Goal: Task Accomplishment & Management: Manage account settings

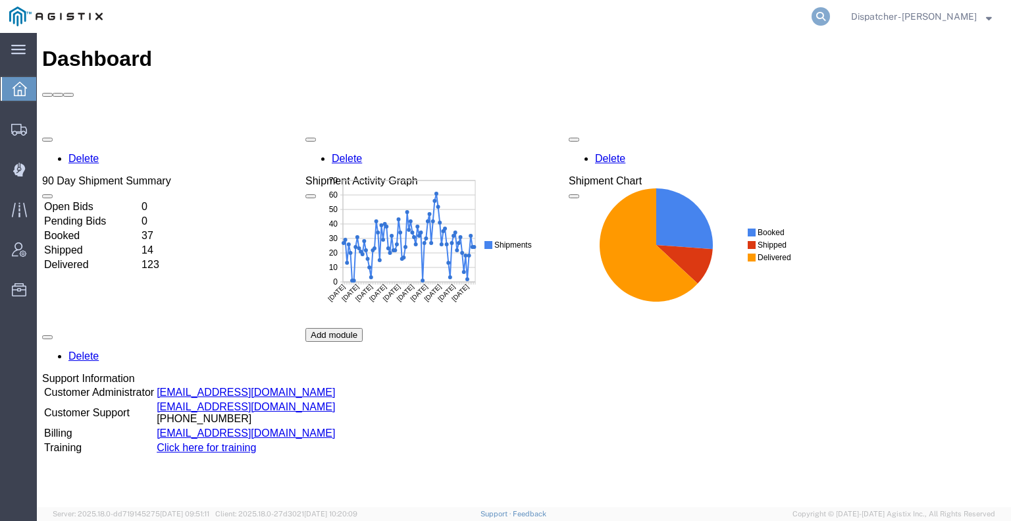
click at [817, 18] on icon at bounding box center [820, 16] width 18 height 18
type input "56737817"
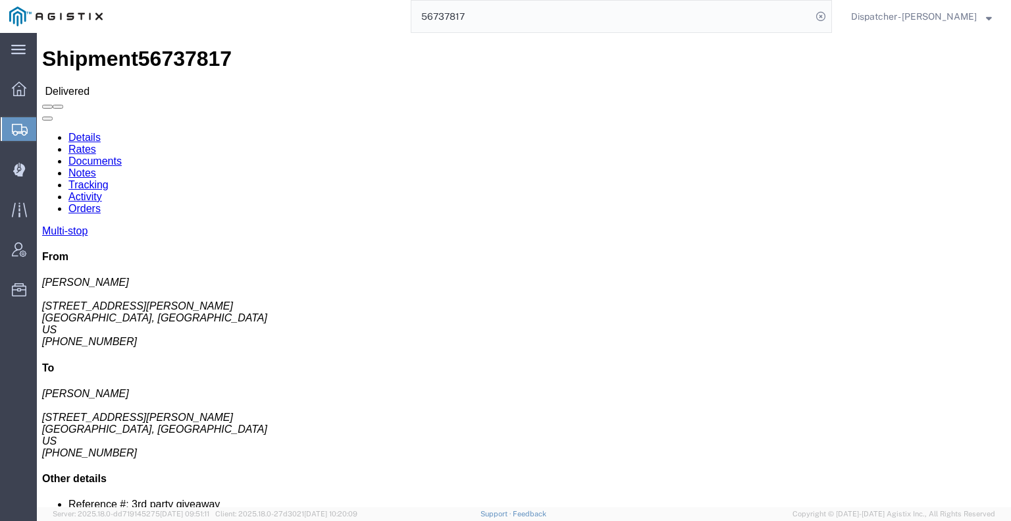
click link "Notes"
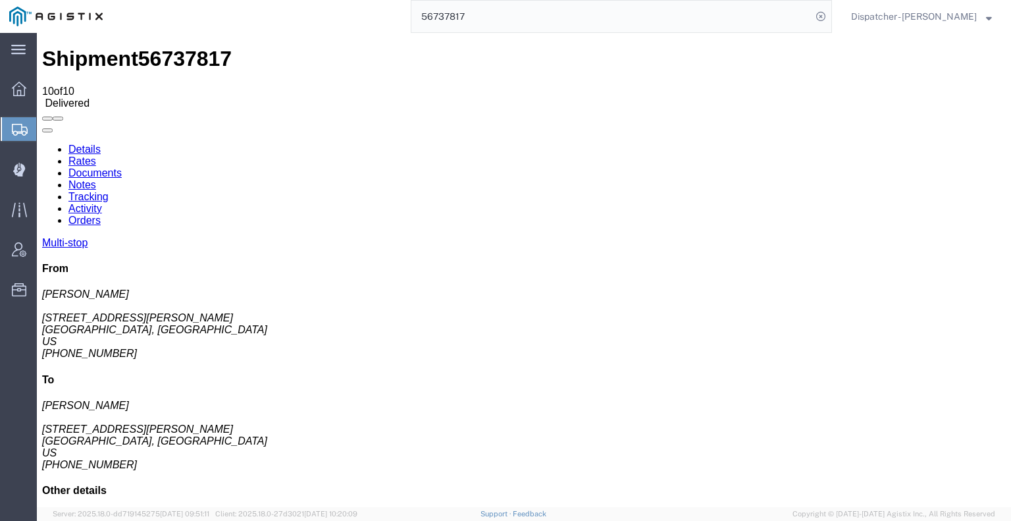
click at [109, 191] on link "Tracking" at bounding box center [88, 196] width 40 height 11
click at [42, 143] on icon at bounding box center [42, 143] width 0 height 0
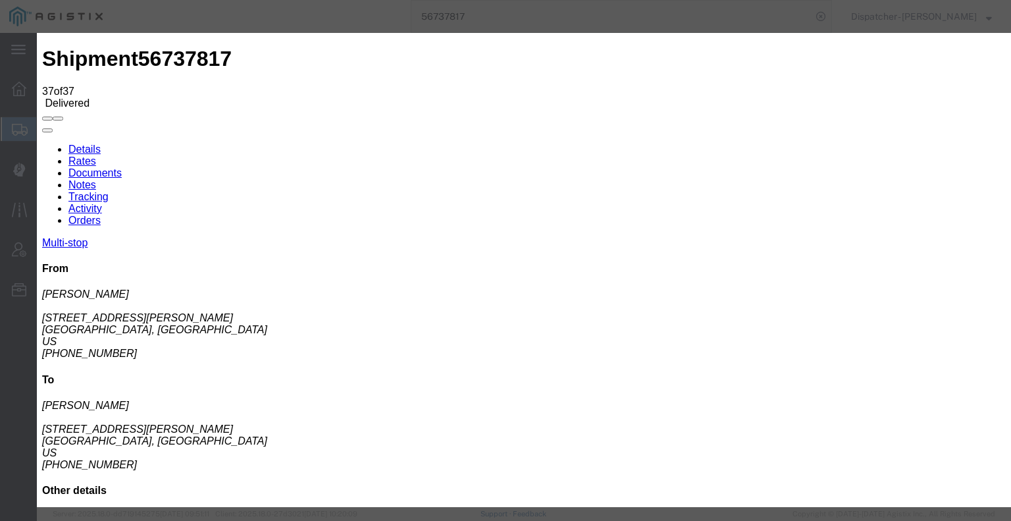
type input "[DATE]"
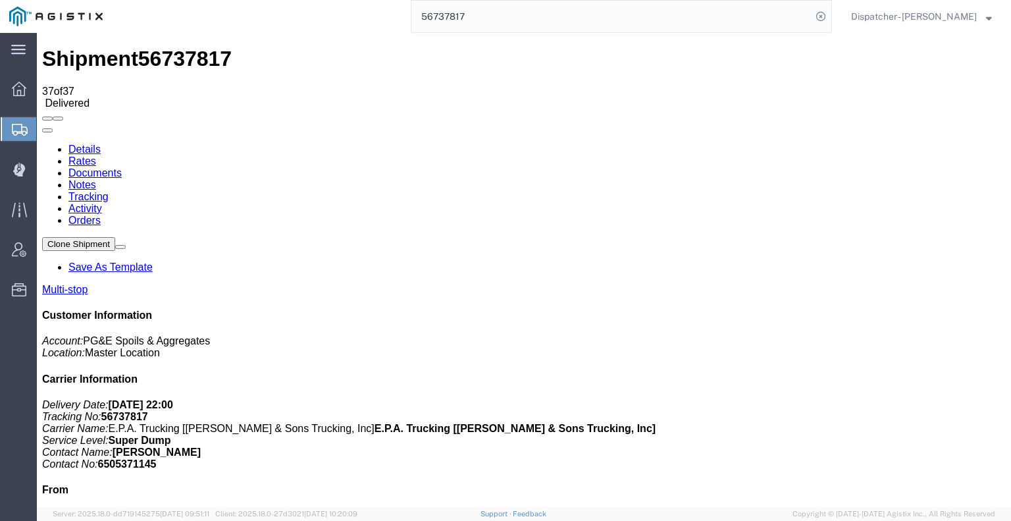
click at [96, 179] on link "Notes" at bounding box center [82, 184] width 28 height 11
click at [122, 167] on link "Documents" at bounding box center [94, 172] width 53 height 11
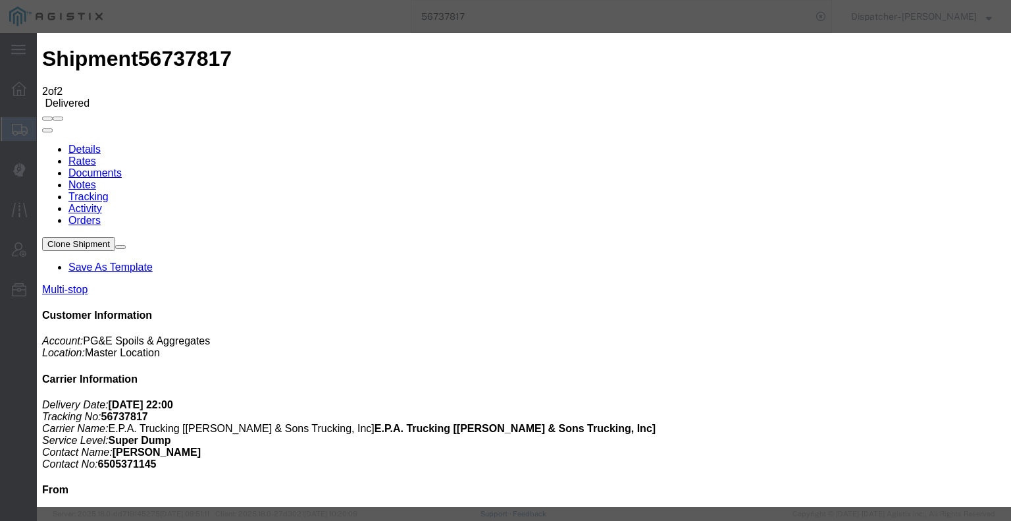
type input "C:\fakepath\56737817trktag.pdf"
select select
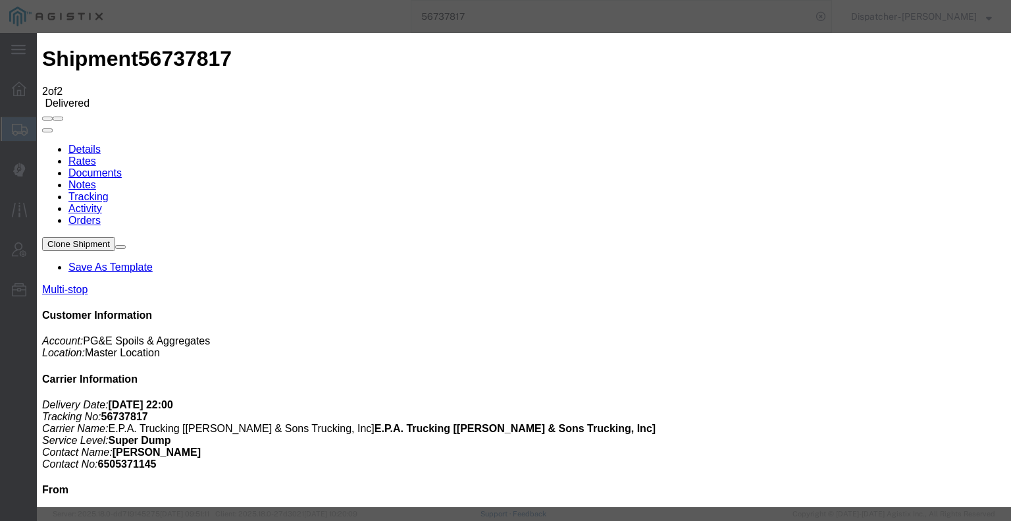
select select
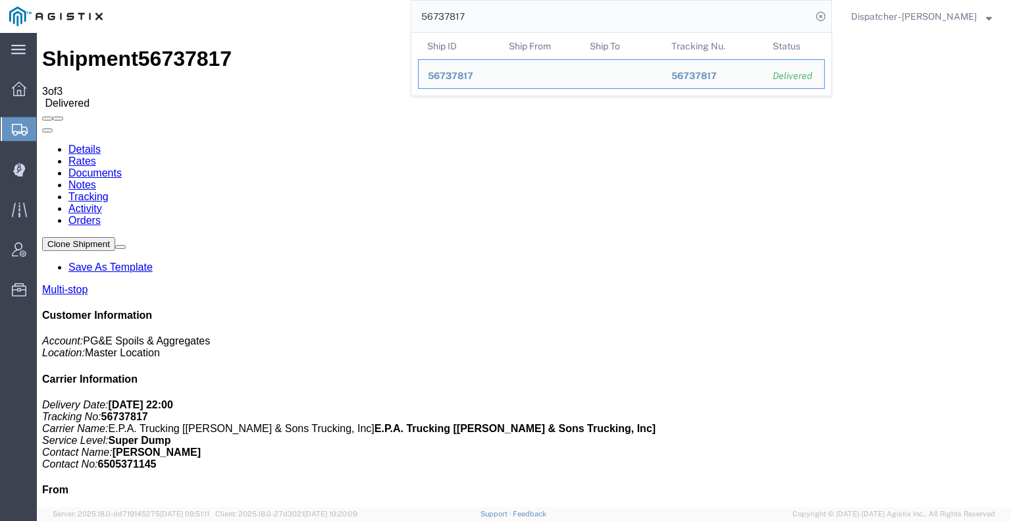
drag, startPoint x: 479, startPoint y: 18, endPoint x: 311, endPoint y: 6, distance: 168.9
click at [326, 7] on div "56737817 Ship ID Ship From Ship To Tracking Nu. Status Ship ID 56737817 Ship Fr…" at bounding box center [472, 16] width 720 height 33
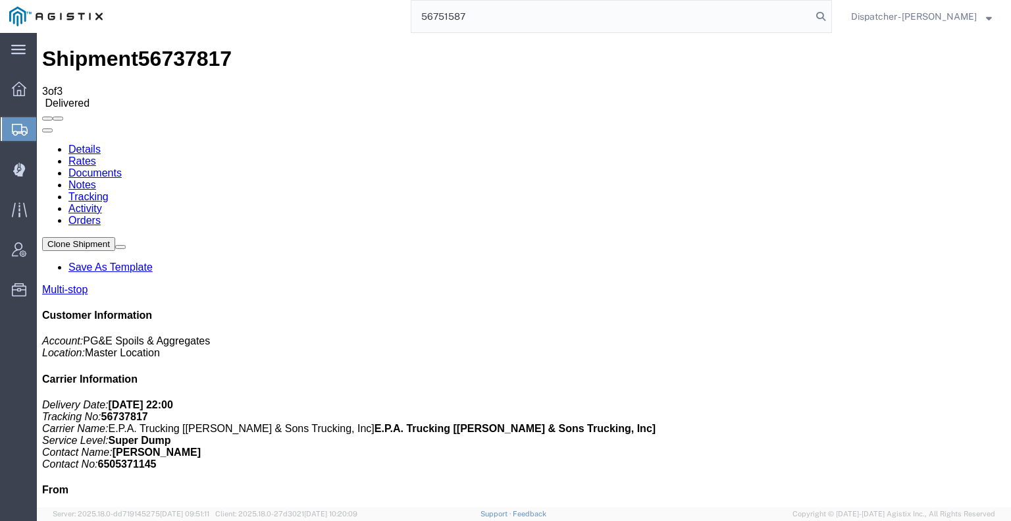
type input "56751587"
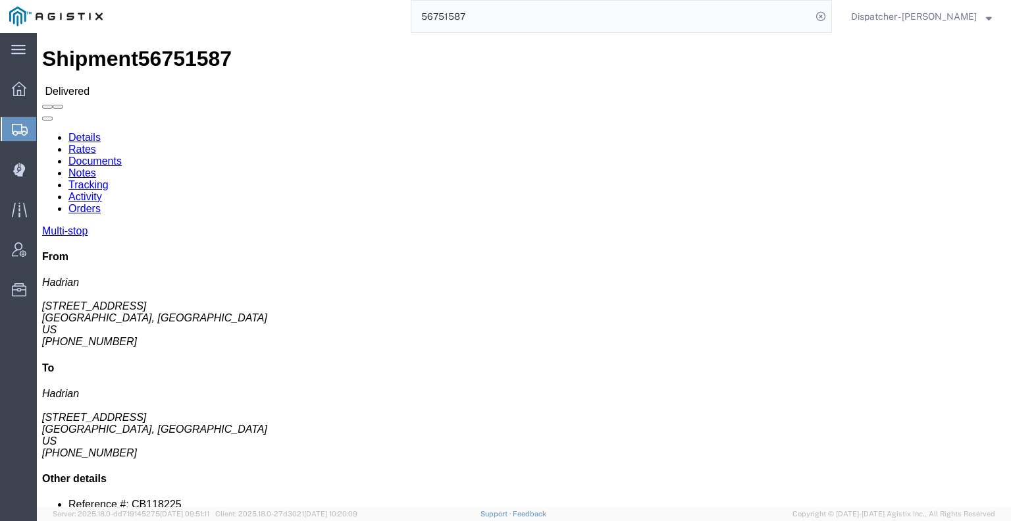
drag, startPoint x: 433, startPoint y: 10, endPoint x: 220, endPoint y: 1, distance: 212.7
click at [250, 13] on div "56751587" at bounding box center [472, 16] width 720 height 33
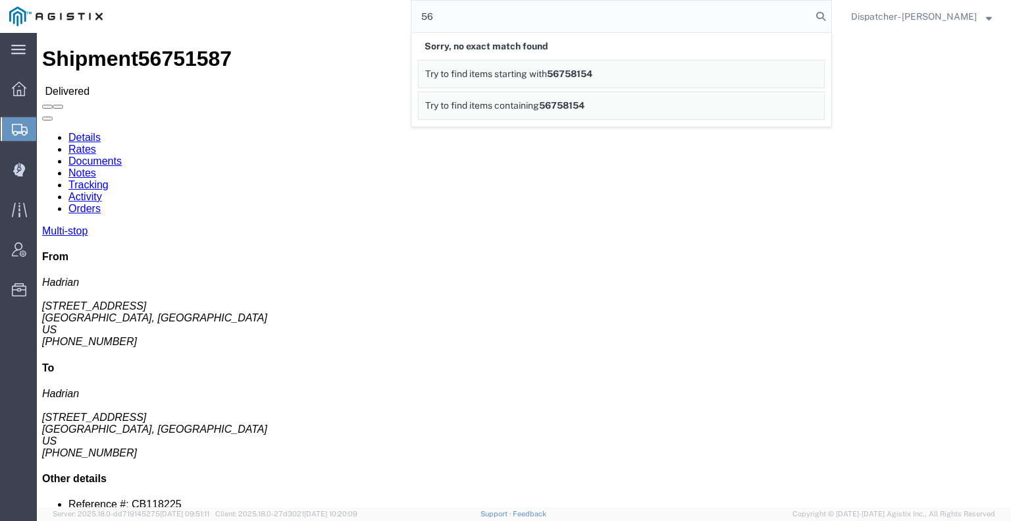
type input "5"
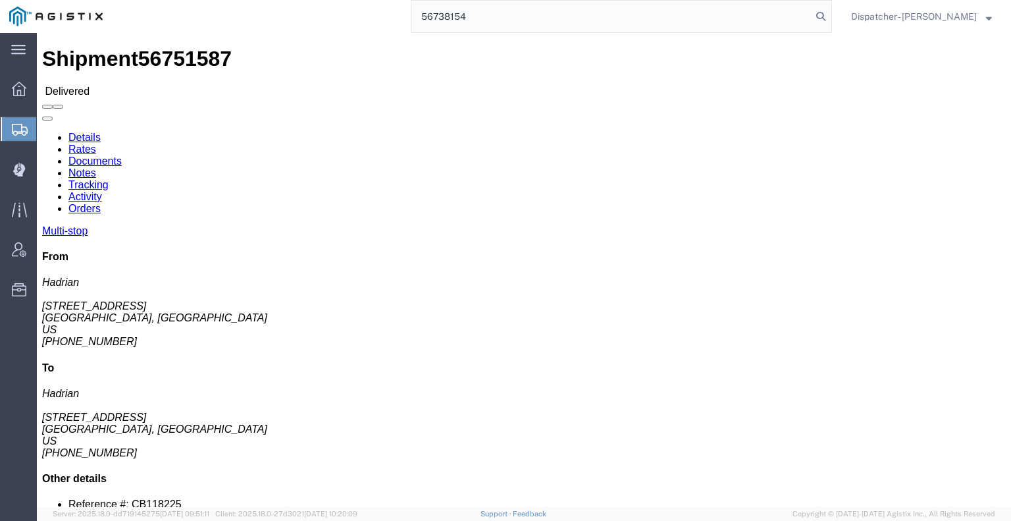
type input "56738154"
click link "Tracking"
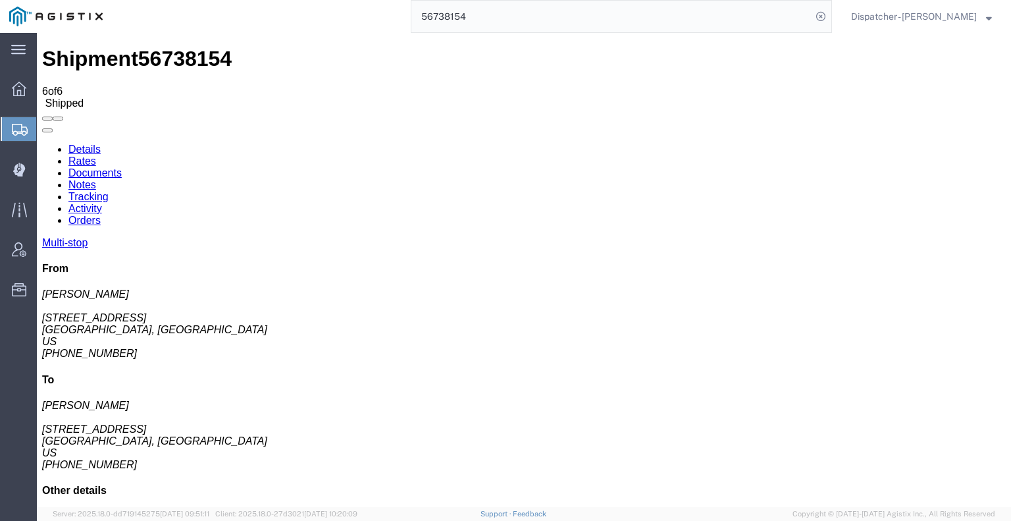
click at [42, 143] on icon at bounding box center [42, 143] width 0 height 0
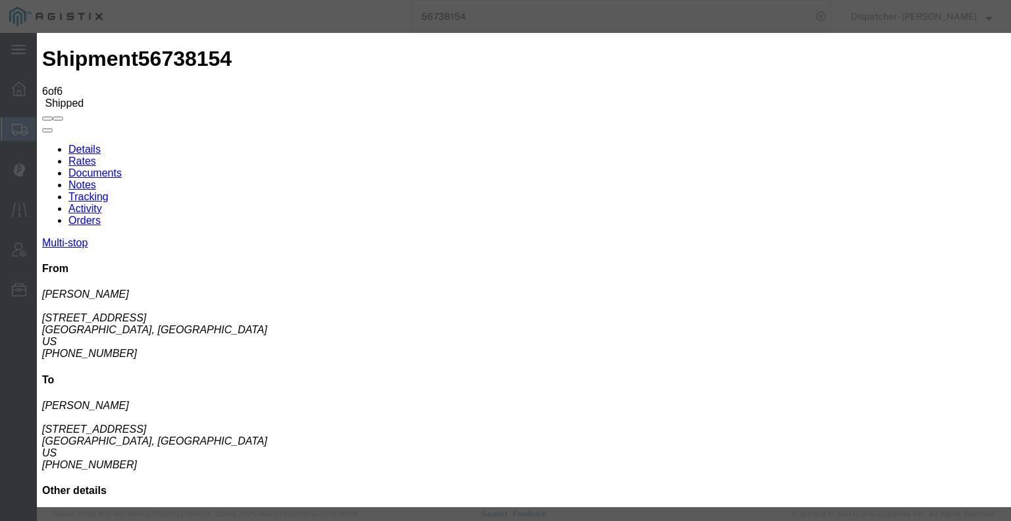
type input "[DATE]"
type input "6:00 AM"
type input "[DATE]"
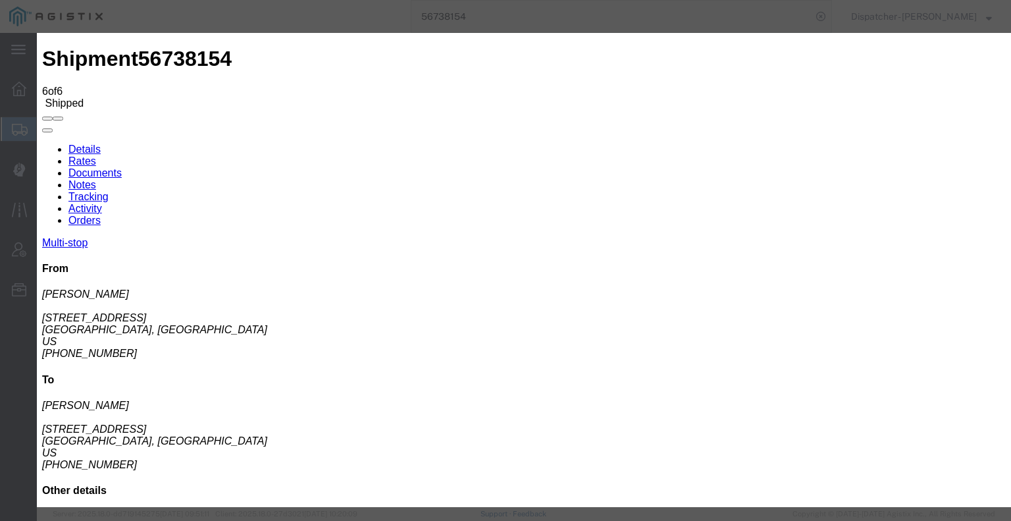
type input "2:35 PM"
select select "BREAKSTART"
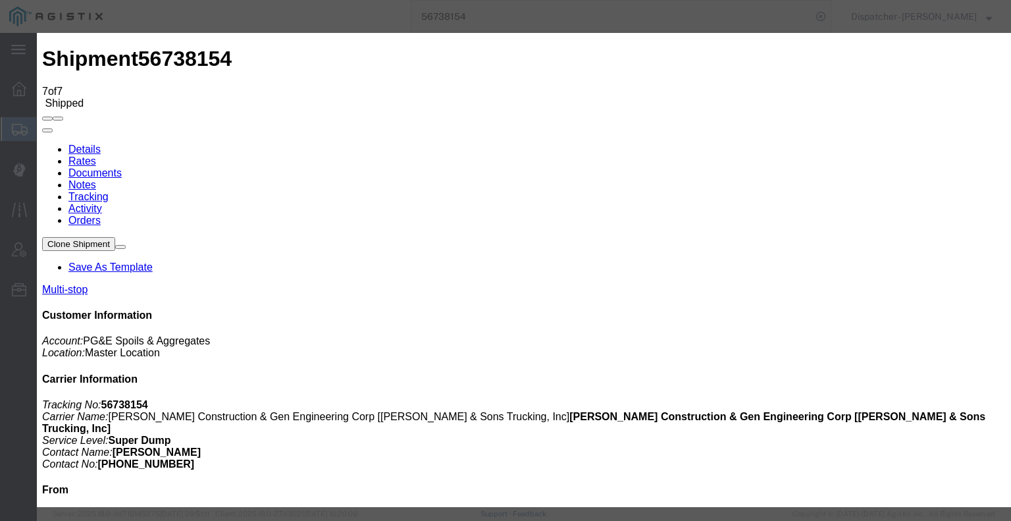
type input "[DATE]"
type input "6:00 AM"
type input "[DATE]"
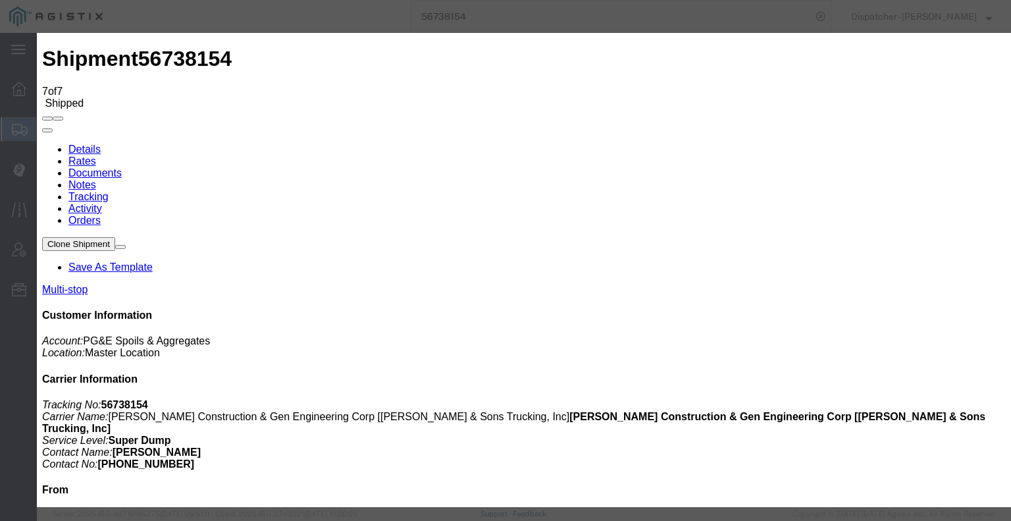
type input "3:05 PM"
select select "BREAKSTOP"
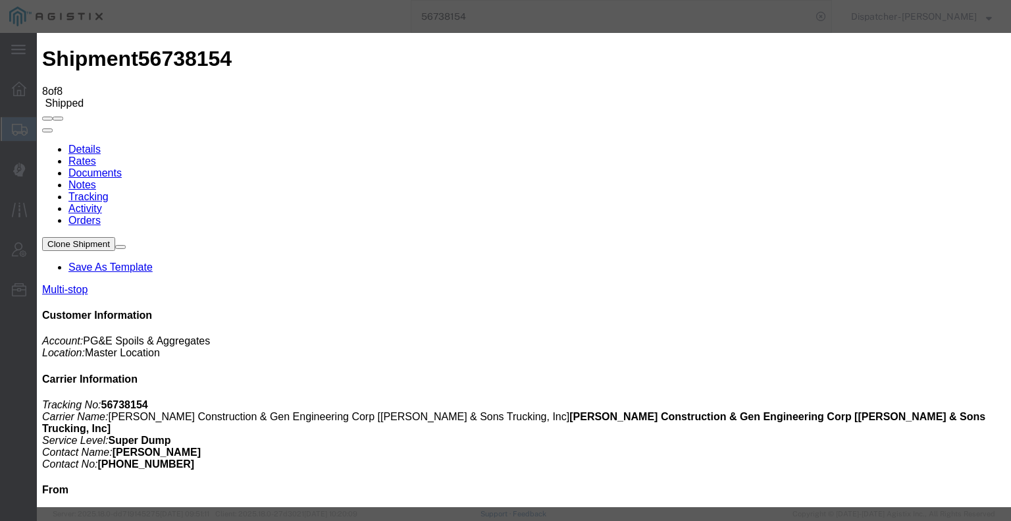
type input "[DATE]"
type input "6:00 AM"
type input "[DATE]"
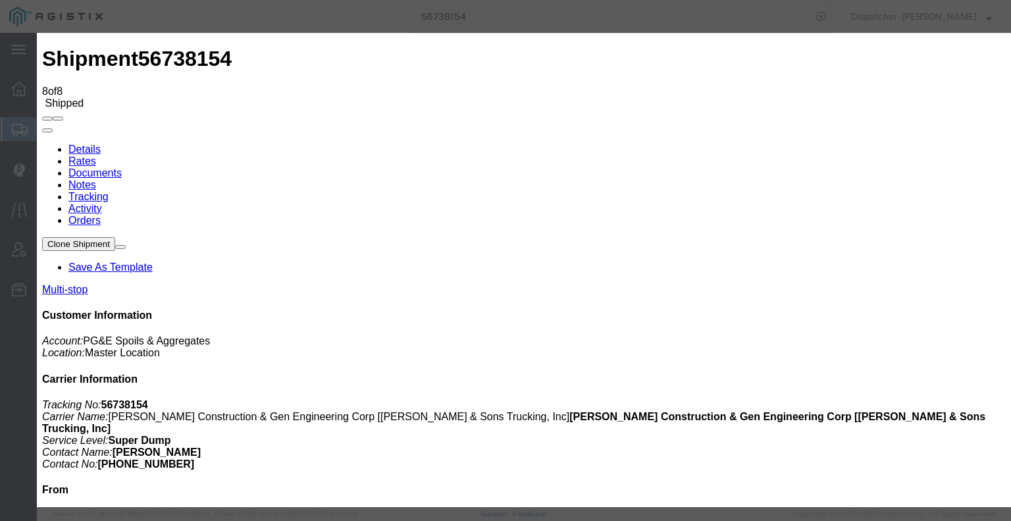
type input "4:45 PM"
select select "DELIVRED"
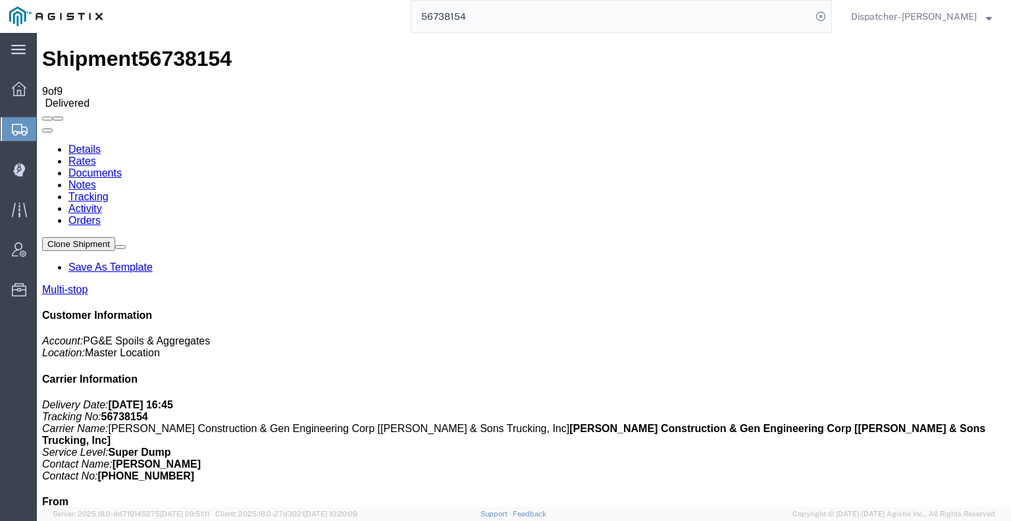
click at [96, 179] on link "Notes" at bounding box center [82, 184] width 28 height 11
click at [122, 167] on link "Documents" at bounding box center [94, 172] width 53 height 11
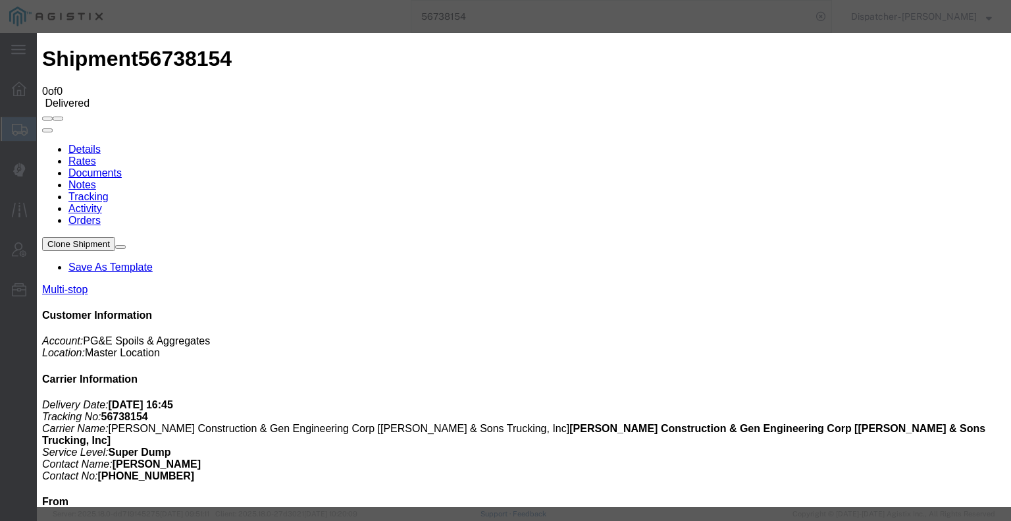
type input "C:\fakepath\56738154trktag.pdf"
select select
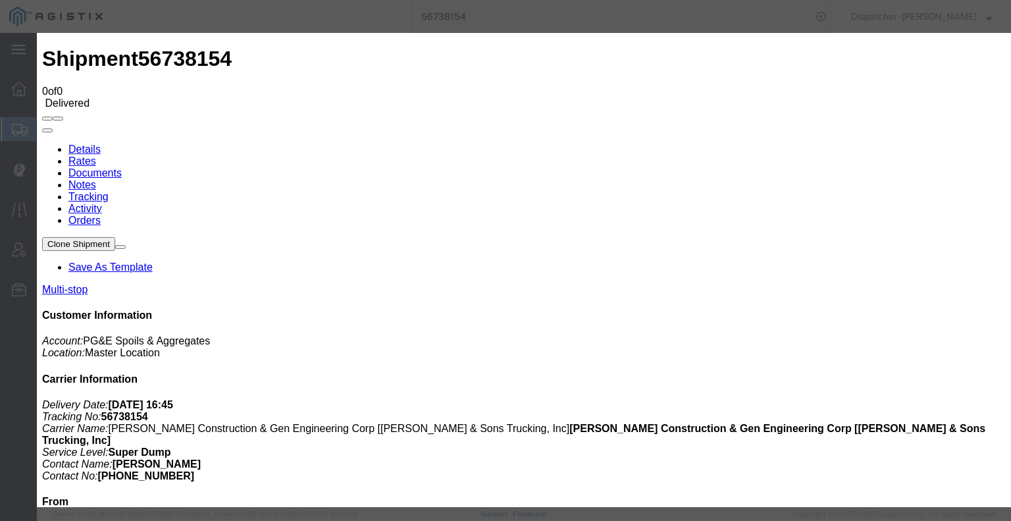
select select
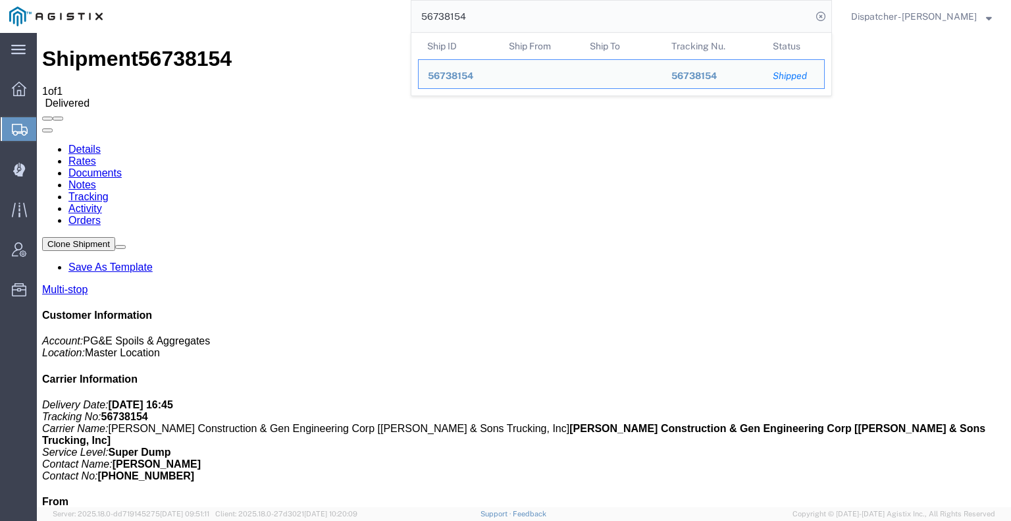
drag, startPoint x: 484, startPoint y: 20, endPoint x: 338, endPoint y: -3, distance: 148.6
click at [338, 0] on html "main_menu Created with Sketch. Collapse Menu Dashboard Shipments Create Shipmen…" at bounding box center [505, 260] width 1011 height 521
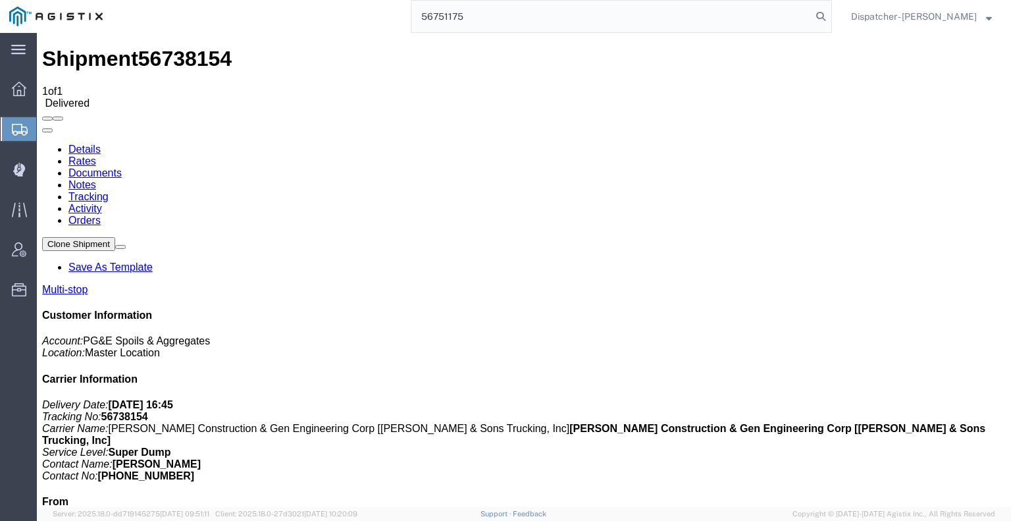
type input "56751175"
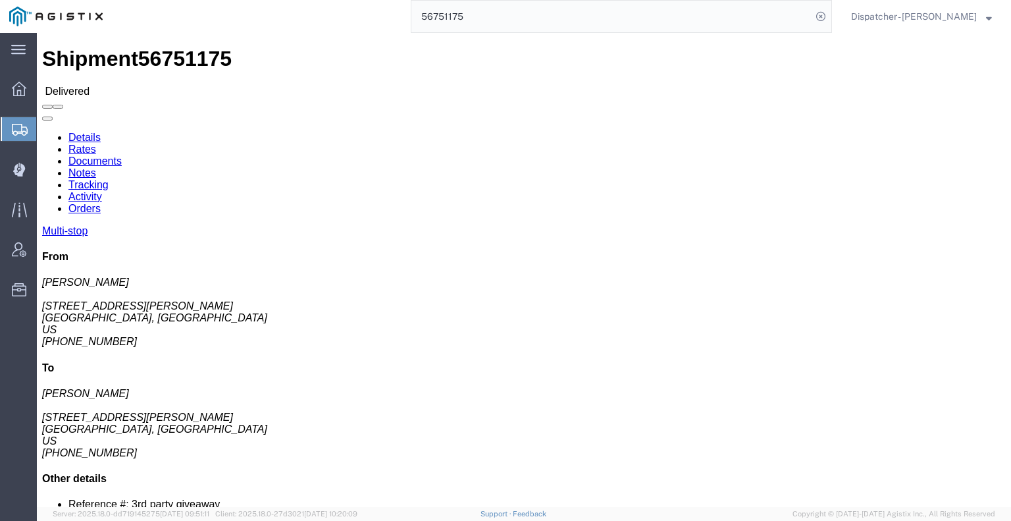
click link "Notes"
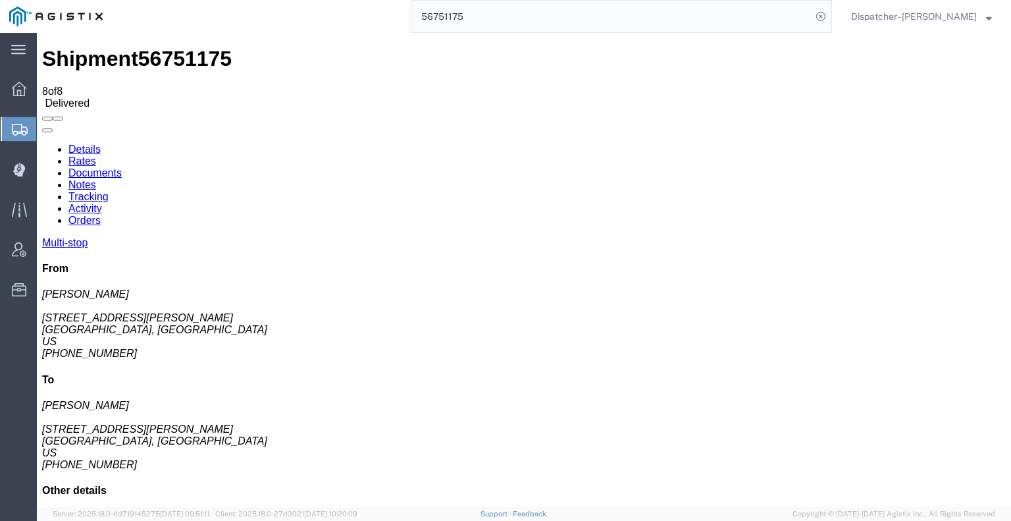
click at [109, 191] on link "Tracking" at bounding box center [88, 196] width 40 height 11
click at [42, 143] on icon at bounding box center [42, 143] width 0 height 0
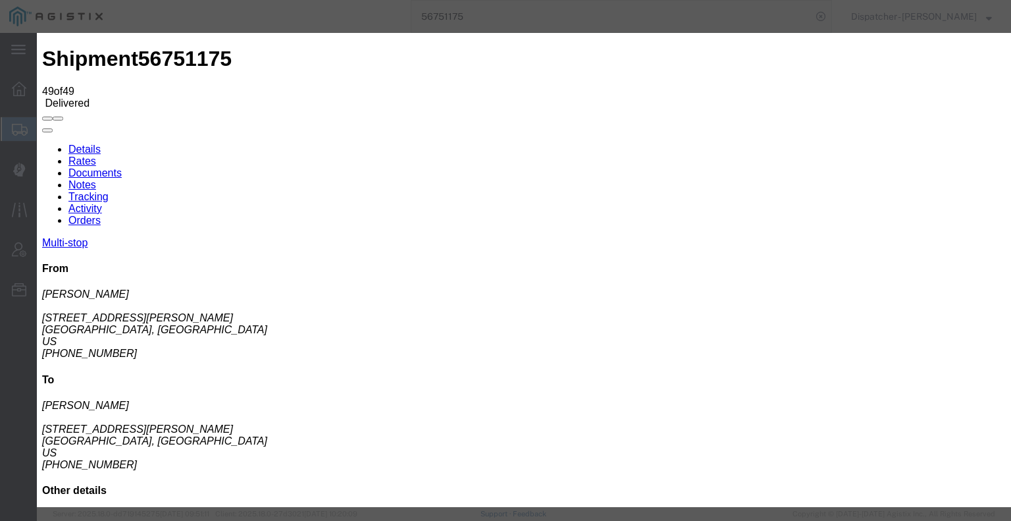
type input "[DATE]"
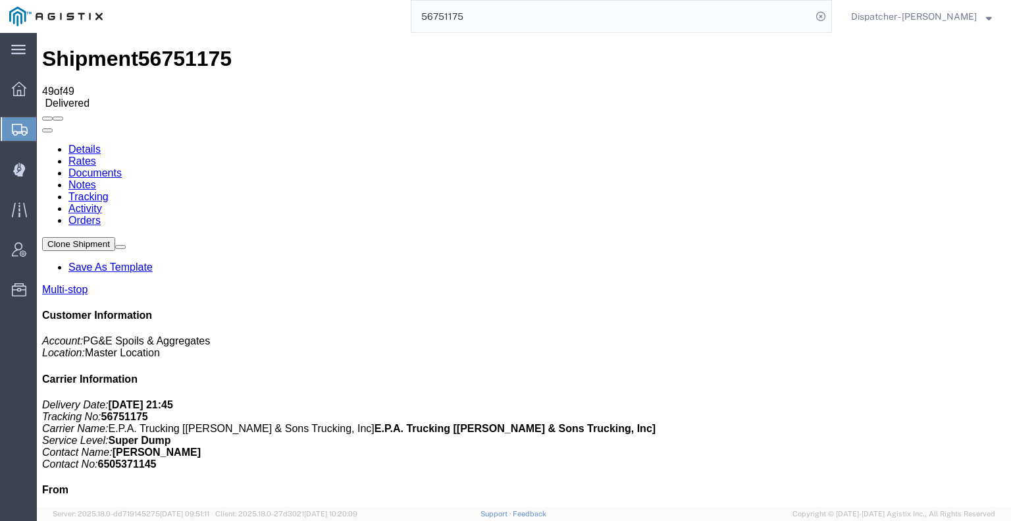
click at [96, 179] on link "Notes" at bounding box center [82, 184] width 28 height 11
click at [122, 167] on link "Documents" at bounding box center [94, 172] width 53 height 11
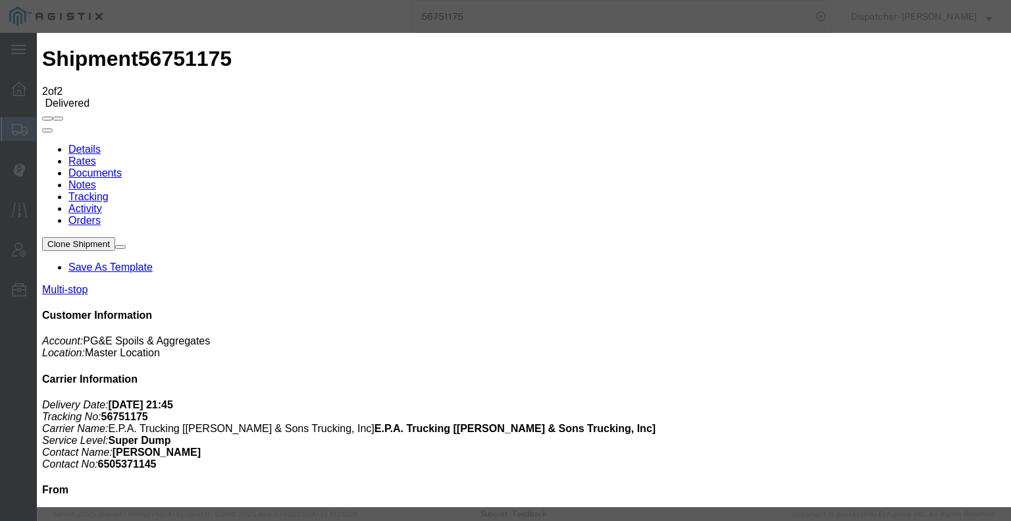
type input "C:\fakepath\56751175trktag.pdf"
select select
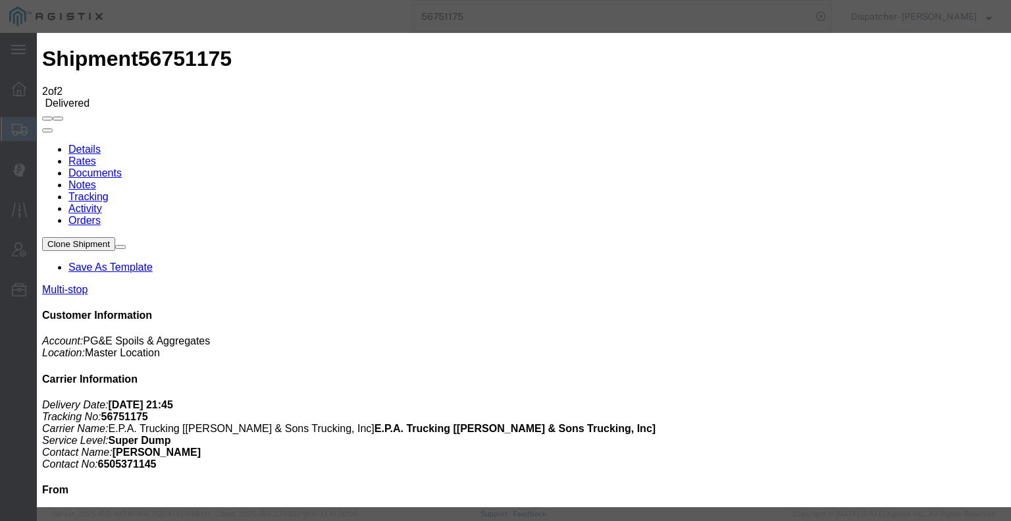
select select
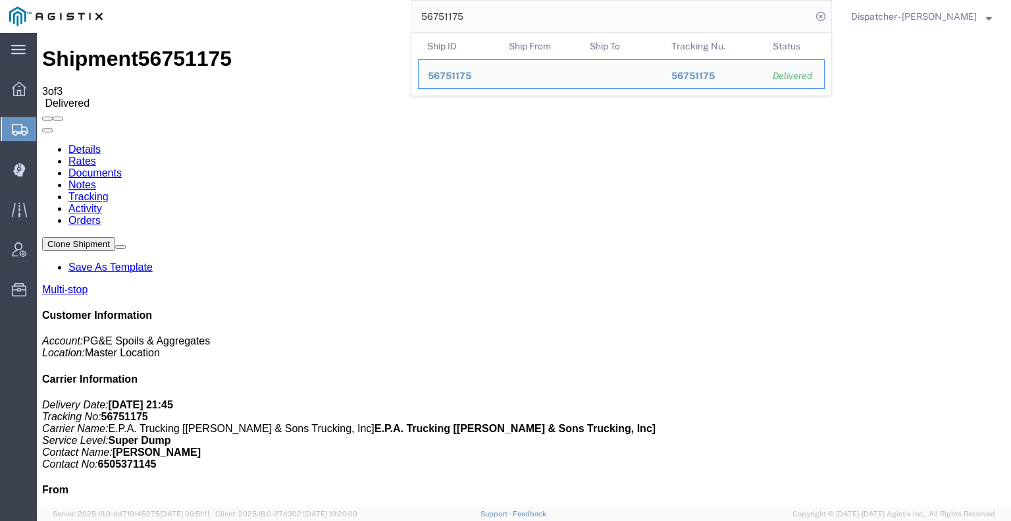
drag, startPoint x: 441, startPoint y: 20, endPoint x: 297, endPoint y: 19, distance: 143.5
click at [334, 19] on div "56751175 Ship ID Ship From Ship To Tracking Nu. Status Ship ID 56751175 Ship Fr…" at bounding box center [472, 16] width 720 height 33
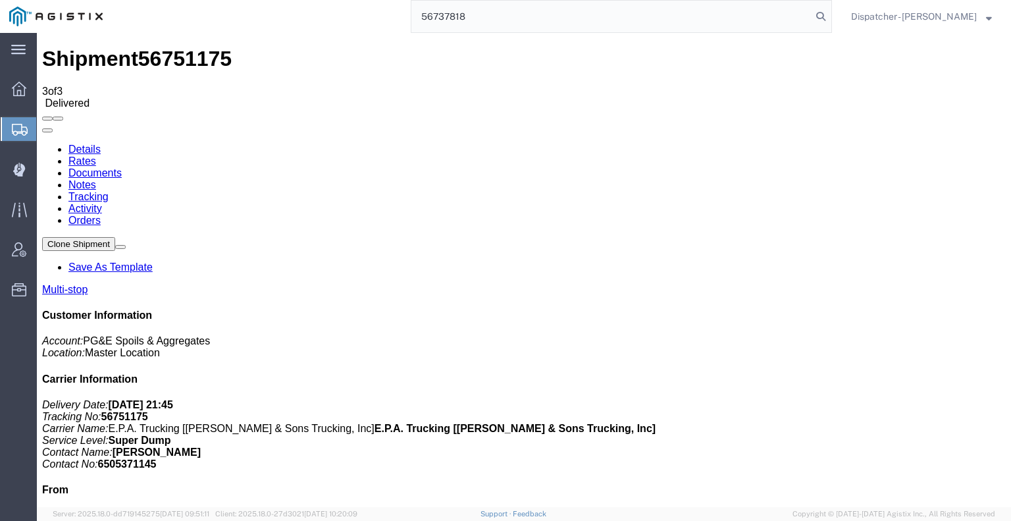
type input "56737818"
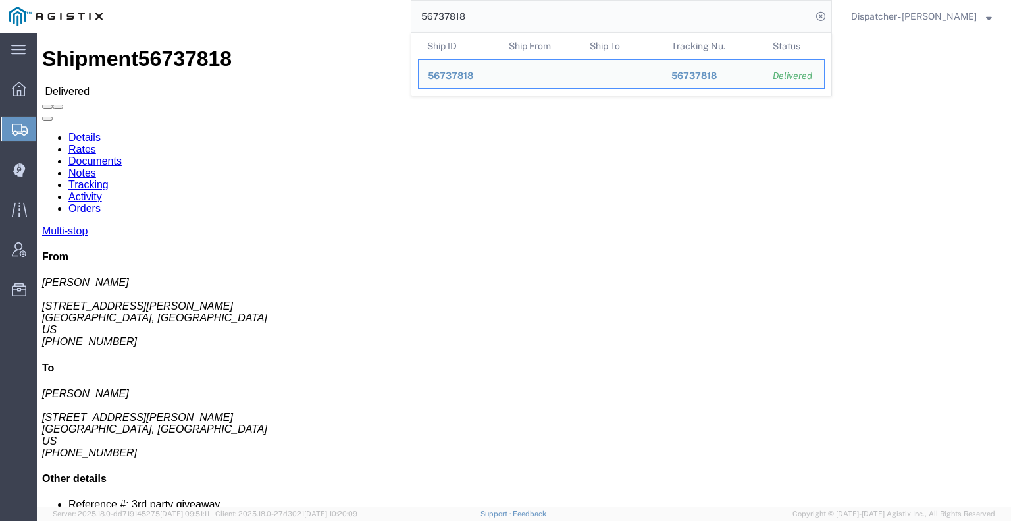
click link "Notes"
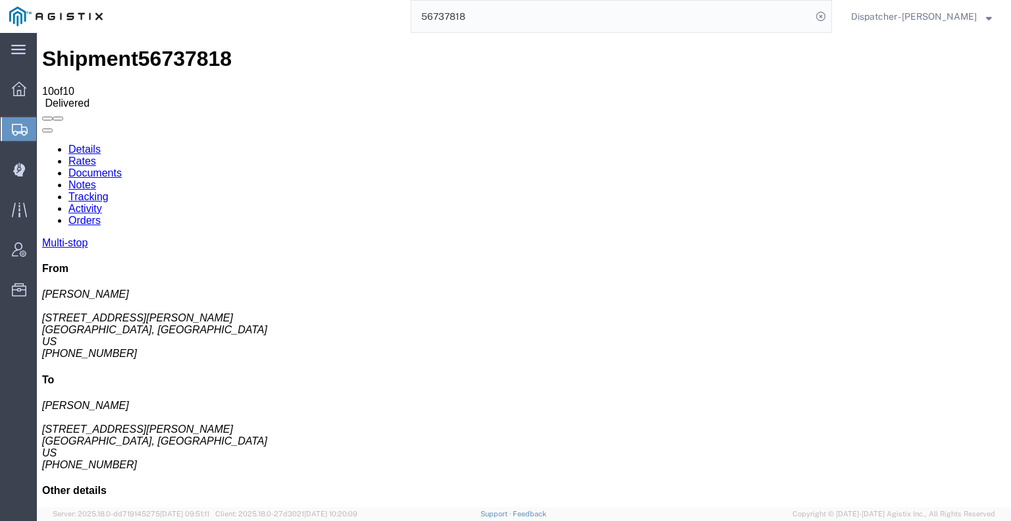
click at [122, 167] on link "Documents" at bounding box center [94, 172] width 53 height 11
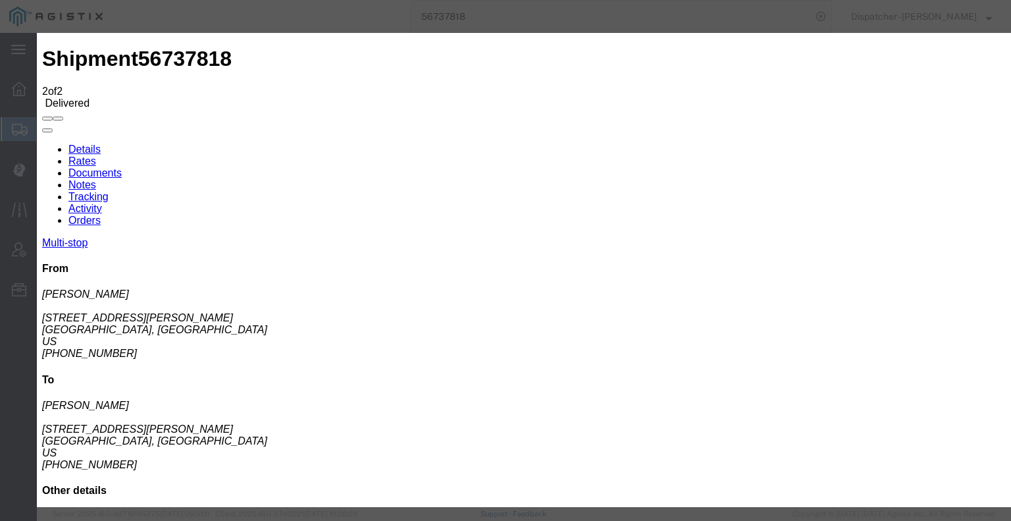
type input "C:\fakepath\56737818trktag.pdf"
select select
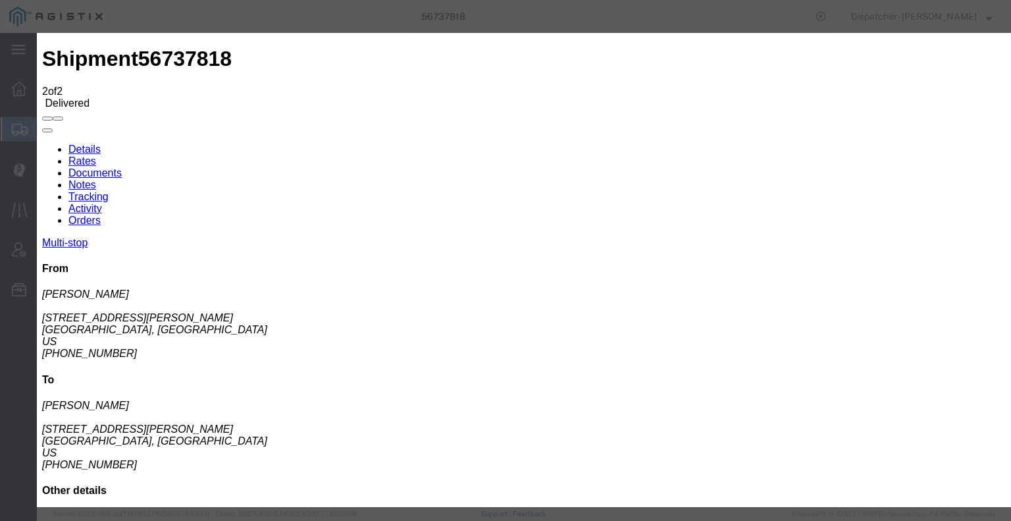
select select
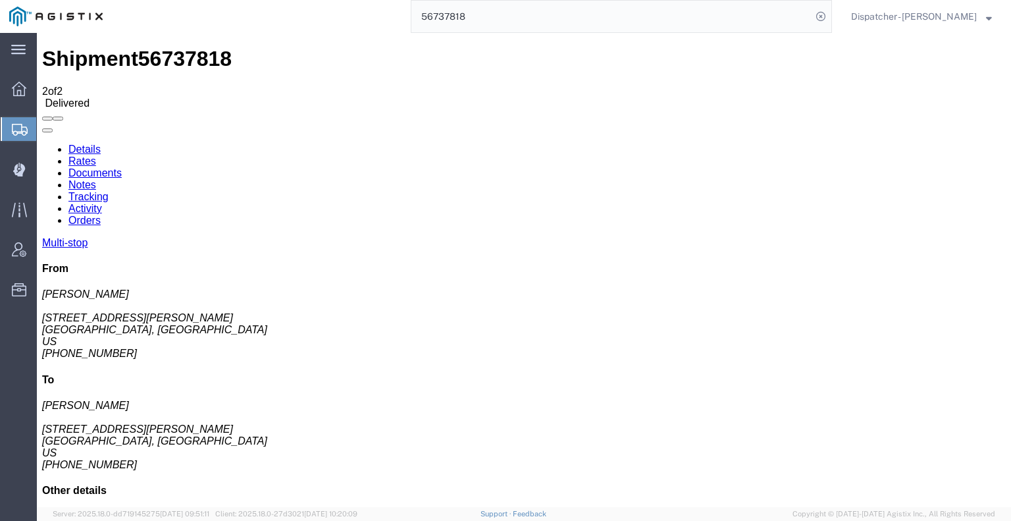
drag, startPoint x: 548, startPoint y: 126, endPoint x: 537, endPoint y: 126, distance: 10.5
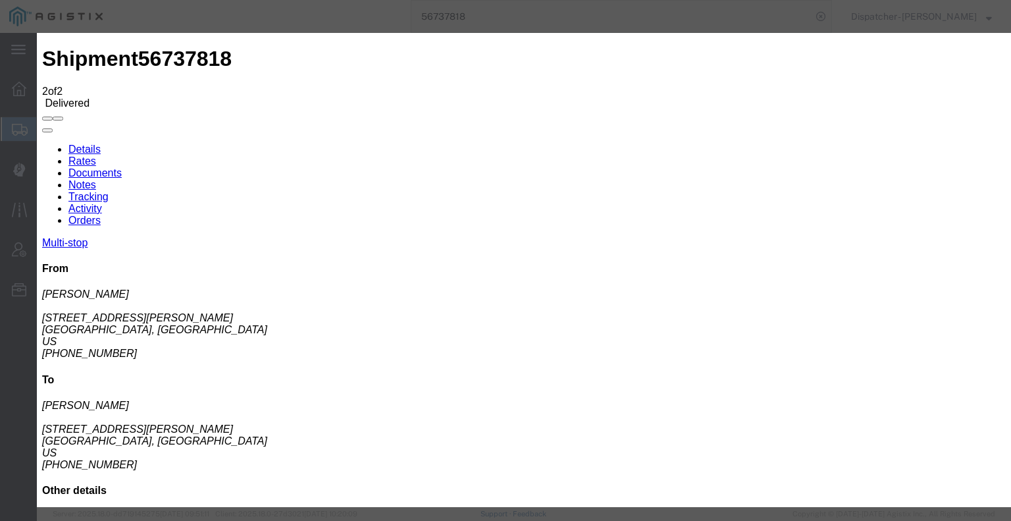
type input "C:\fakepath\56737818trktag.pdf"
select select
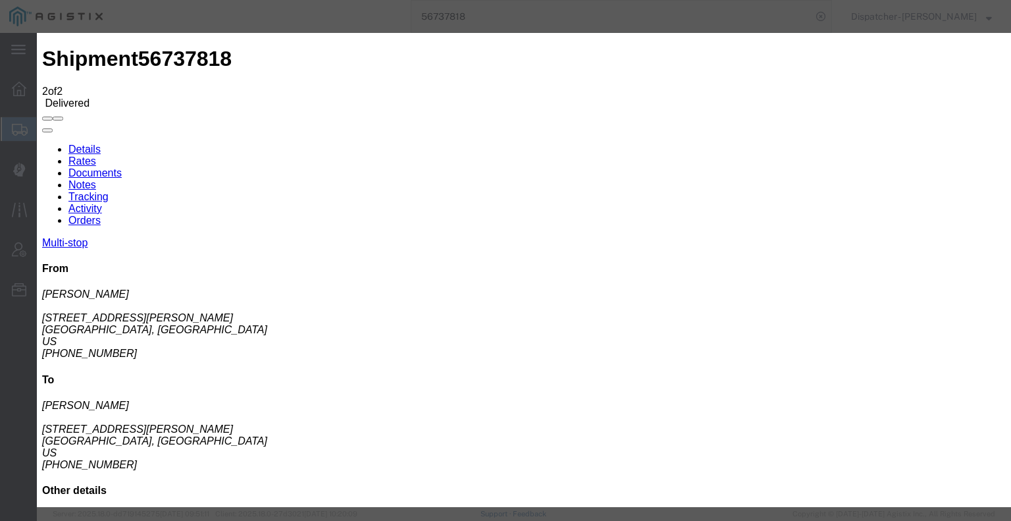
select select
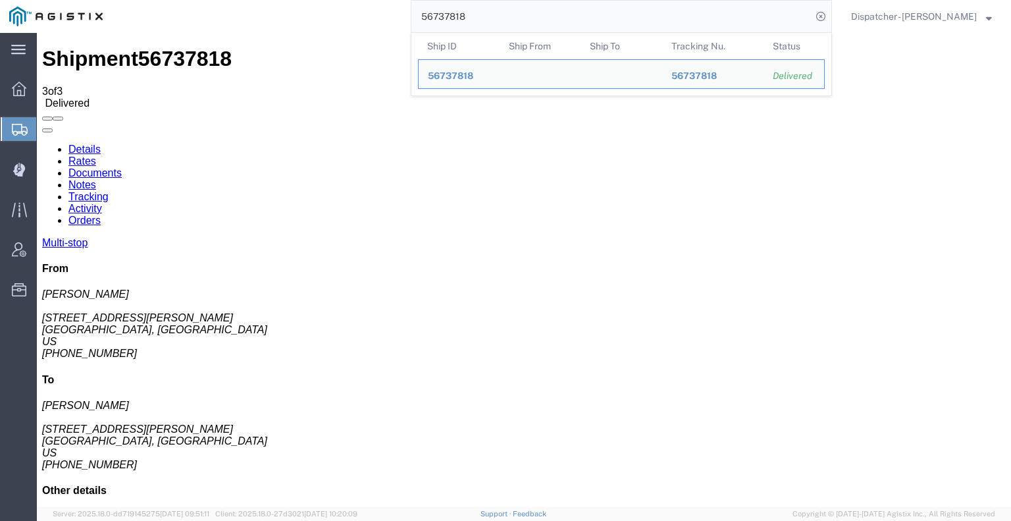
drag, startPoint x: 470, startPoint y: 16, endPoint x: 333, endPoint y: 16, distance: 136.9
click at [369, 14] on div "56737818 Ship ID Ship From Ship To Tracking Nu. Status Ship ID 56737818 Ship Fr…" at bounding box center [472, 16] width 720 height 33
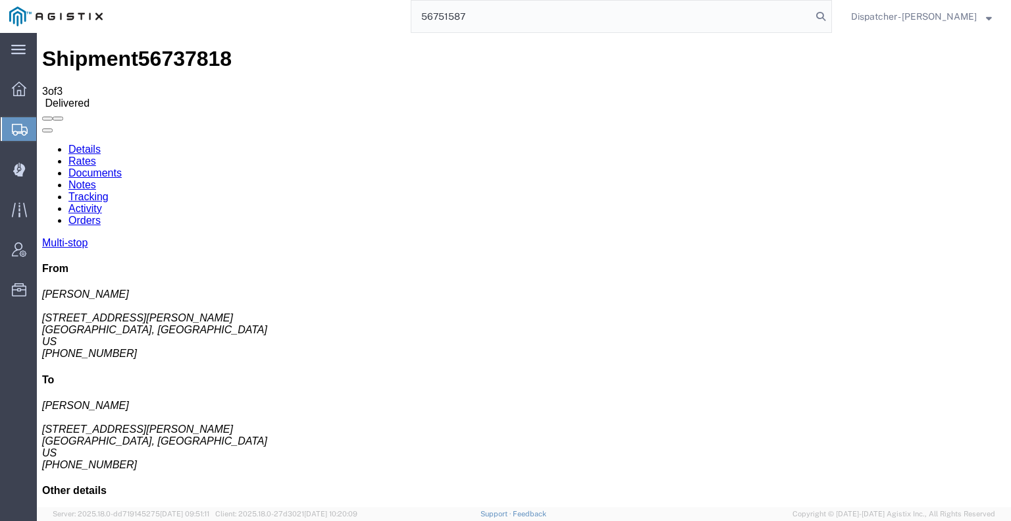
type input "56751587"
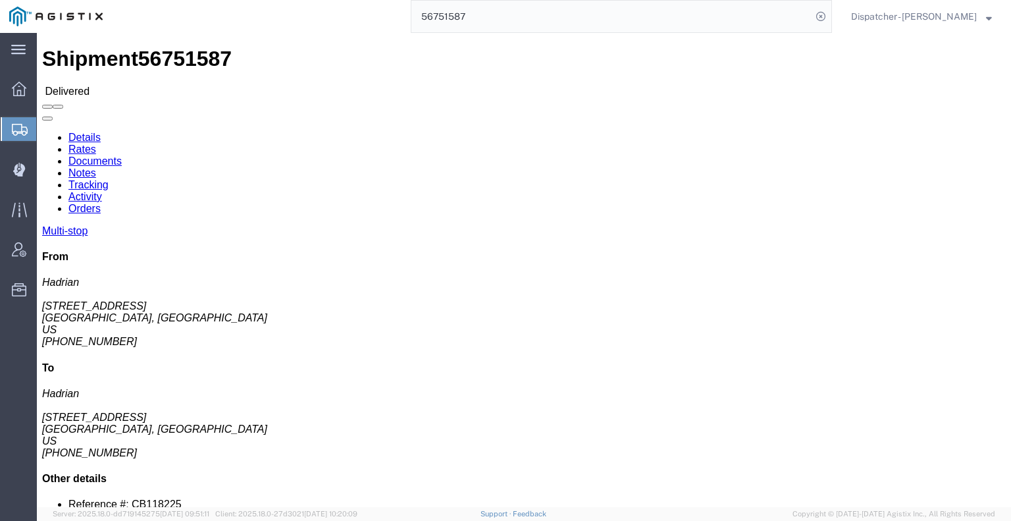
click link "Notes"
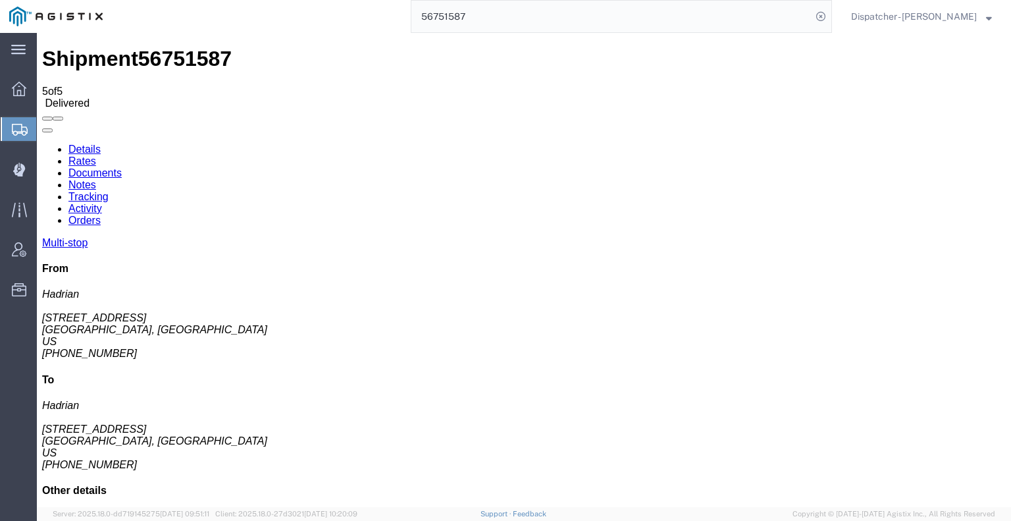
click at [122, 167] on link "Documents" at bounding box center [94, 172] width 53 height 11
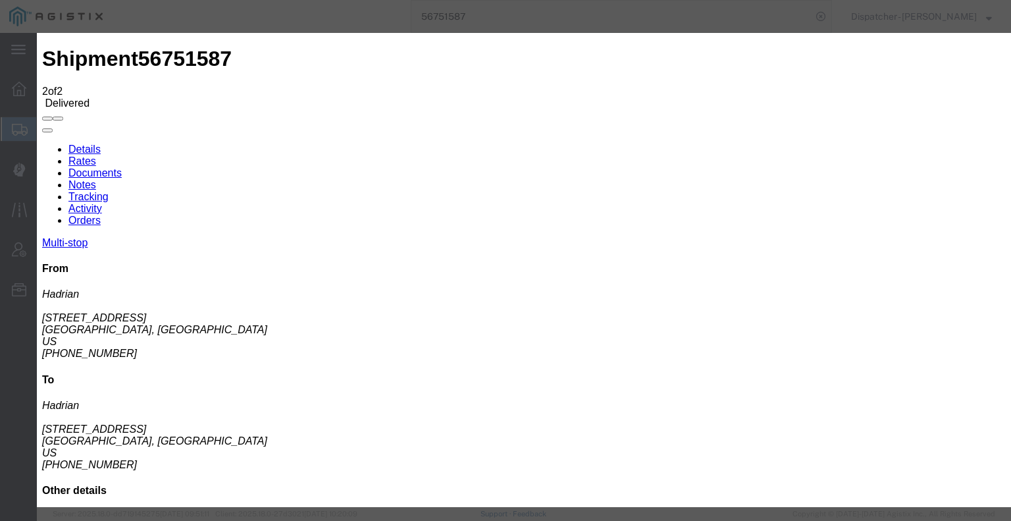
type input "C:\fakepath\56751587trktag.pdf"
select select
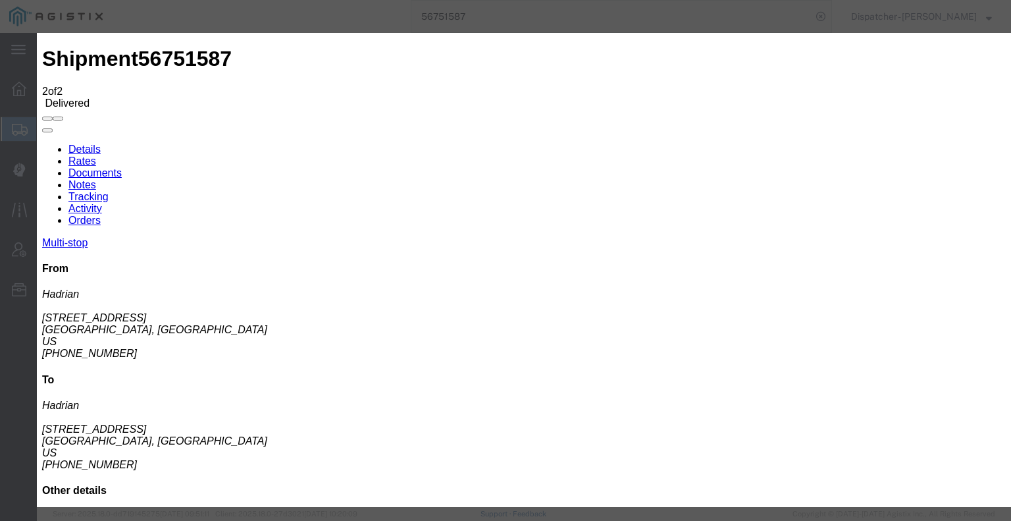
select select
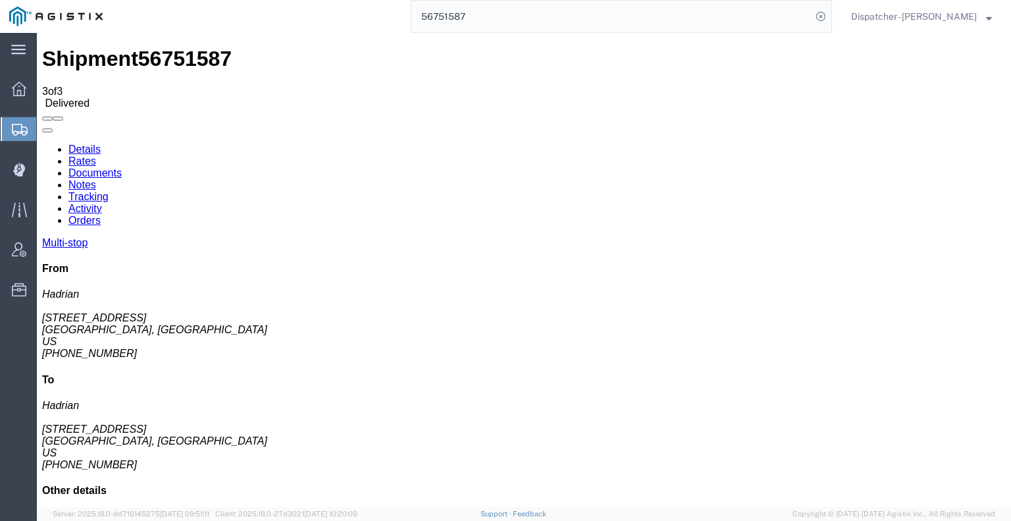
drag, startPoint x: 439, startPoint y: 19, endPoint x: 334, endPoint y: 20, distance: 105.3
click at [334, 20] on div "56751587" at bounding box center [472, 16] width 720 height 33
type input "56751192"
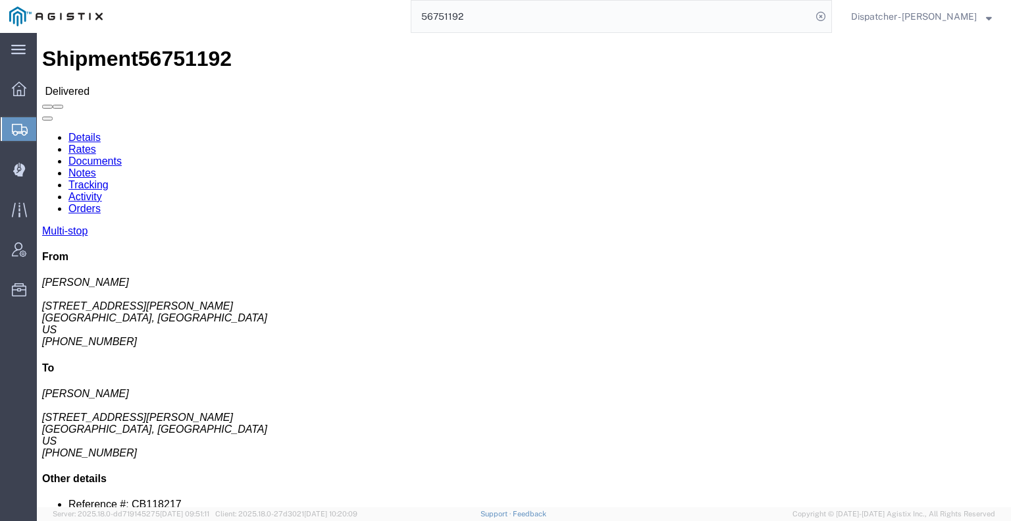
click link "Notes"
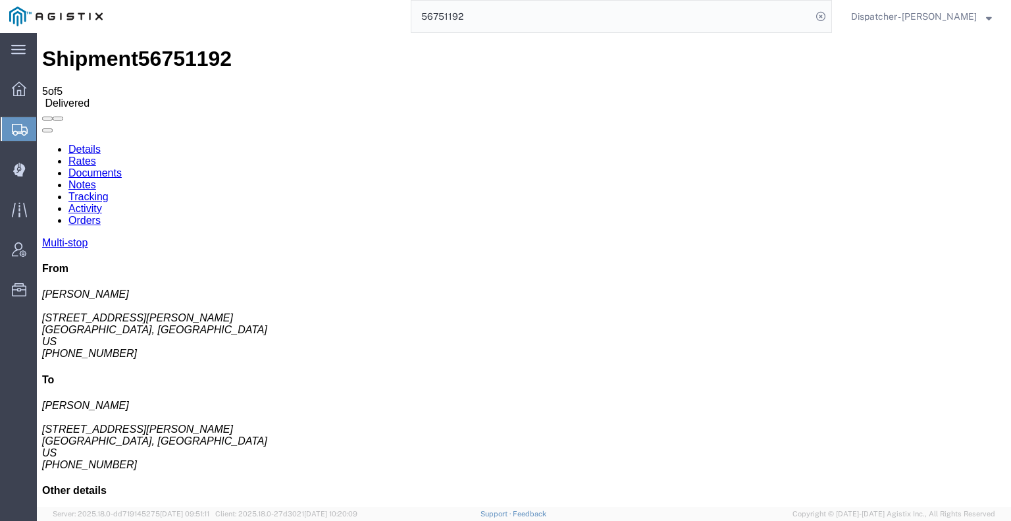
click at [122, 167] on link "Documents" at bounding box center [94, 172] width 53 height 11
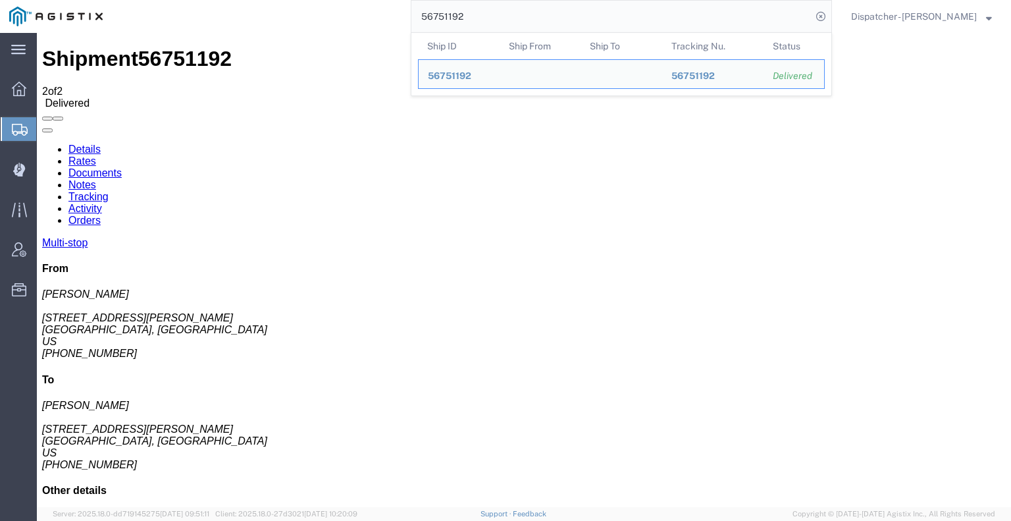
drag, startPoint x: 432, startPoint y: 11, endPoint x: 263, endPoint y: 15, distance: 169.2
click at [328, 18] on div "56751192 Ship ID Ship From Ship To Tracking Nu. Status Ship ID 56751192 Ship Fr…" at bounding box center [472, 16] width 720 height 33
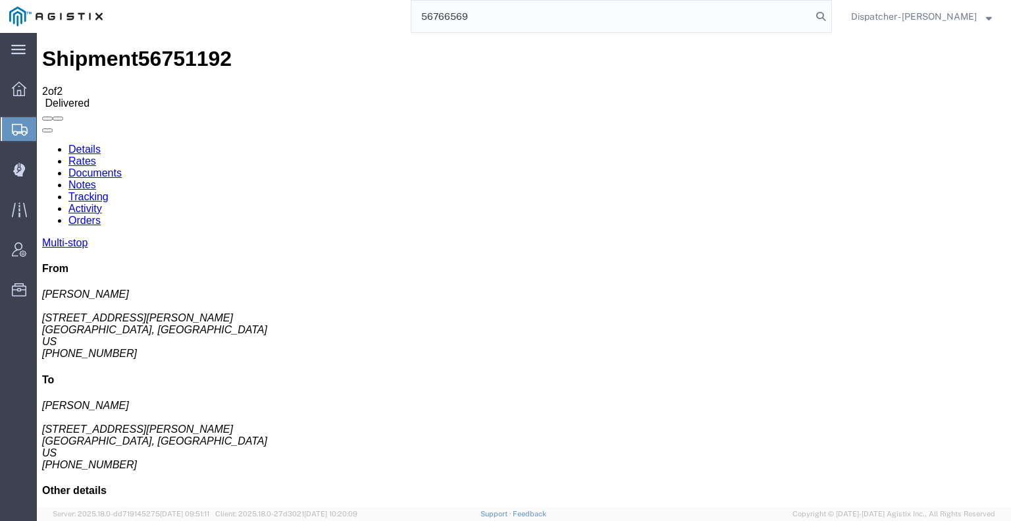
type input "56766569"
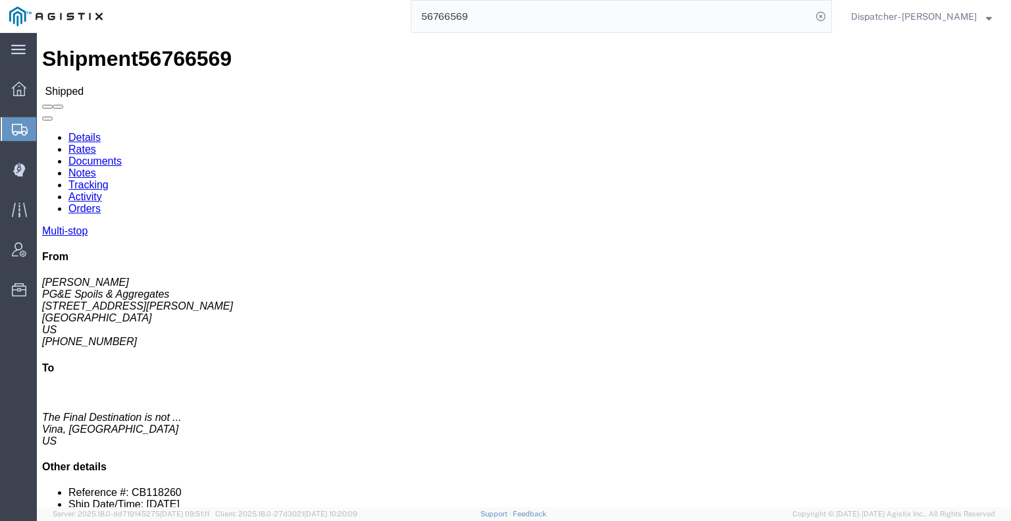
click link "Tracking"
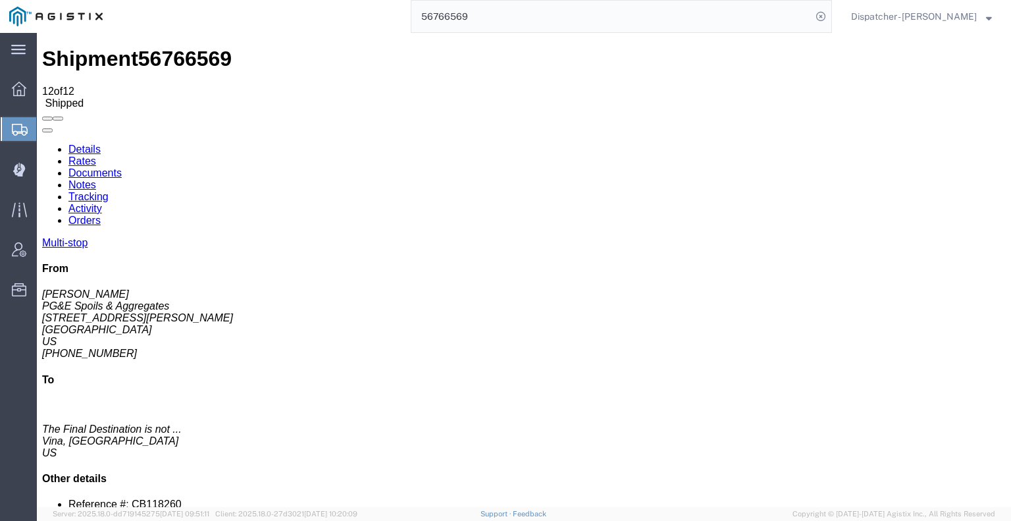
click at [42, 143] on icon at bounding box center [42, 143] width 0 height 0
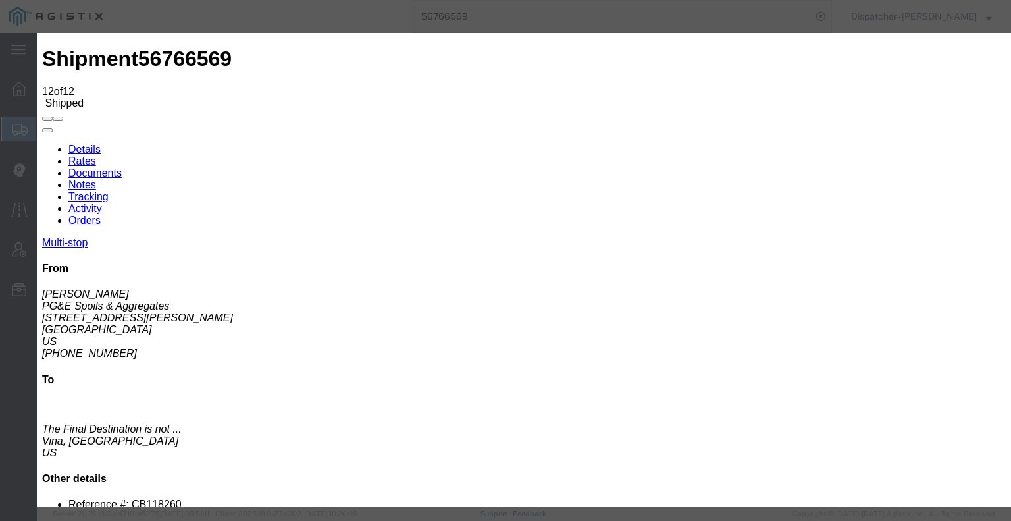
type input "[DATE]"
type input "6:00 AM"
type input "[DATE]"
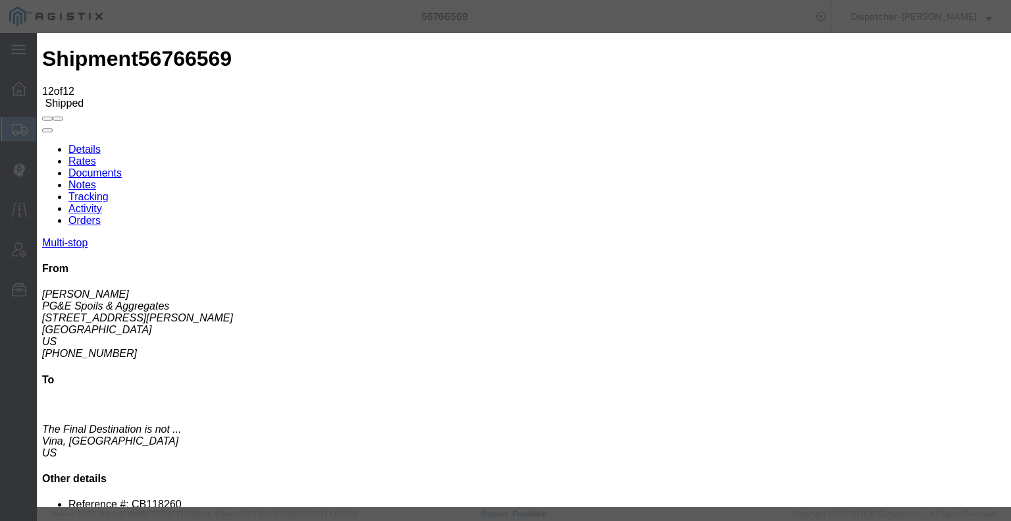
type input "5:00 PM"
select select "BREAKSTART"
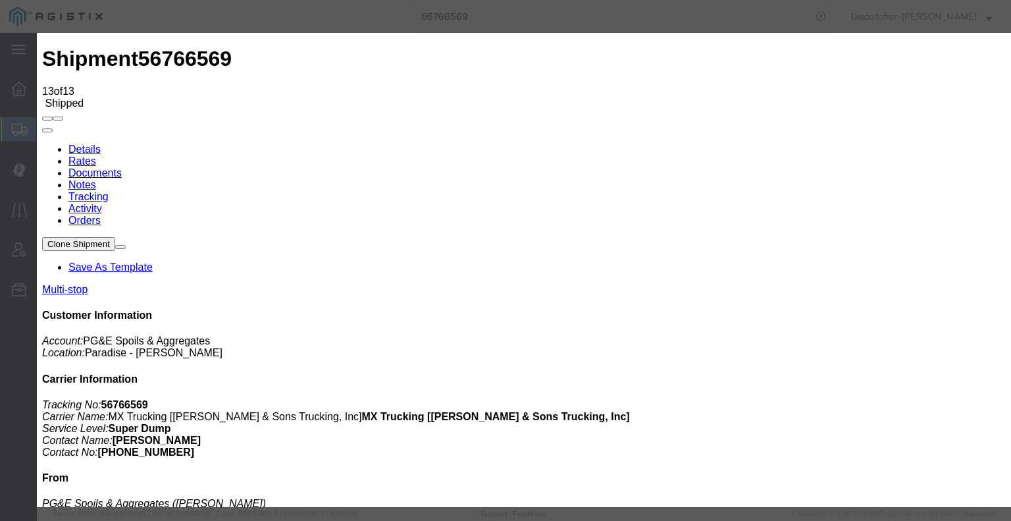
type input "[DATE]"
type input "6:00 AM"
type input "[DATE]"
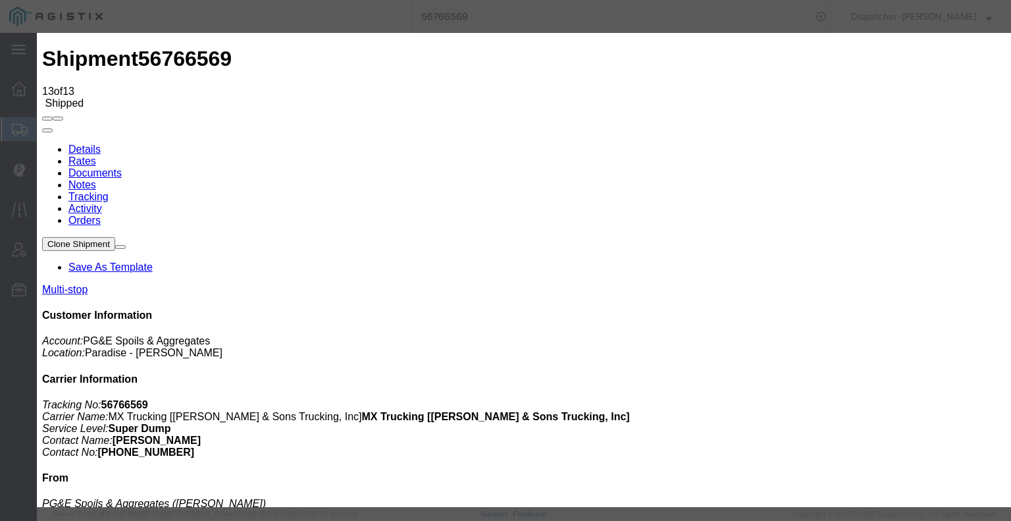
type input "5:30 PM"
select select "BREAKSTOP"
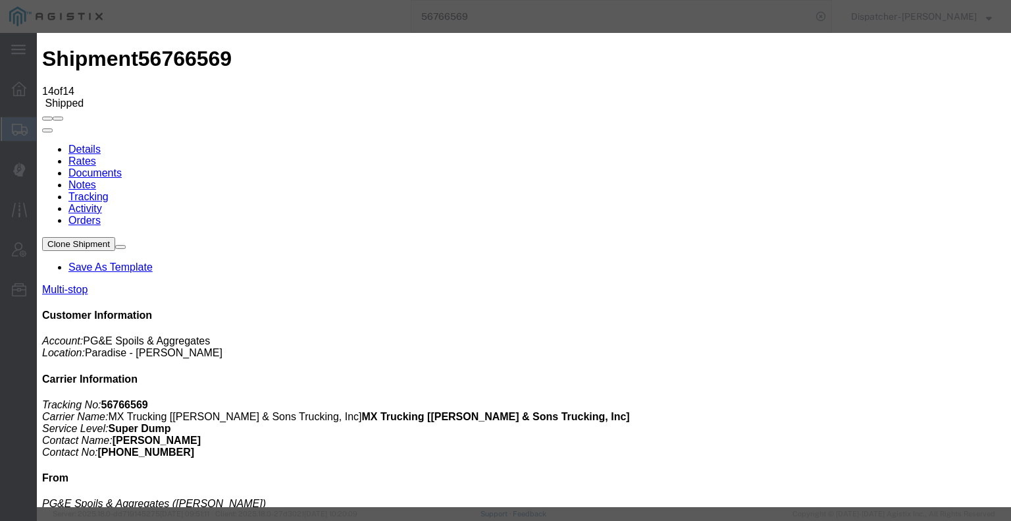
type input "[DATE]"
type input "6:00 AM"
type input "[DATE]"
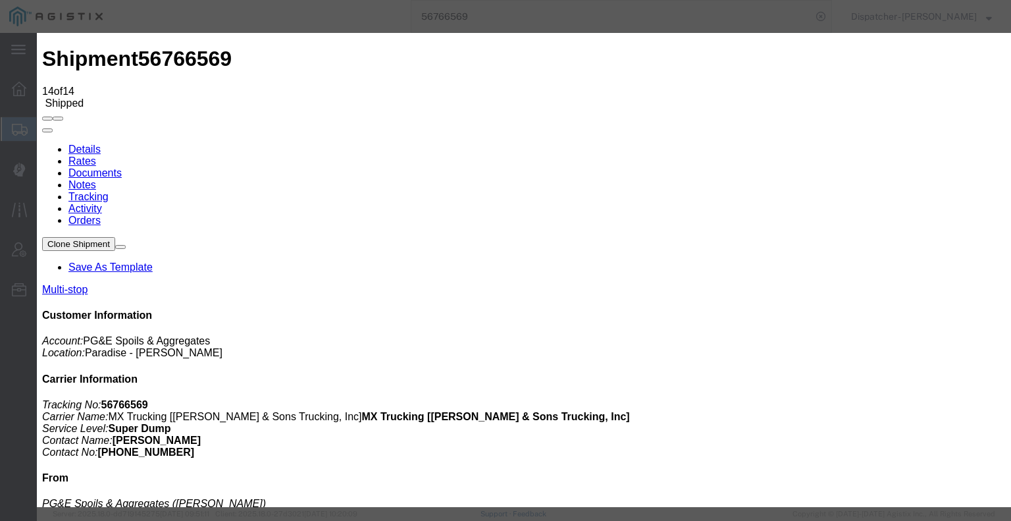
type input "8:00 PM"
select select "DELIVRED"
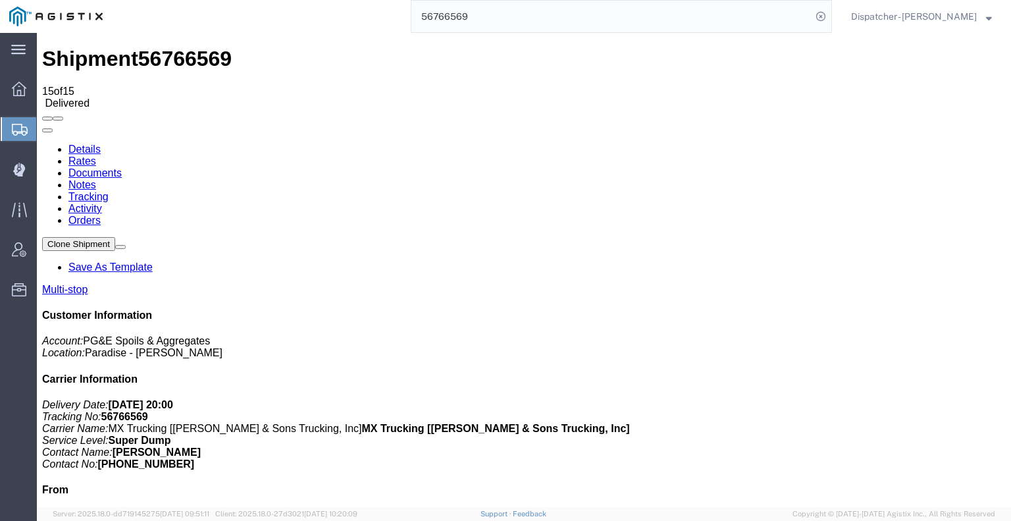
scroll to position [186, 0]
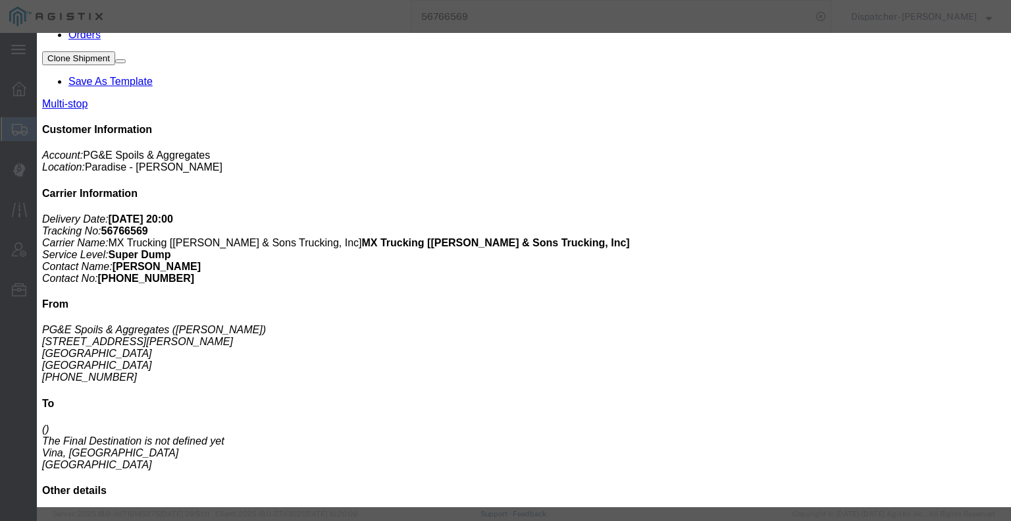
type input "4:00 AM"
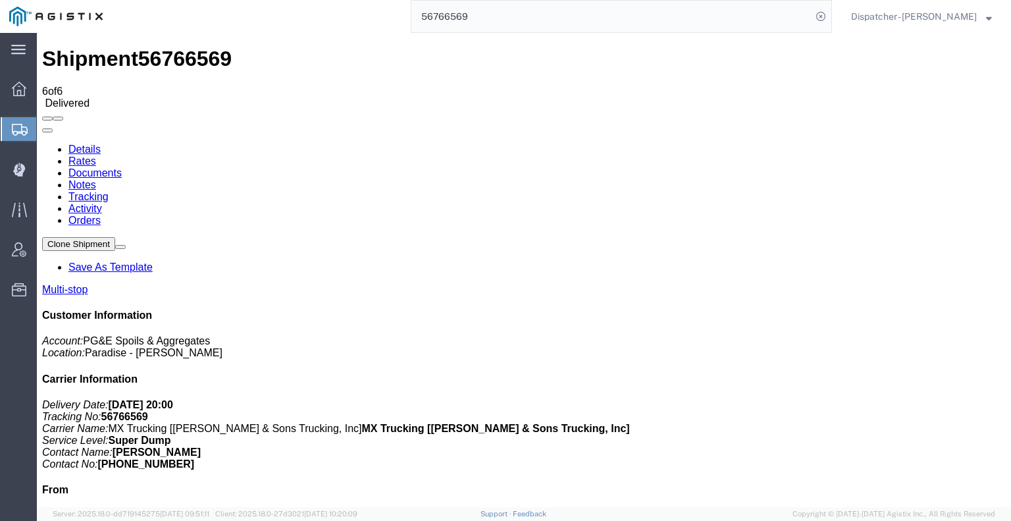
click at [122, 167] on link "Documents" at bounding box center [94, 172] width 53 height 11
checkbox input "true"
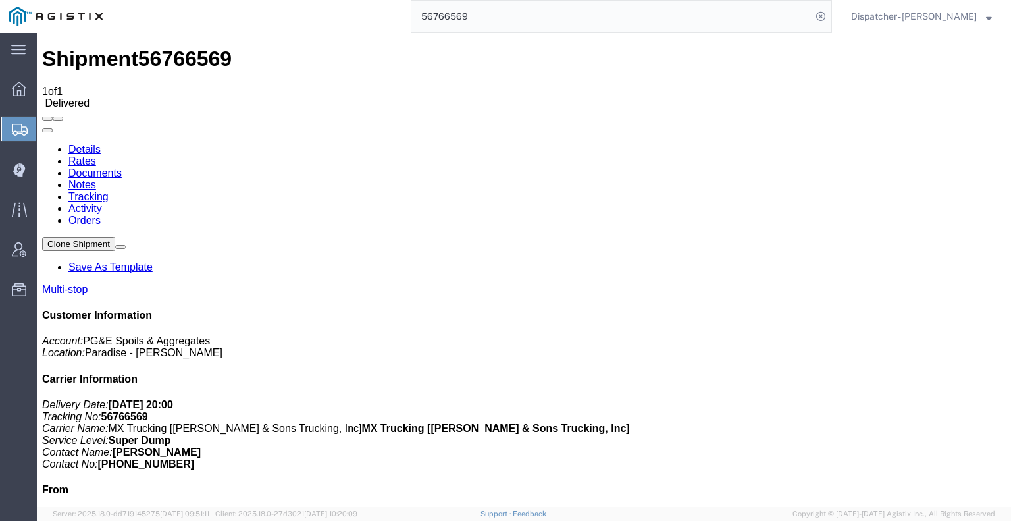
drag, startPoint x: 107, startPoint y: 307, endPoint x: 201, endPoint y: 247, distance: 111.0
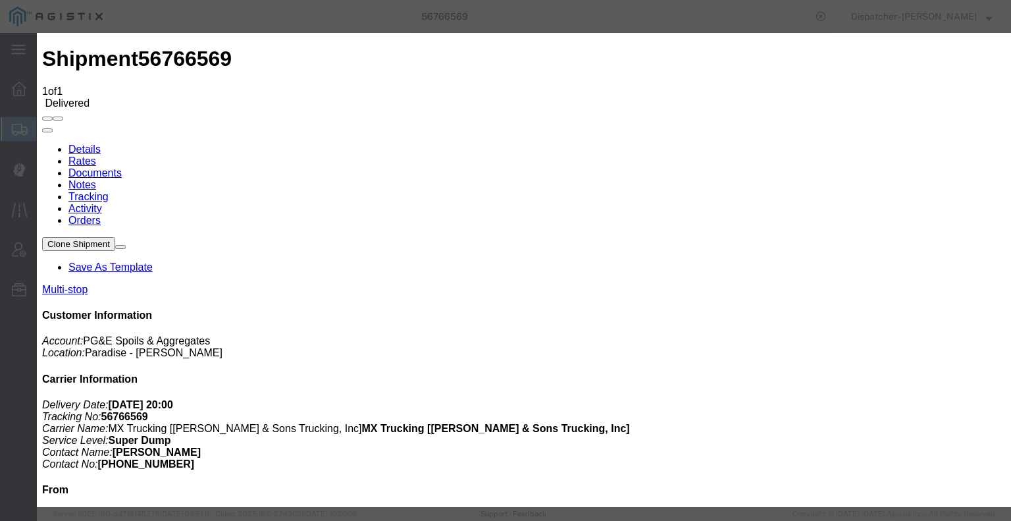
type input "C:\fakepath\56766569trktag.pdf"
select select
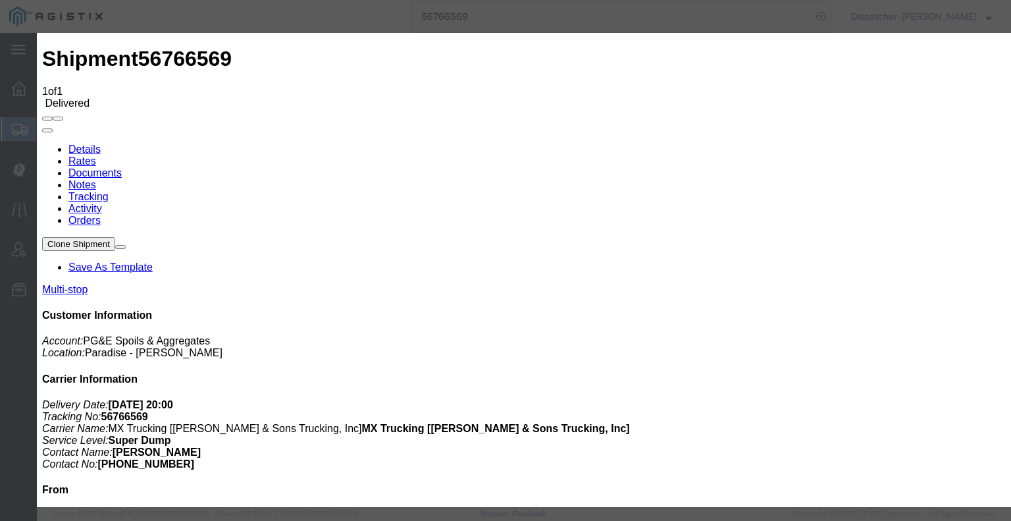
select select
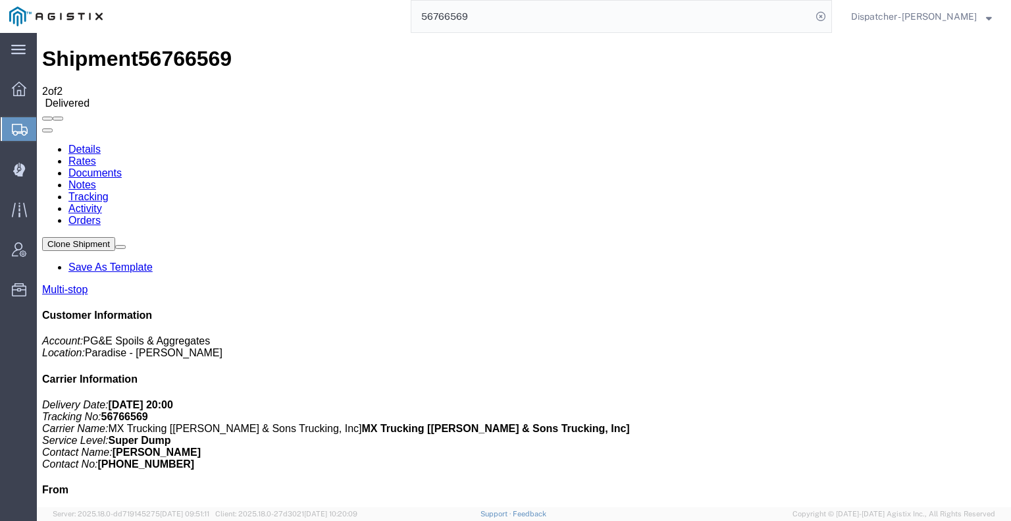
click at [401, 1] on div "56766569" at bounding box center [472, 16] width 720 height 33
type input "56769724"
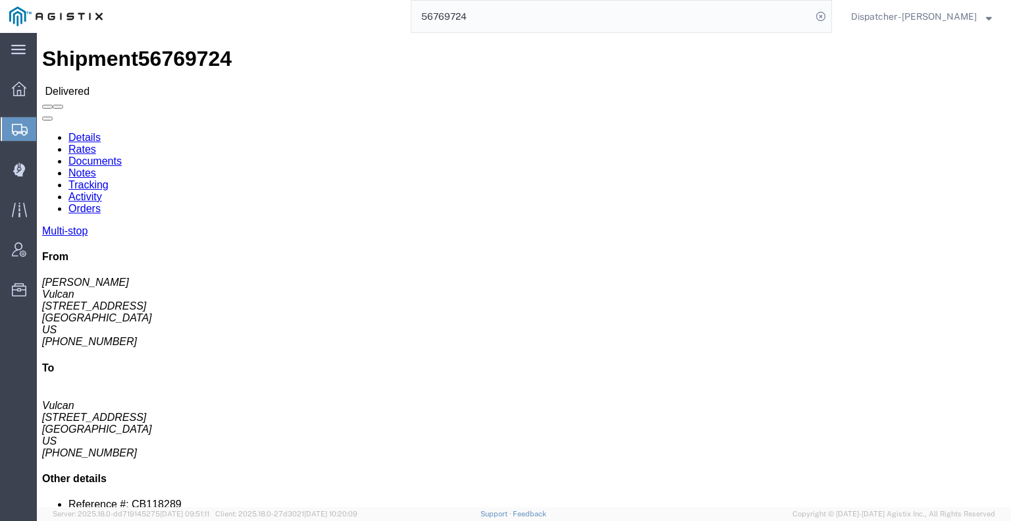
click link "Notes"
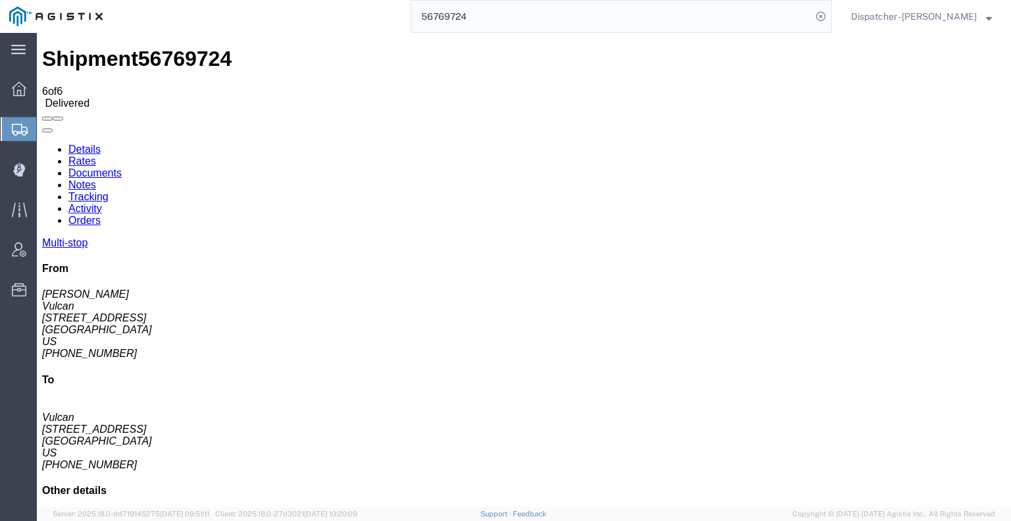
click at [122, 167] on link "Documents" at bounding box center [94, 172] width 53 height 11
click at [109, 191] on link "Tracking" at bounding box center [88, 196] width 40 height 11
click at [42, 143] on icon at bounding box center [42, 143] width 0 height 0
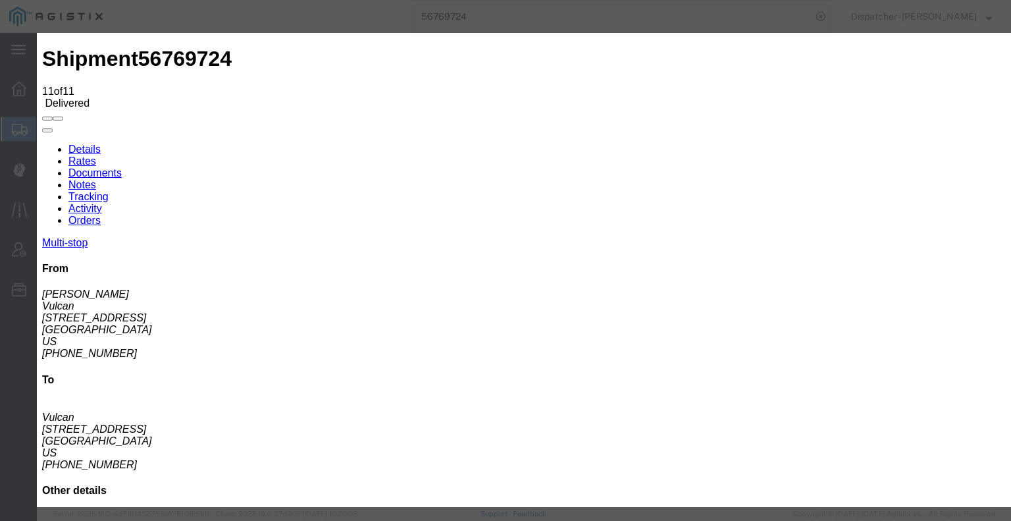
type input "[DATE]"
type input "7:00 AM"
type input "[DATE]"
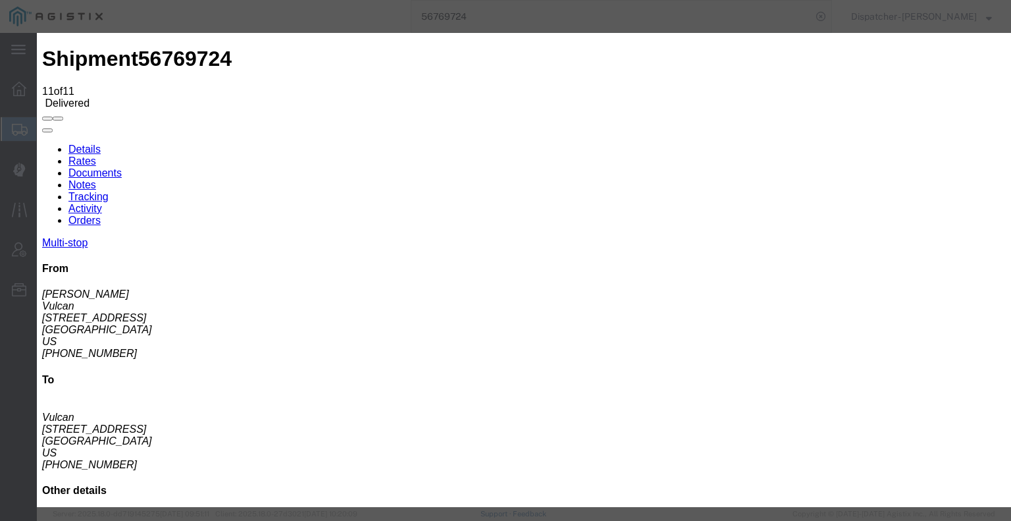
type input "2:45 PM"
select select "BREAKSTART"
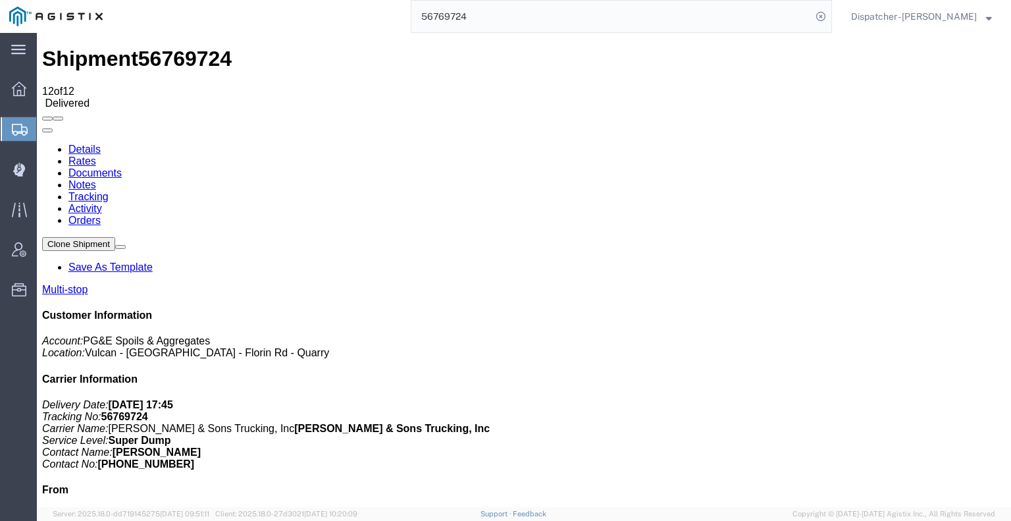
click at [96, 179] on link "Notes" at bounding box center [82, 184] width 28 height 11
click at [122, 167] on link "Documents" at bounding box center [94, 172] width 53 height 11
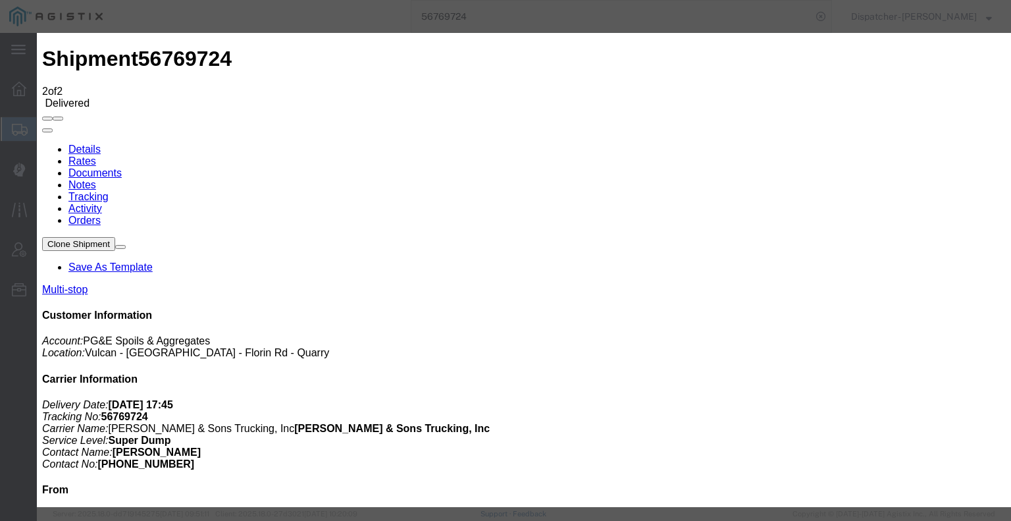
type input "C:\fakepath\56769724trktag.pdf"
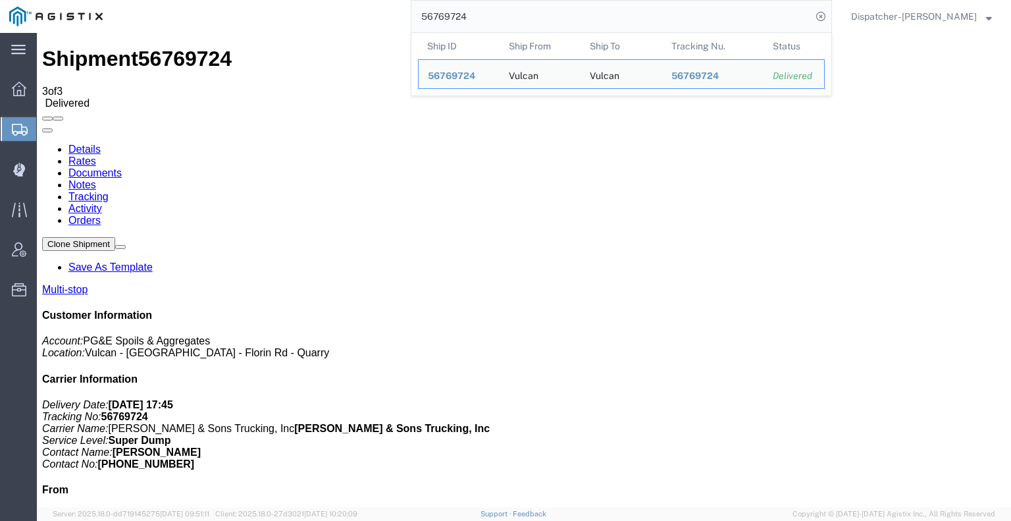
drag, startPoint x: 480, startPoint y: 13, endPoint x: 333, endPoint y: 11, distance: 146.8
click at [344, 13] on div "56769724 Ship ID Ship From Ship To Tracking Nu. Status Ship ID 56769724 Ship Fr…" at bounding box center [472, 16] width 720 height 33
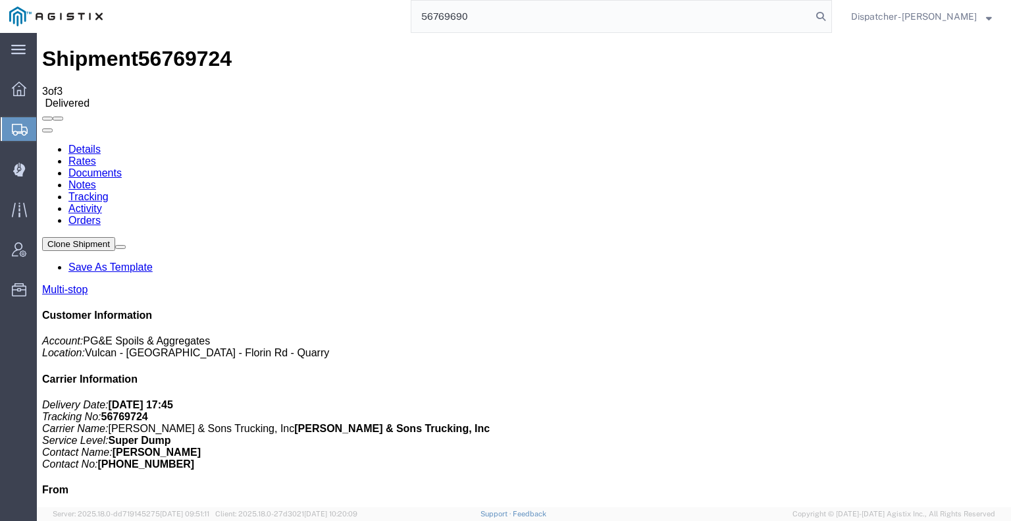
type input "56769690"
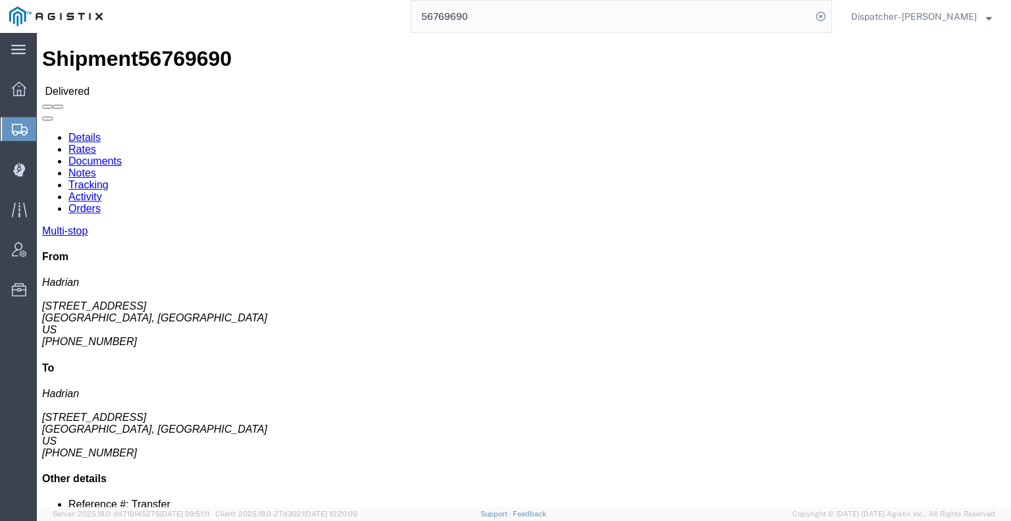
drag, startPoint x: 236, startPoint y: 84, endPoint x: 199, endPoint y: 51, distance: 49.4
click link "Notes"
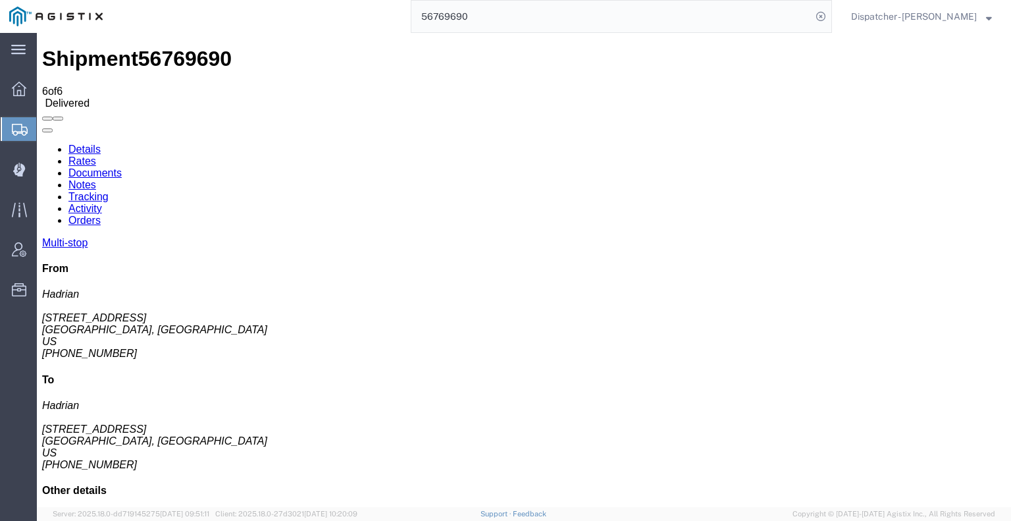
click at [122, 167] on link "Documents" at bounding box center [94, 172] width 53 height 11
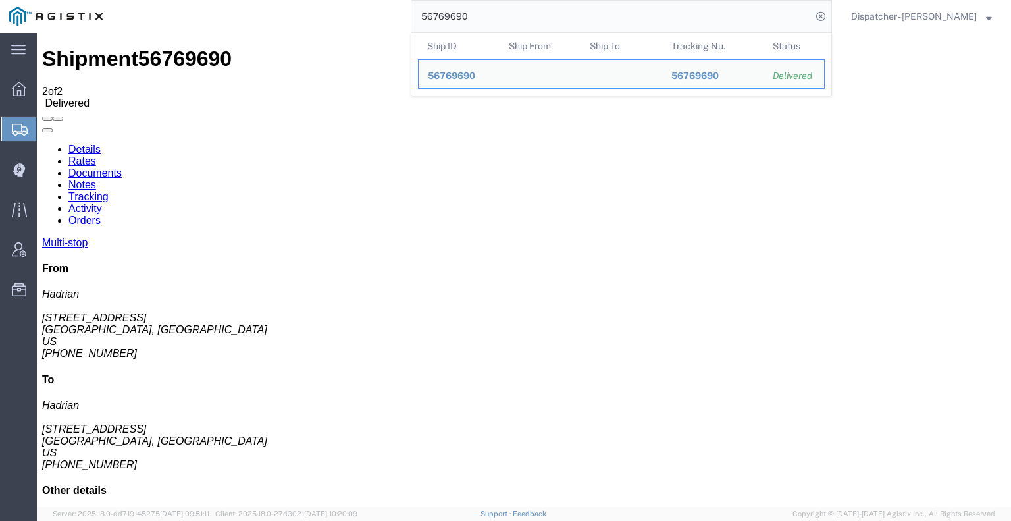
drag, startPoint x: 470, startPoint y: 18, endPoint x: 250, endPoint y: 21, distance: 219.8
click at [298, 18] on div "56769690 Ship ID Ship From Ship To Tracking Nu. Status Ship ID 56769690 Ship Fr…" at bounding box center [472, 16] width 720 height 33
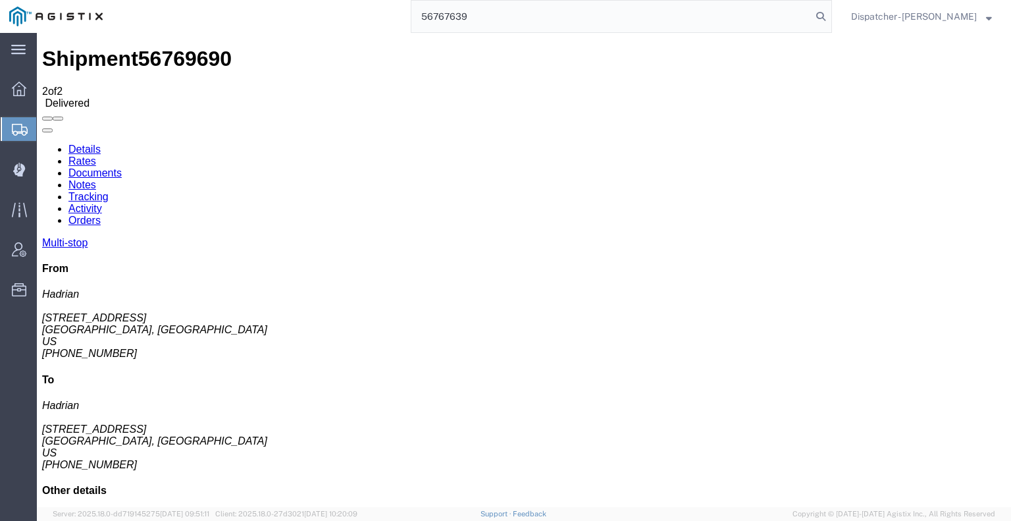
type input "56767639"
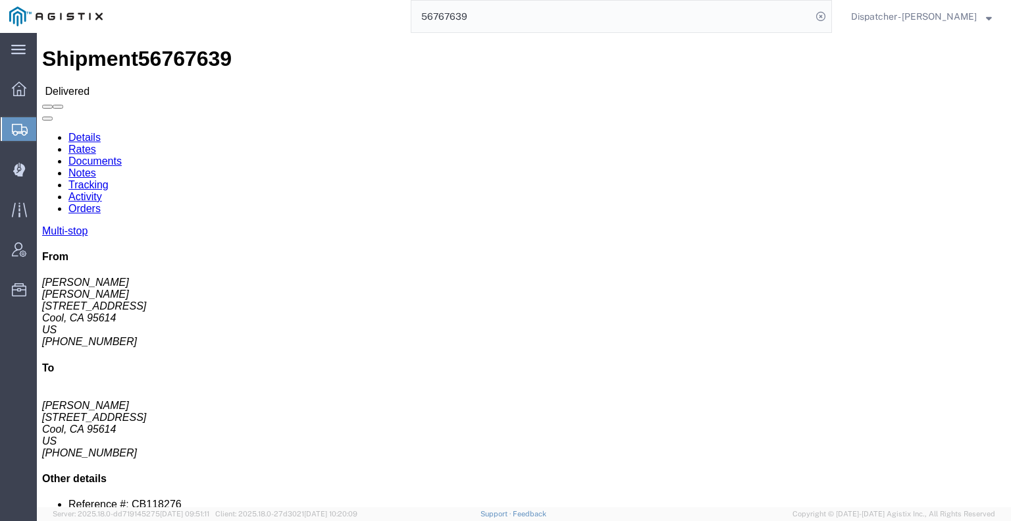
click link "Notes"
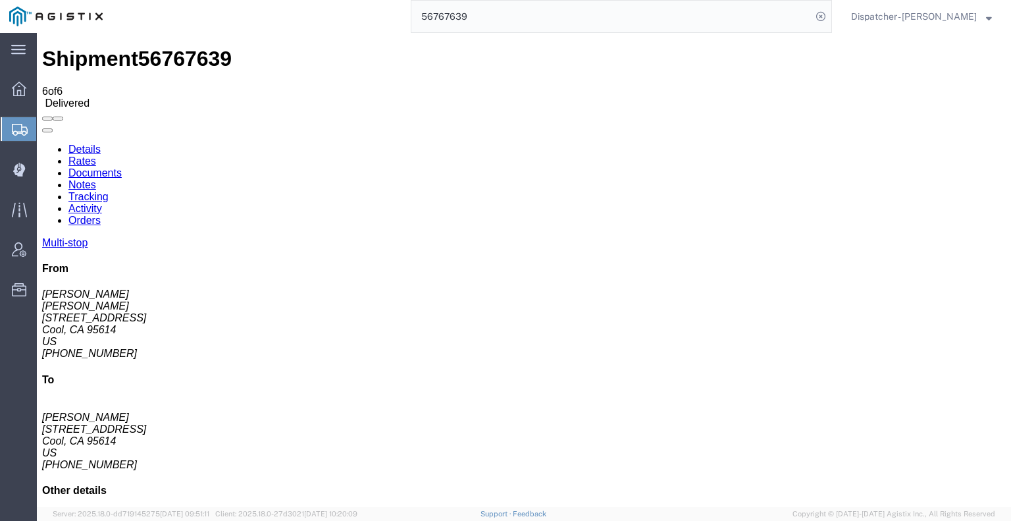
click at [122, 167] on link "Documents" at bounding box center [94, 172] width 53 height 11
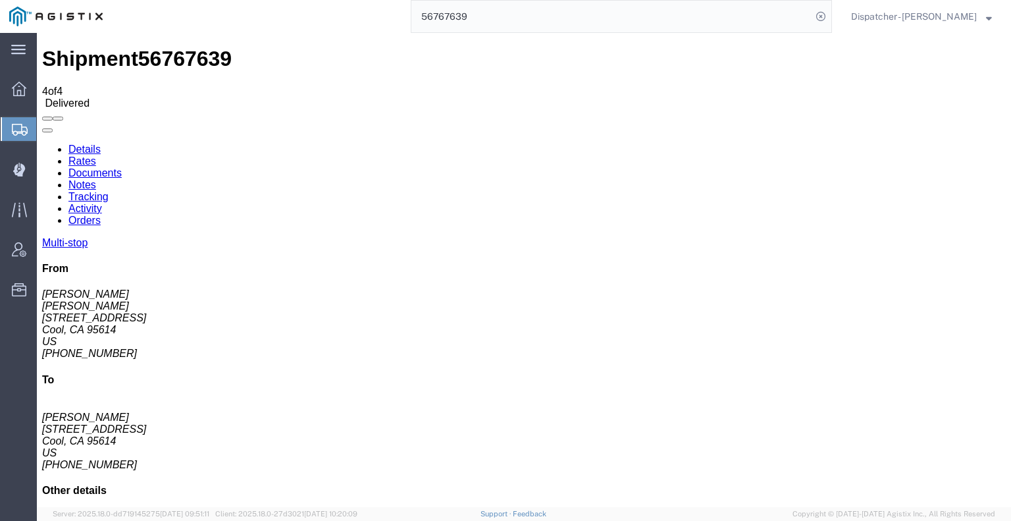
drag, startPoint x: 384, startPoint y: 61, endPoint x: 242, endPoint y: 39, distance: 143.8
type input "56767966"
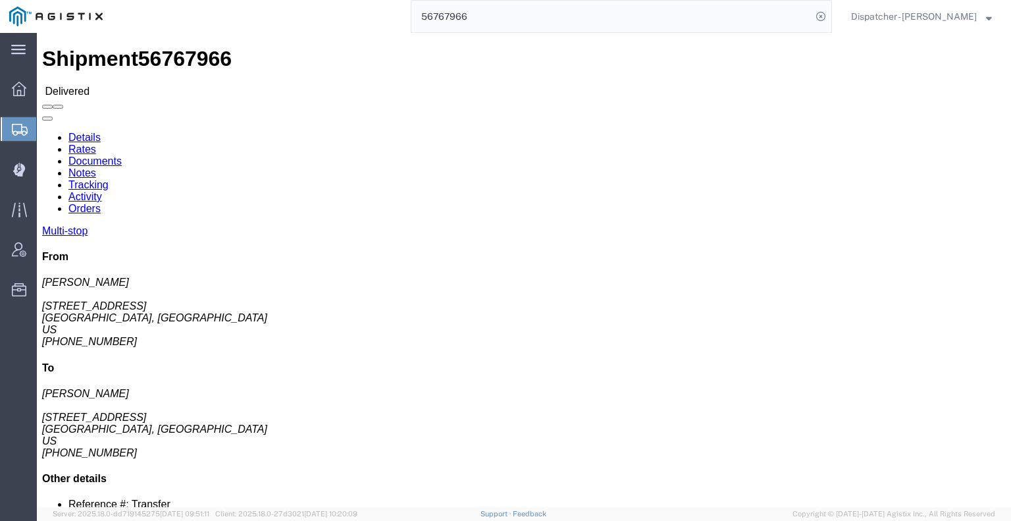
click link "Notes"
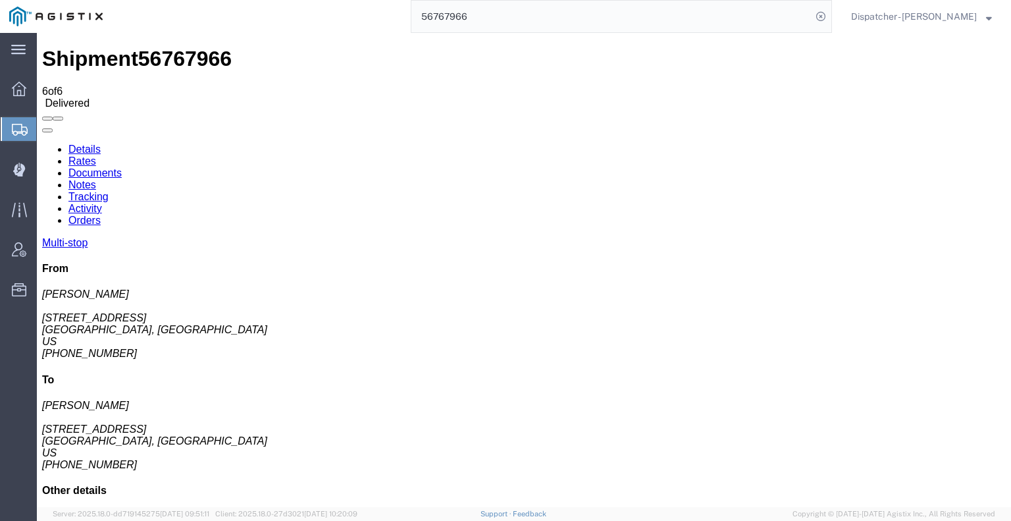
click at [122, 167] on link "Documents" at bounding box center [94, 172] width 53 height 11
drag, startPoint x: 114, startPoint y: 318, endPoint x: 122, endPoint y: 307, distance: 13.6
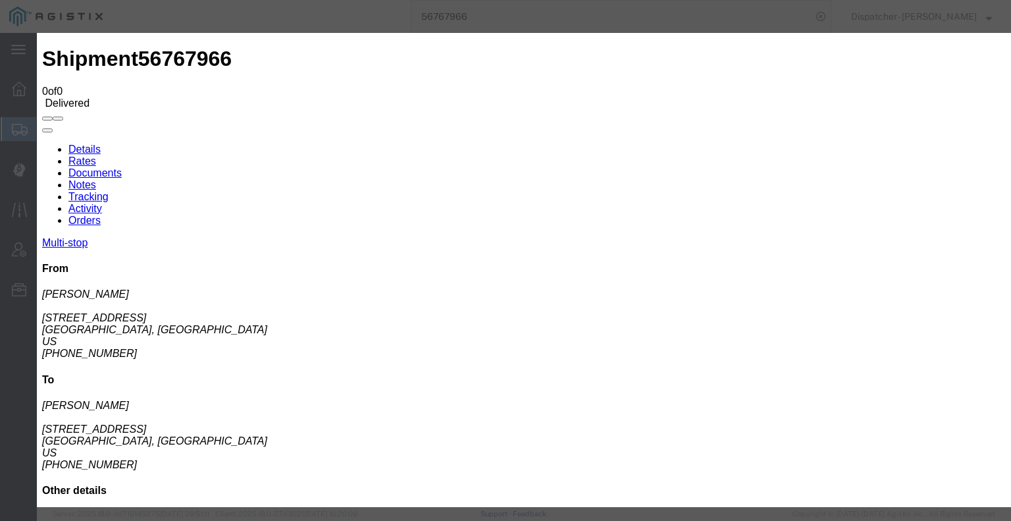
type input "C:\fakepath\56767966trktag.pdf"
select select
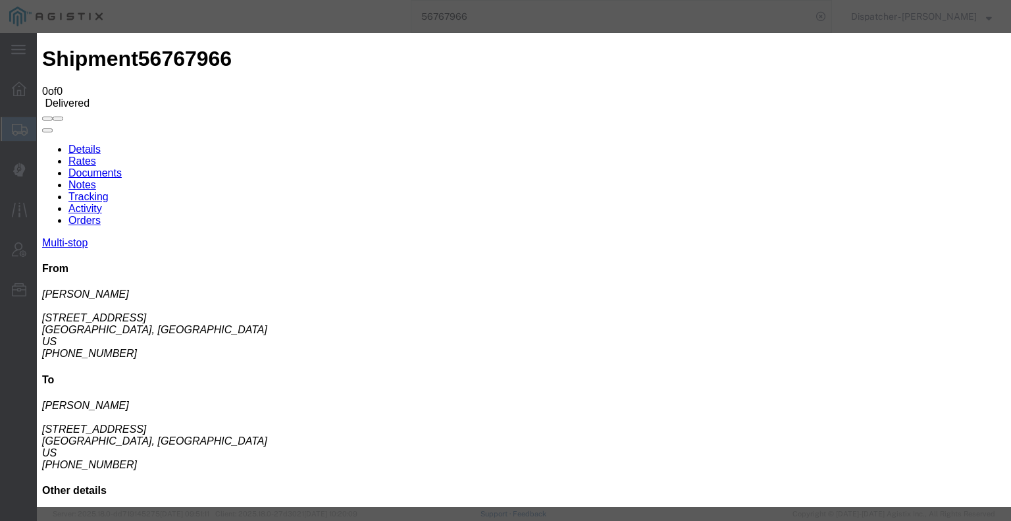
select select
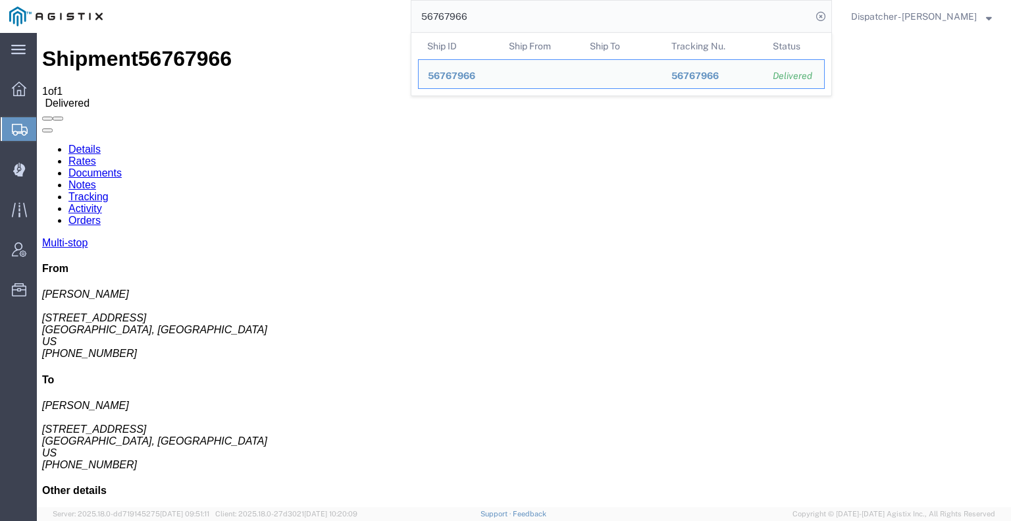
drag, startPoint x: 485, startPoint y: 15, endPoint x: 192, endPoint y: 32, distance: 293.3
click at [195, 32] on div "56767966 Ship ID Ship From Ship To Tracking Nu. Status Ship ID 56767966 Ship Fr…" at bounding box center [472, 16] width 720 height 33
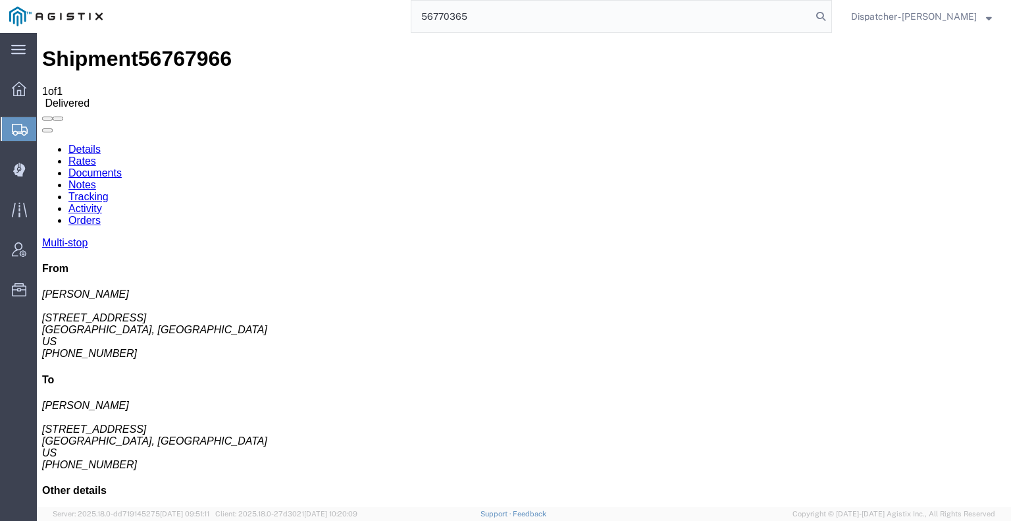
type input "56770365"
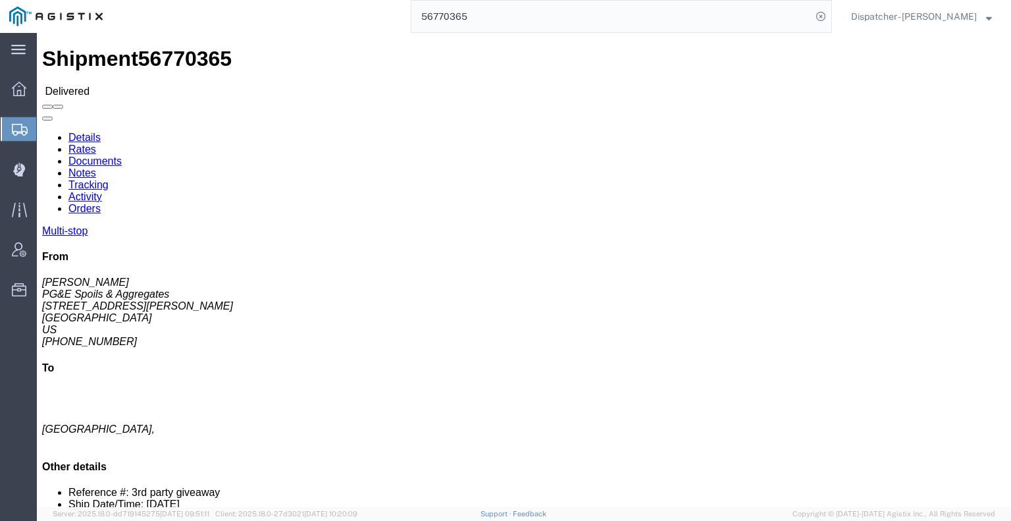
click link "Notes"
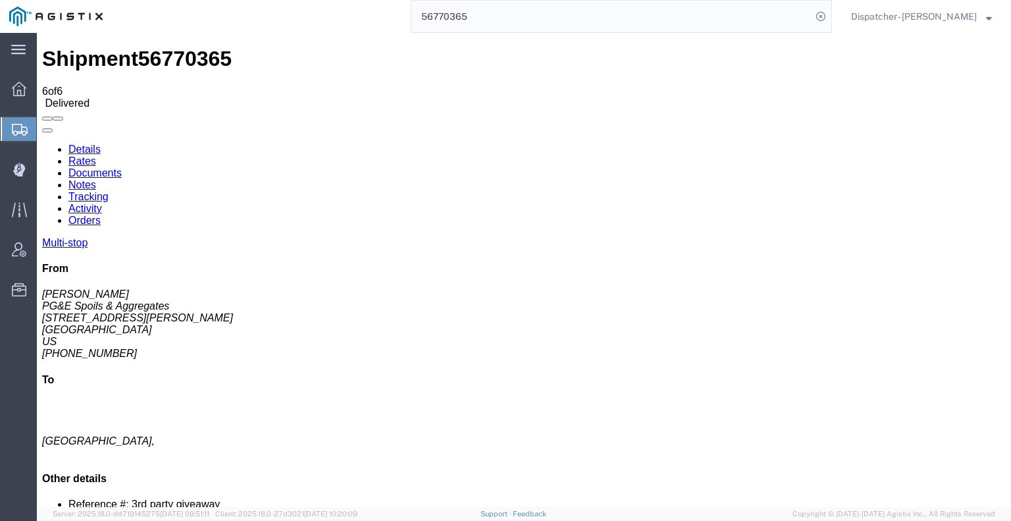
click at [122, 167] on link "Documents" at bounding box center [94, 172] width 53 height 11
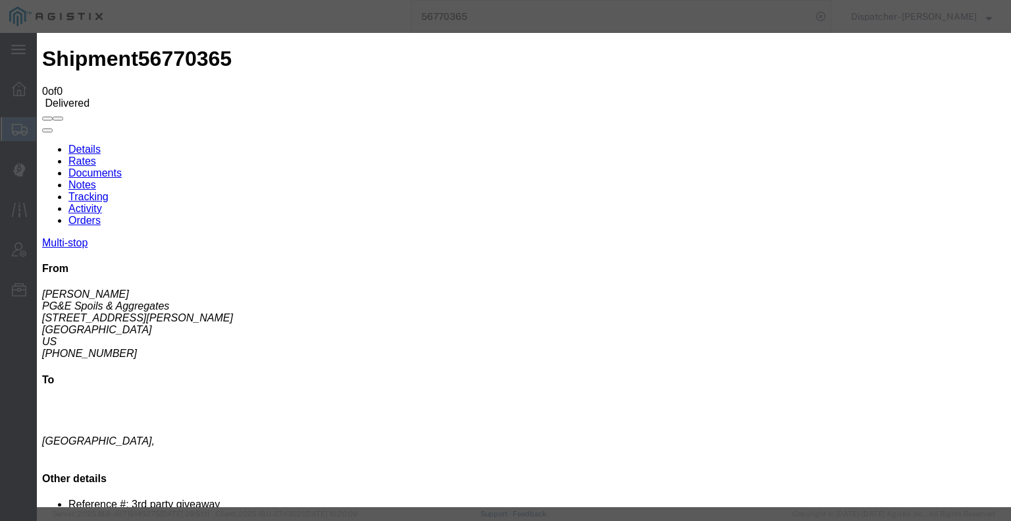
type input "C:\fakepath\56770365trktag.pdf"
select select
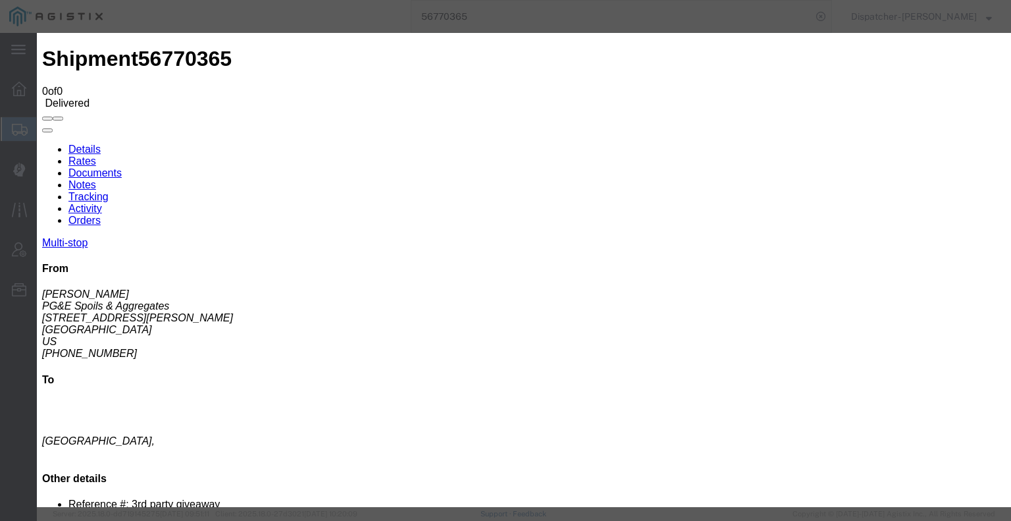
select select
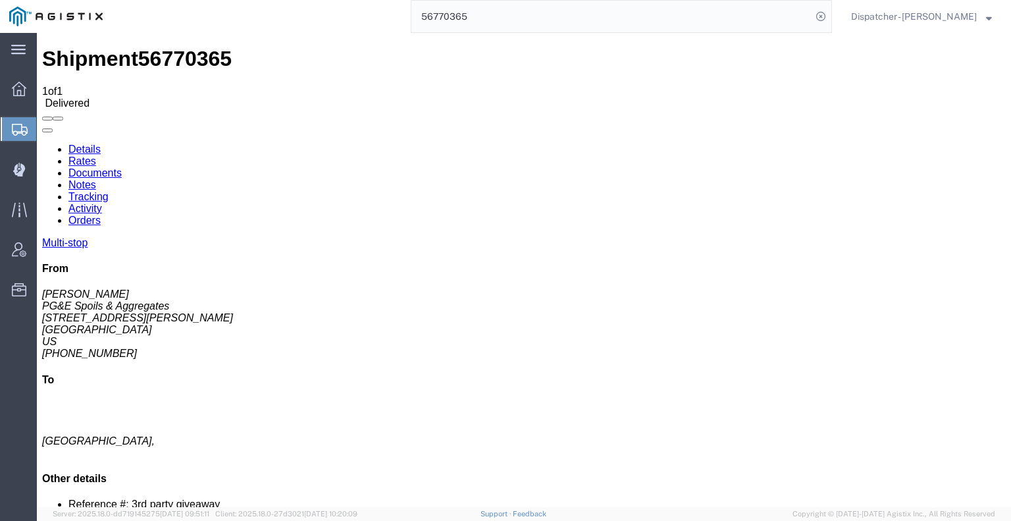
drag, startPoint x: 486, startPoint y: 18, endPoint x: 398, endPoint y: 3, distance: 89.5
click at [422, 13] on input "56770365" at bounding box center [611, 17] width 400 height 32
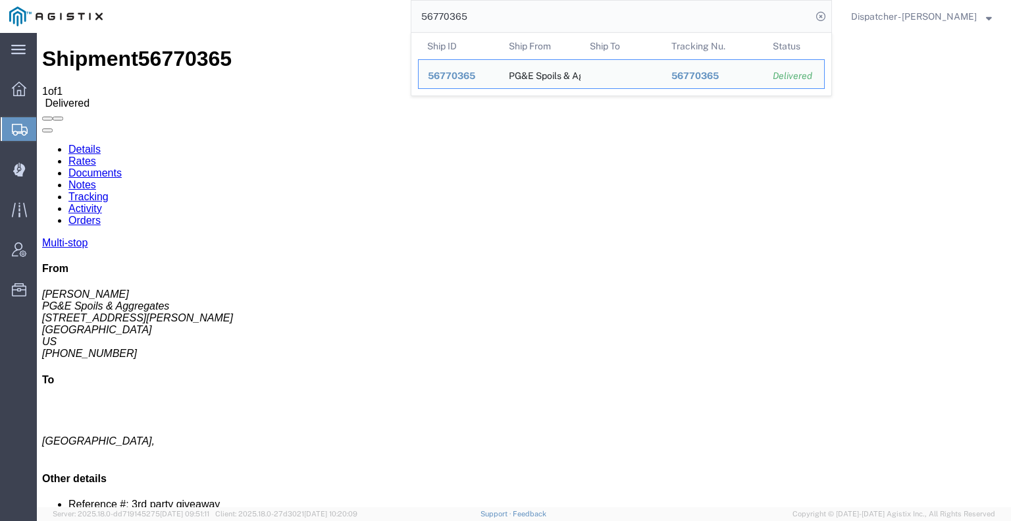
type input "5"
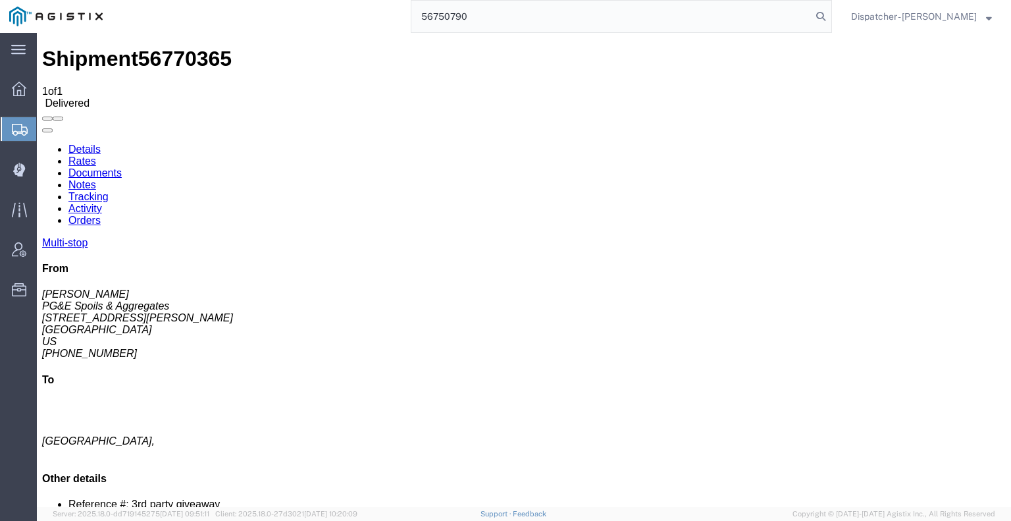
type input "56750790"
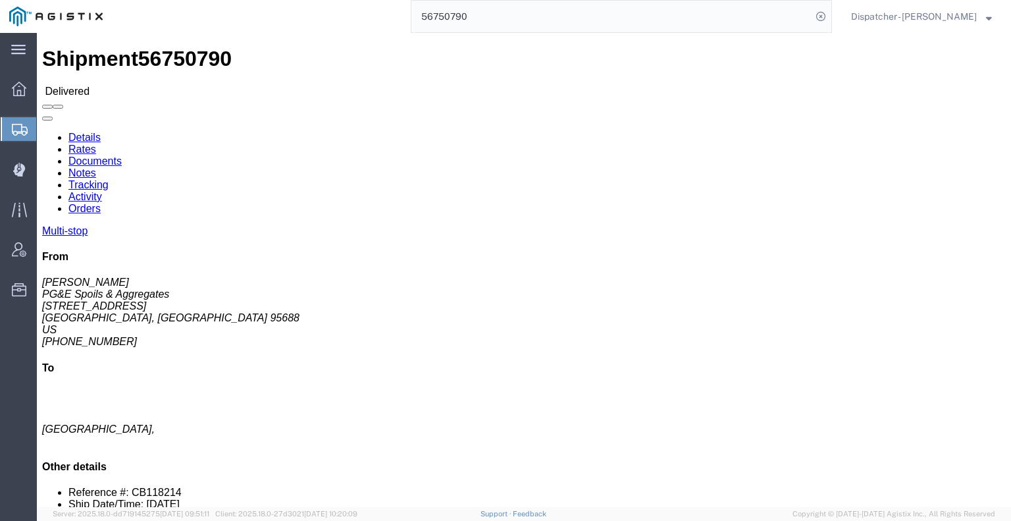
click link "Notes"
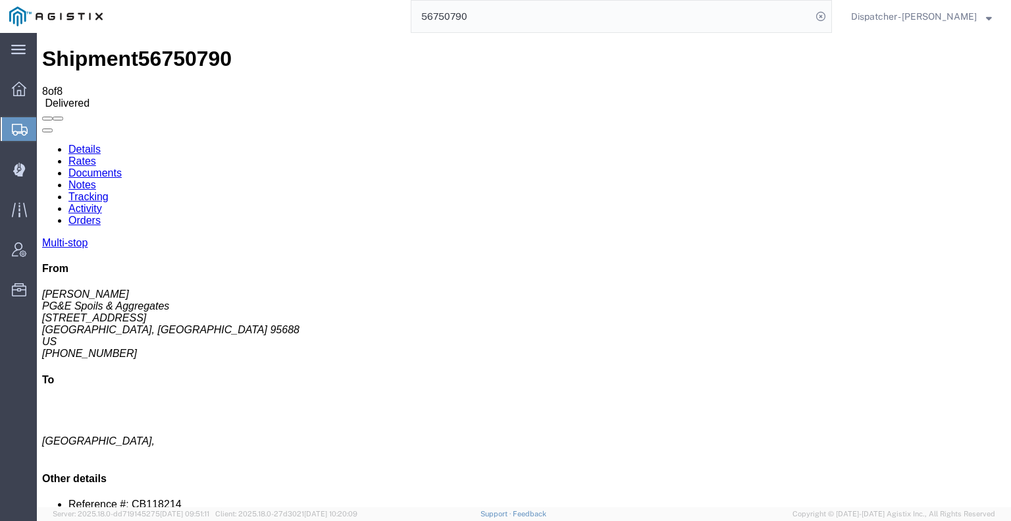
click at [109, 191] on link "Tracking" at bounding box center [88, 196] width 40 height 11
click at [42, 143] on link at bounding box center [42, 143] width 0 height 0
click at [122, 167] on link "Documents" at bounding box center [94, 172] width 53 height 11
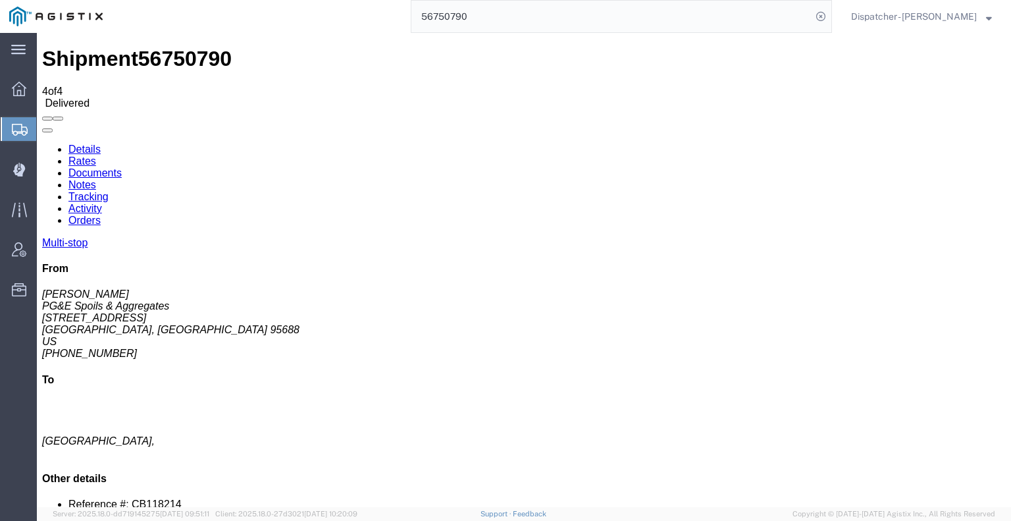
drag, startPoint x: 395, startPoint y: 26, endPoint x: 350, endPoint y: 24, distance: 44.8
click at [378, 26] on div "56750790" at bounding box center [472, 16] width 720 height 33
type input "56769687"
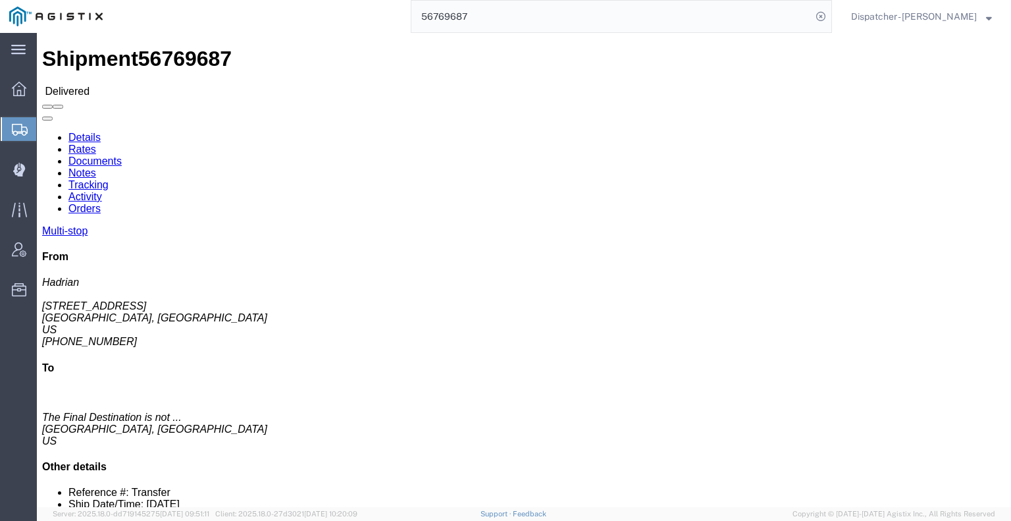
click link "Notes"
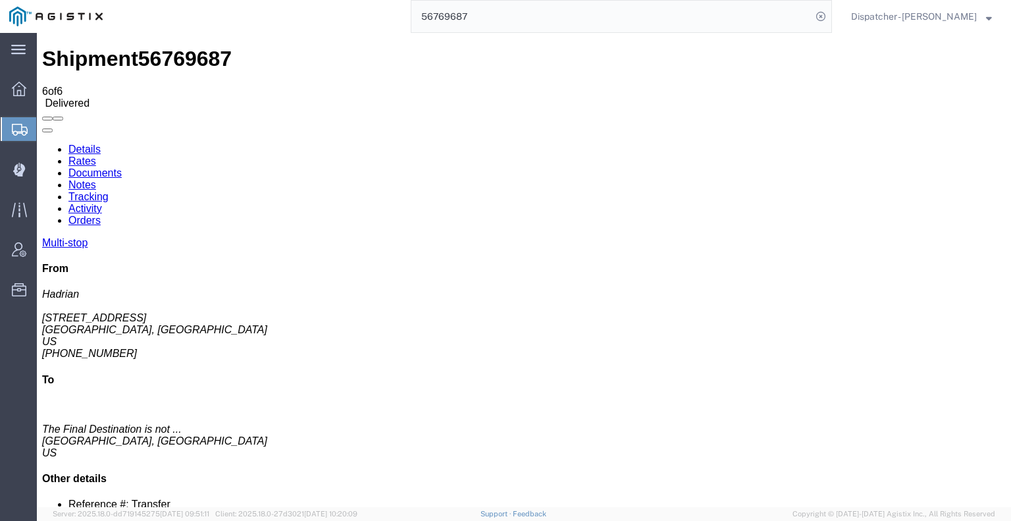
click at [122, 167] on link "Documents" at bounding box center [94, 172] width 53 height 11
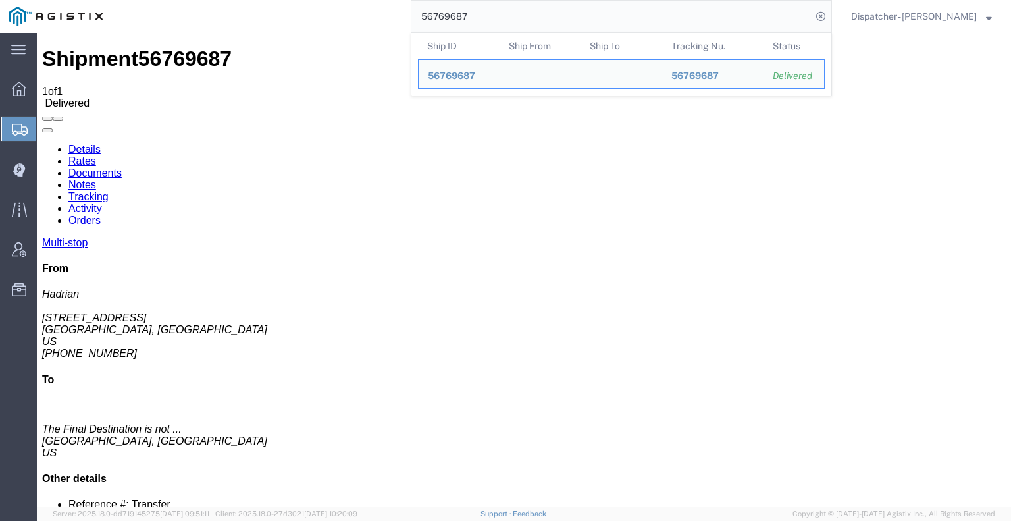
drag, startPoint x: 476, startPoint y: 10, endPoint x: 274, endPoint y: 15, distance: 202.7
click at [274, 15] on div "56769687 Ship ID Ship From Ship To Tracking Nu. Status Ship ID 56769687 Ship Fr…" at bounding box center [472, 16] width 720 height 33
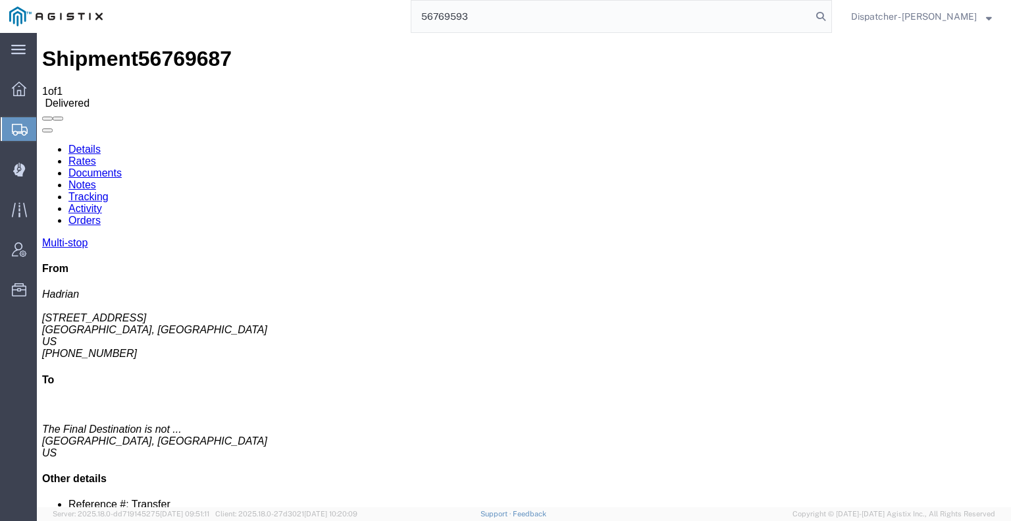
type input "56769593"
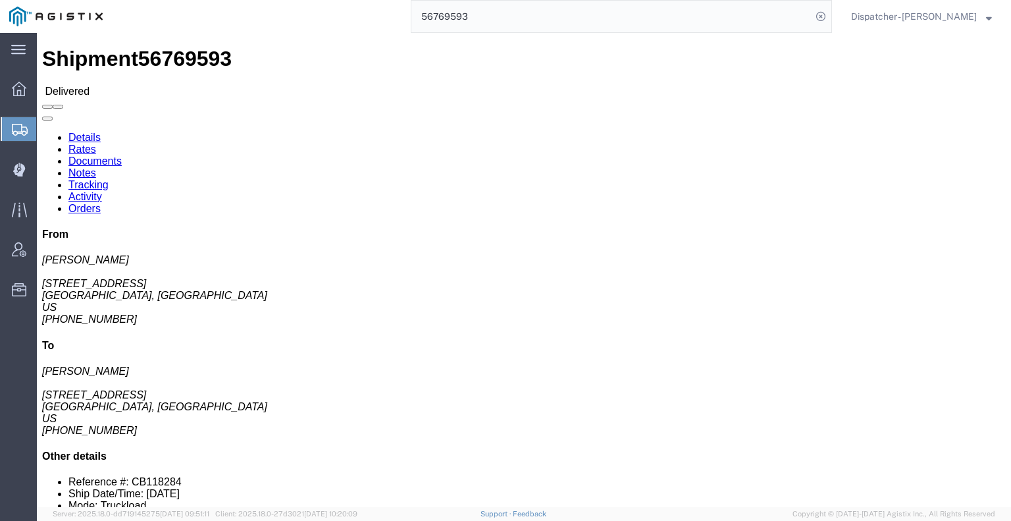
click link "Notes"
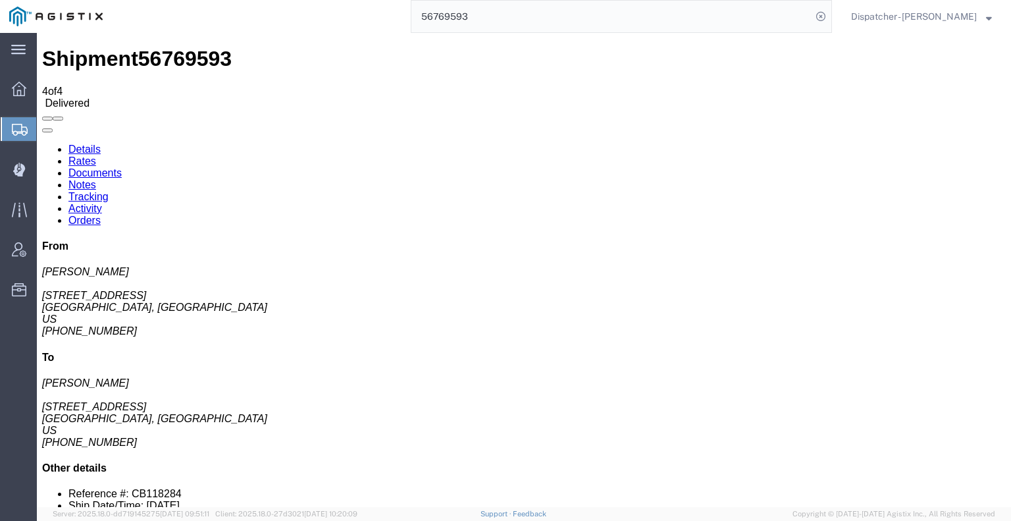
click at [122, 167] on link "Documents" at bounding box center [94, 172] width 53 height 11
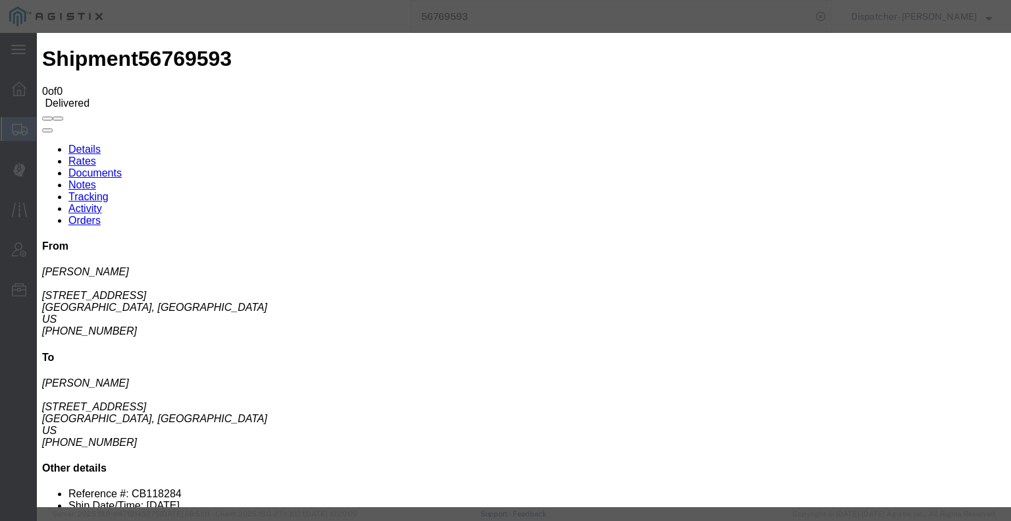
type input "C:\fakepath\56769593trktag.pdf"
select select
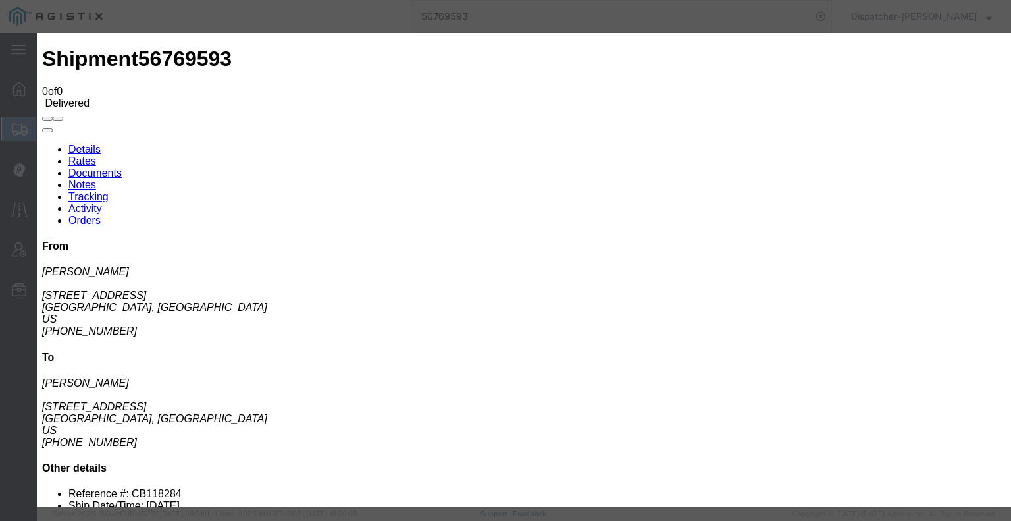
select select
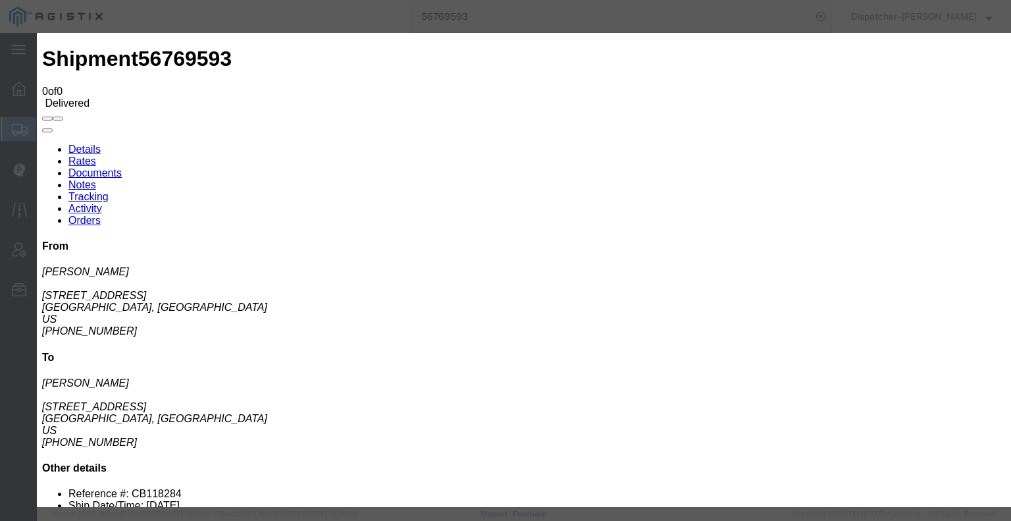
type input "C:\fakepath\56769593trktag.pdf"
select select
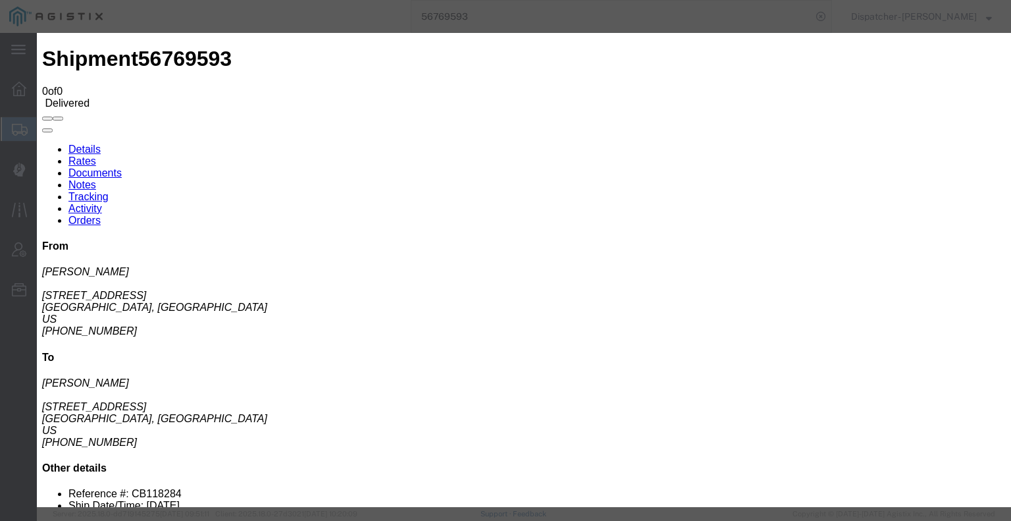
select select
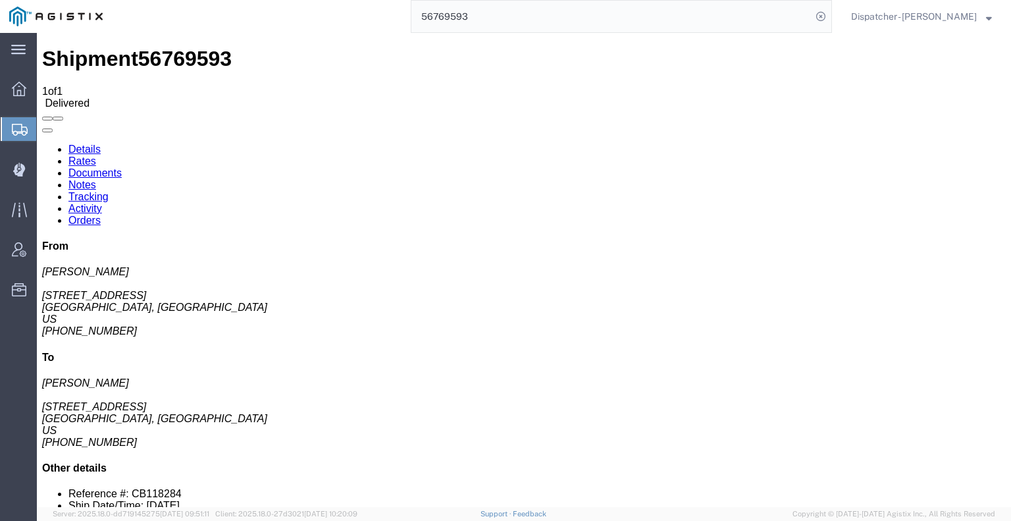
drag, startPoint x: 477, startPoint y: 18, endPoint x: 350, endPoint y: 17, distance: 127.0
click at [392, 17] on div "56769593" at bounding box center [472, 16] width 720 height 33
type input "56751512"
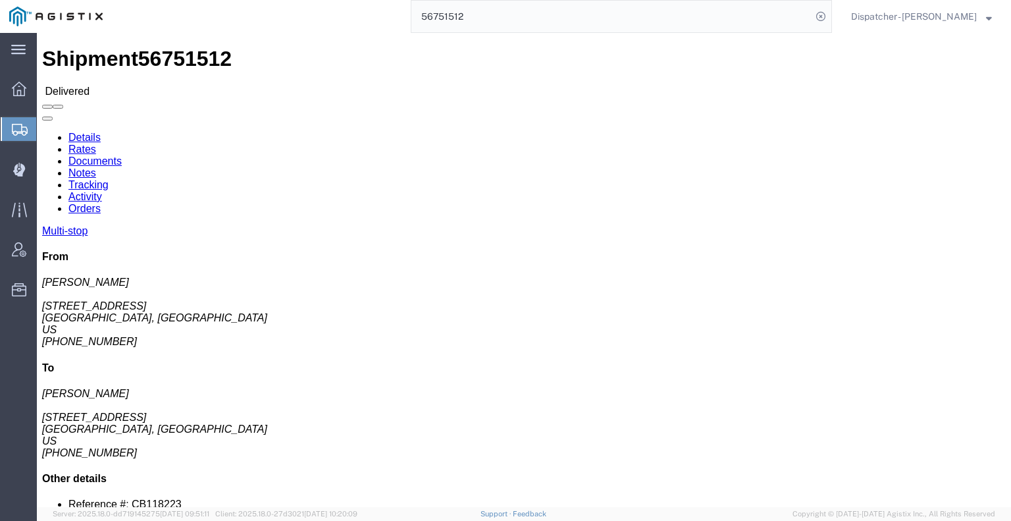
drag, startPoint x: 231, startPoint y: 81, endPoint x: 194, endPoint y: 48, distance: 49.4
click link "Notes"
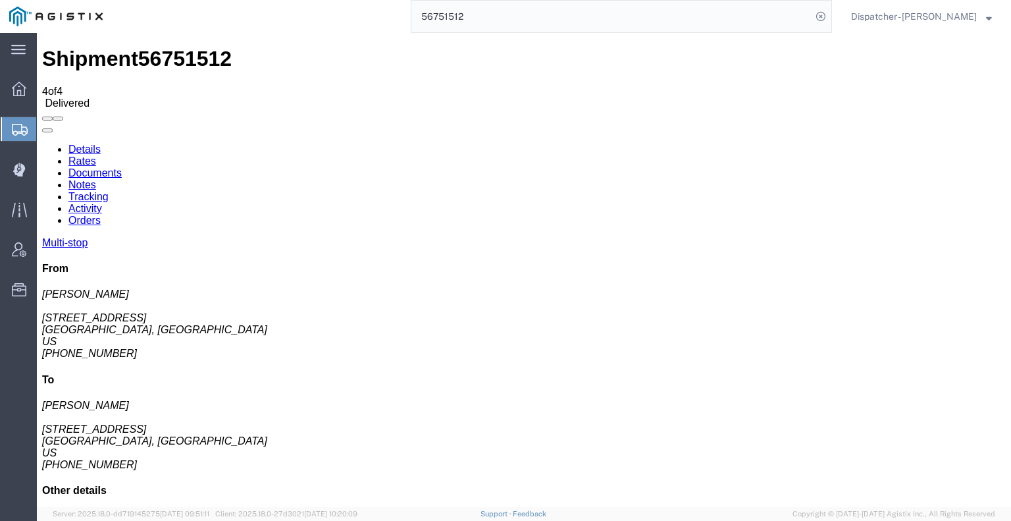
click at [96, 179] on link "Notes" at bounding box center [82, 184] width 28 height 11
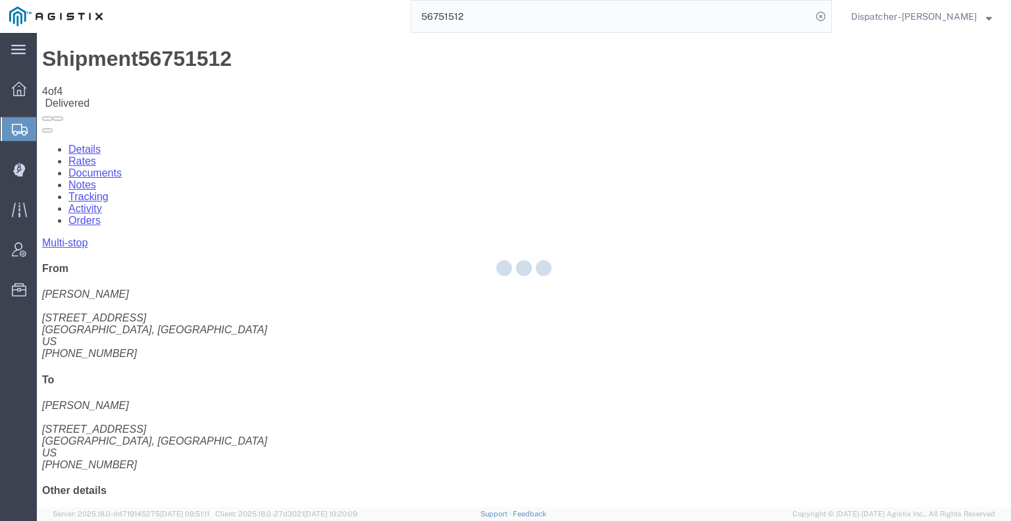
click at [290, 82] on div at bounding box center [524, 270] width 974 height 474
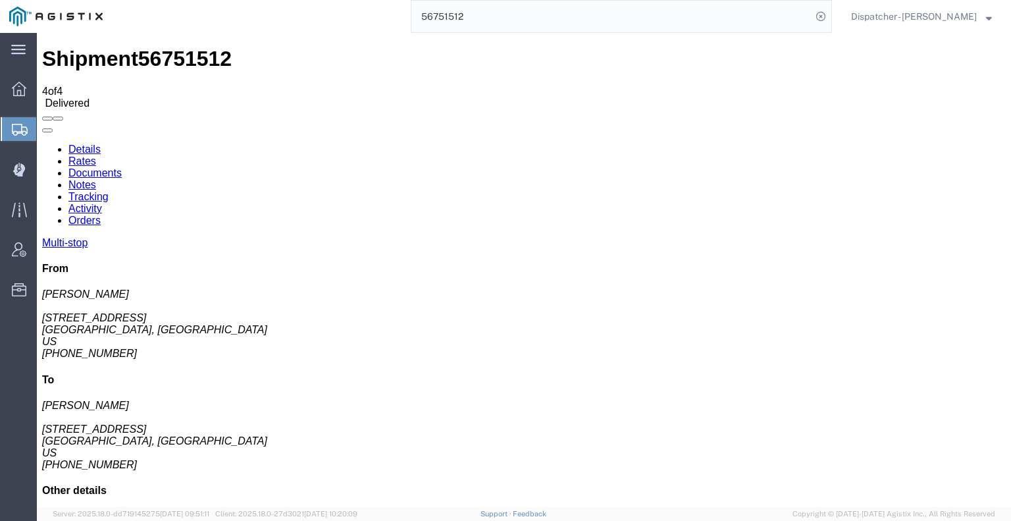
click at [109, 191] on link "Tracking" at bounding box center [88, 196] width 40 height 11
click at [724, 143] on ul "Details Rates Documents Notes Tracking Activity Orders" at bounding box center [523, 184] width 963 height 83
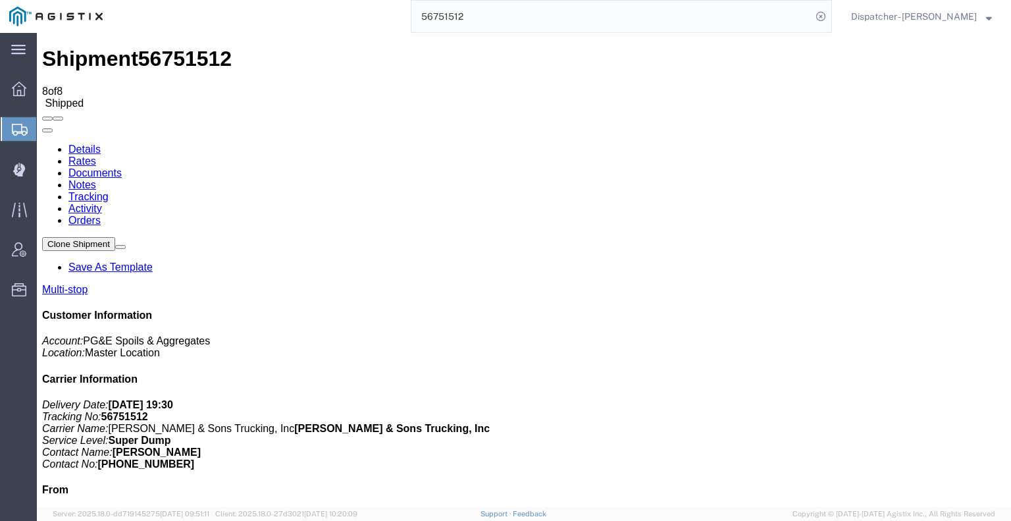
click at [42, 143] on icon at bounding box center [42, 143] width 0 height 0
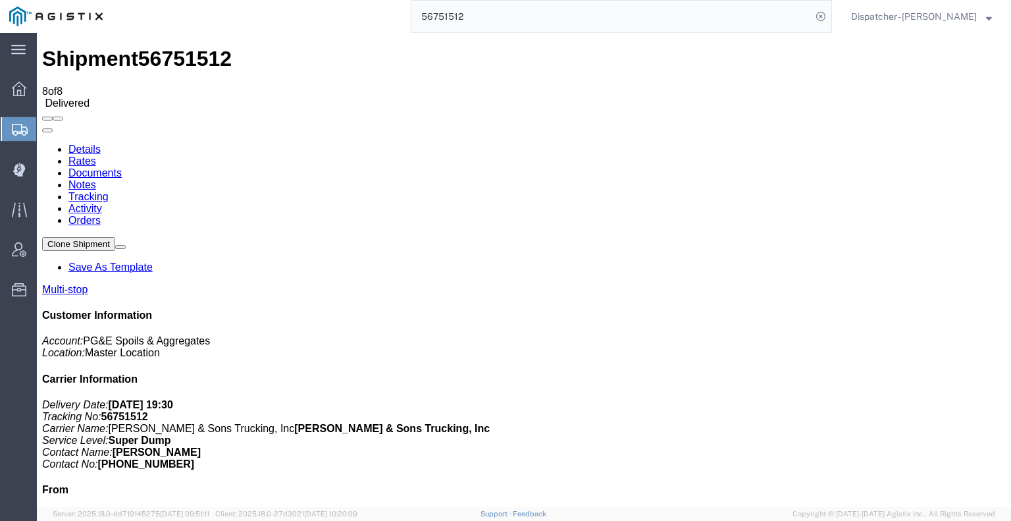
click at [96, 179] on link "Notes" at bounding box center [82, 184] width 28 height 11
click at [122, 167] on link "Documents" at bounding box center [94, 172] width 53 height 11
drag, startPoint x: 172, startPoint y: 326, endPoint x: 237, endPoint y: 290, distance: 74.8
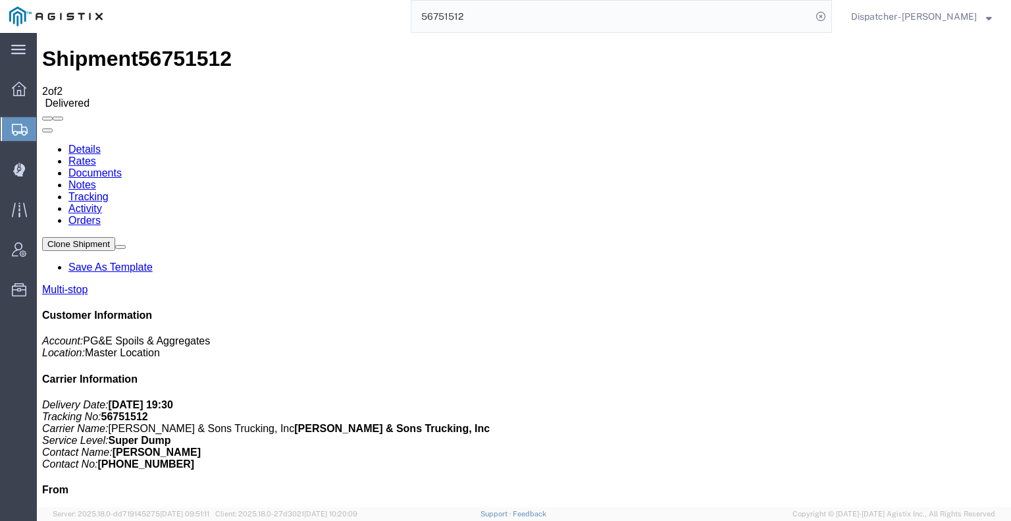
drag, startPoint x: 797, startPoint y: 113, endPoint x: 788, endPoint y: 118, distance: 10.0
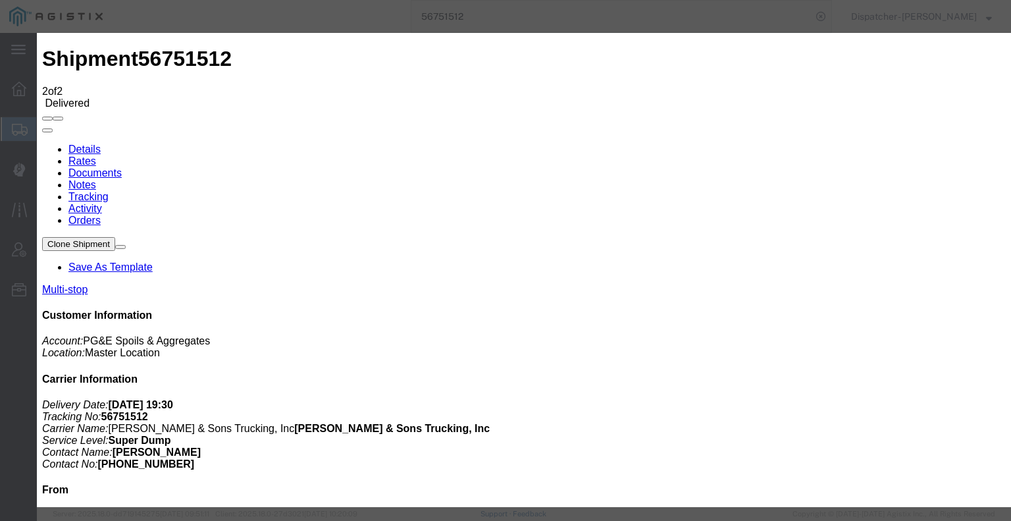
type input "C:\fakepath\56751512trktag.pdf"
select select
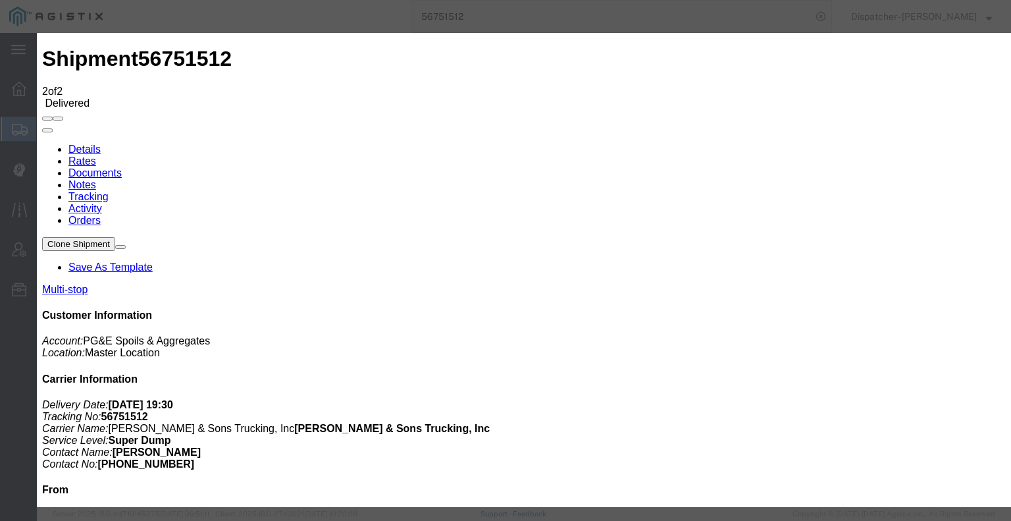
select select
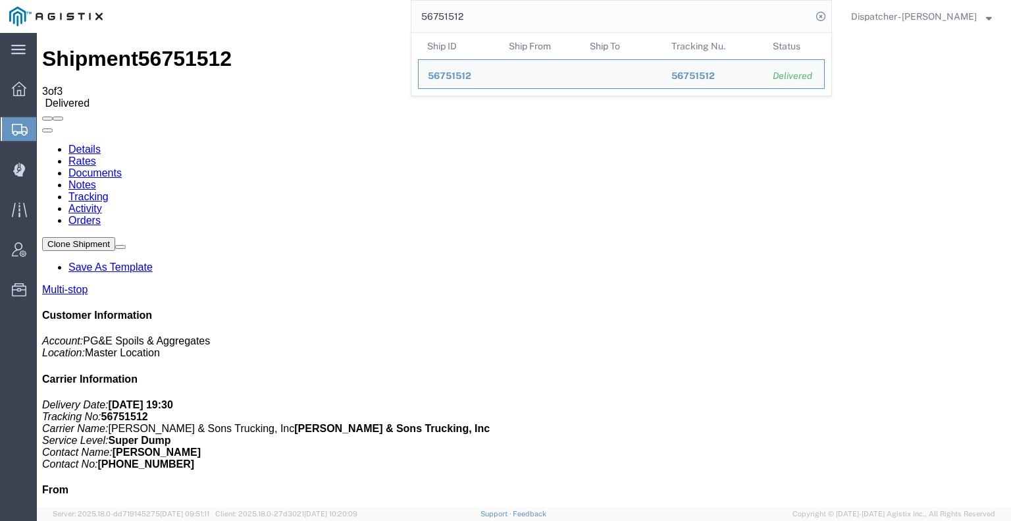
drag, startPoint x: 519, startPoint y: 20, endPoint x: 311, endPoint y: 12, distance: 208.1
click at [324, 12] on div "56751512 Ship ID Ship From Ship To Tracking Nu. Status Ship ID 56751512 Ship Fr…" at bounding box center [472, 16] width 720 height 33
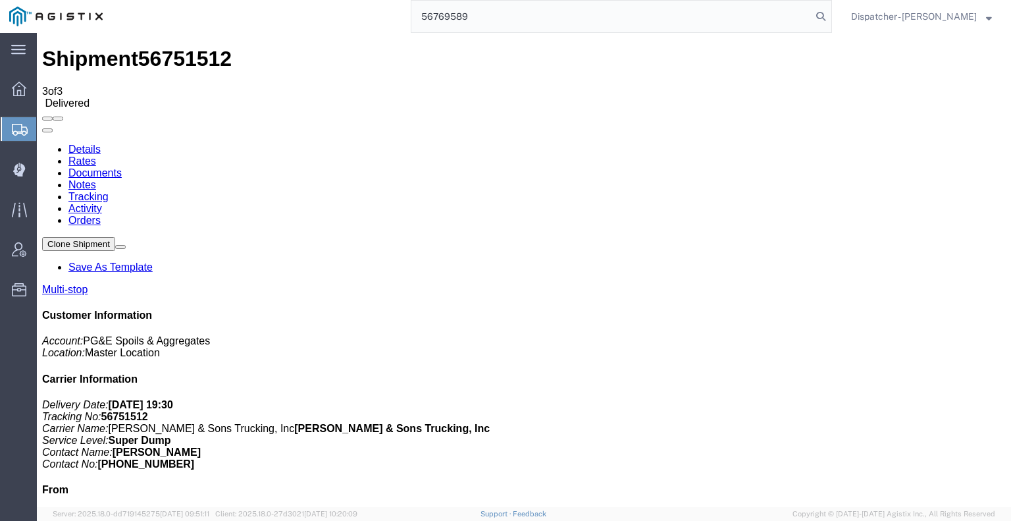
type input "56769589"
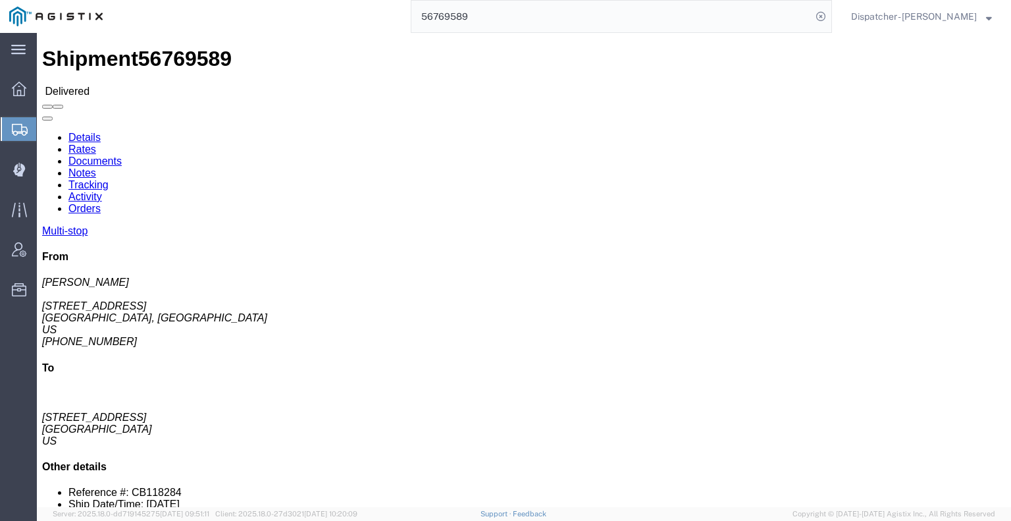
click link "Notes"
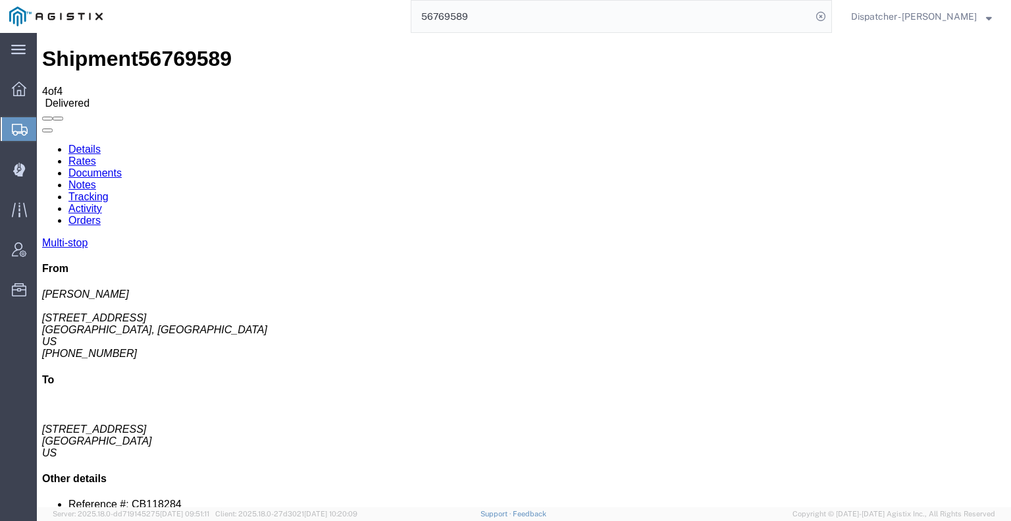
click at [122, 167] on link "Documents" at bounding box center [94, 172] width 53 height 11
click at [395, 18] on div "56769589" at bounding box center [472, 16] width 720 height 33
type input "56769586"
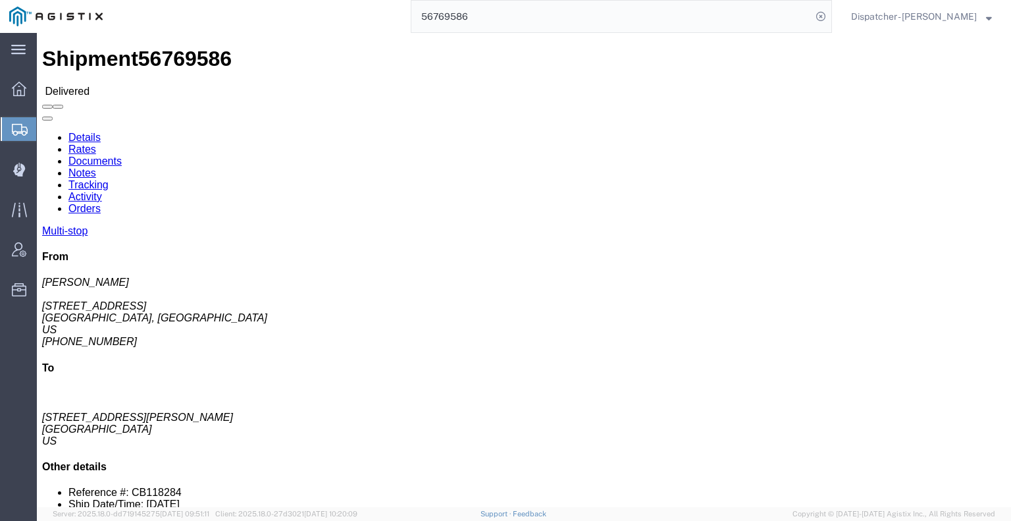
click link "Notes"
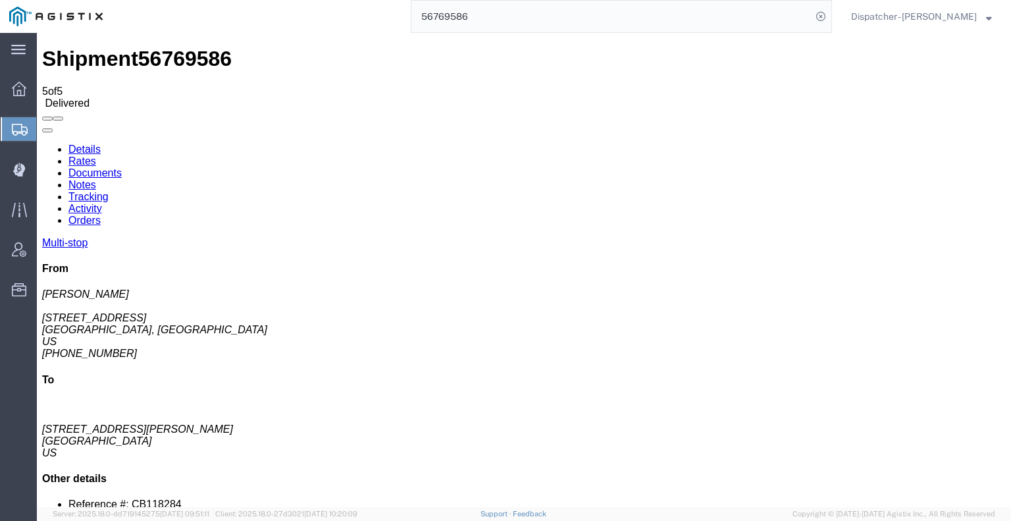
click at [122, 167] on link "Documents" at bounding box center [94, 172] width 53 height 11
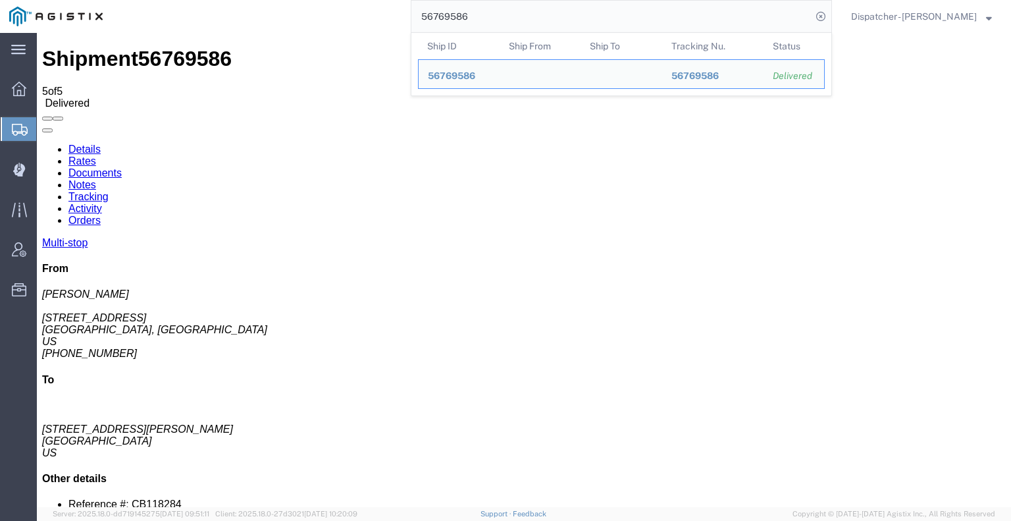
drag, startPoint x: 499, startPoint y: 18, endPoint x: 278, endPoint y: 23, distance: 221.8
click at [339, 18] on div "56769586 Ship ID Ship From Ship To Tracking Nu. Status Ship ID 56769586 Ship Fr…" at bounding box center [472, 16] width 720 height 33
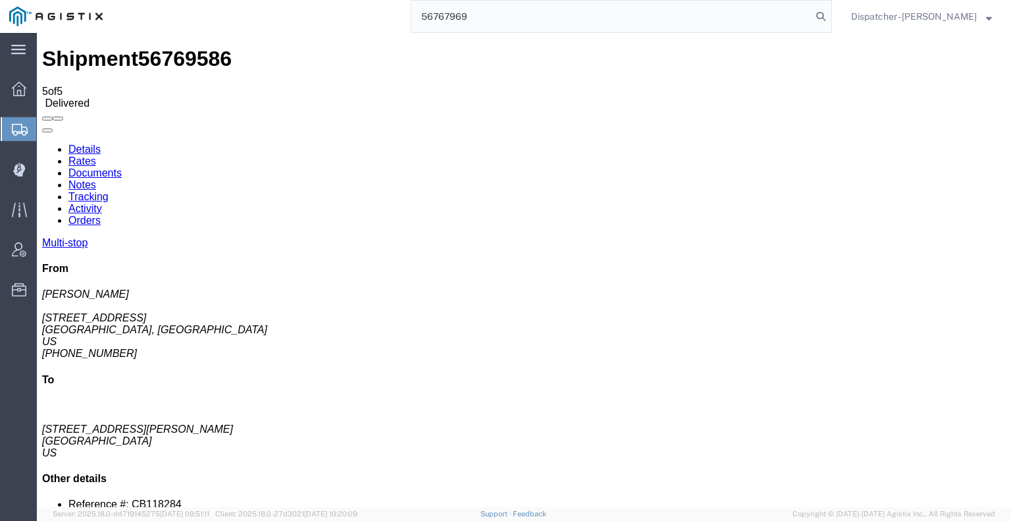
type input "56767969"
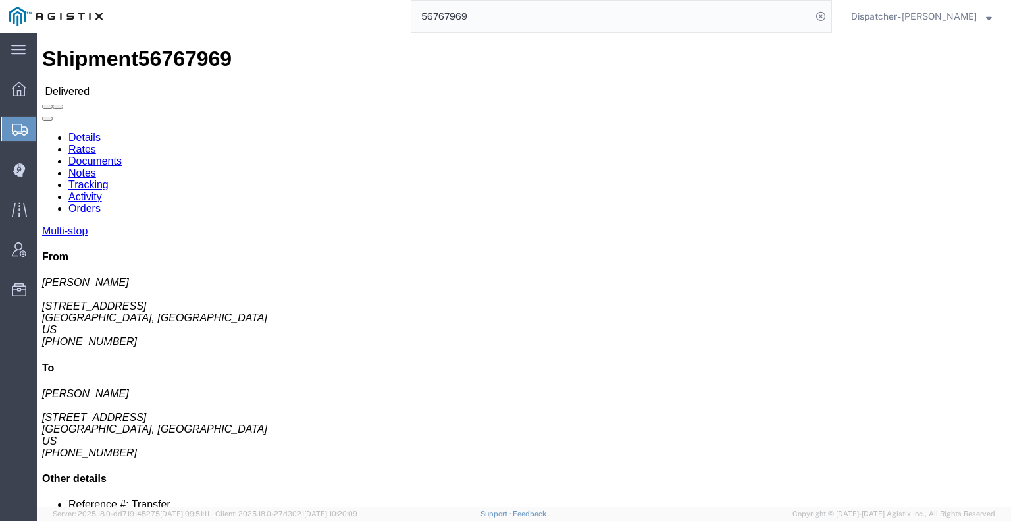
click link "Notes"
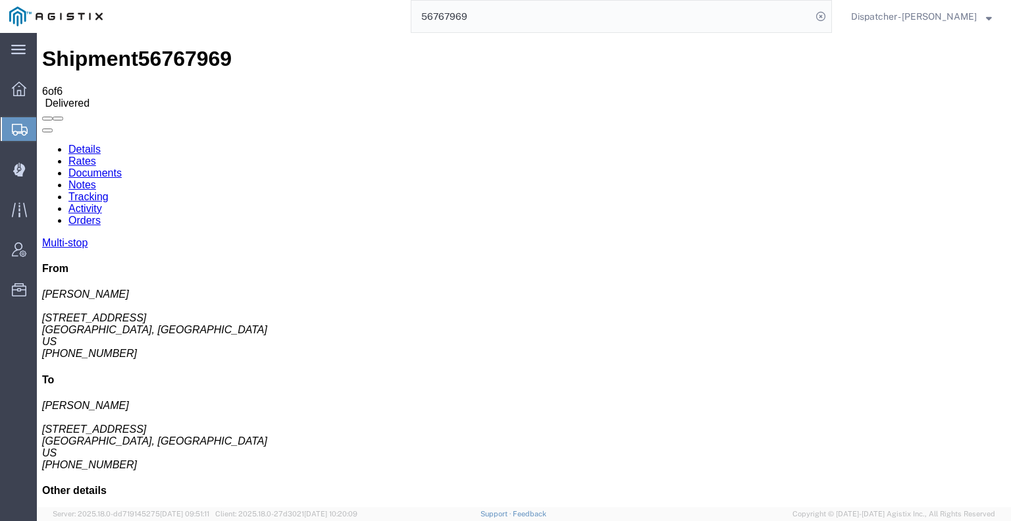
click at [122, 167] on link "Documents" at bounding box center [94, 172] width 53 height 11
